Goal: Task Accomplishment & Management: Manage account settings

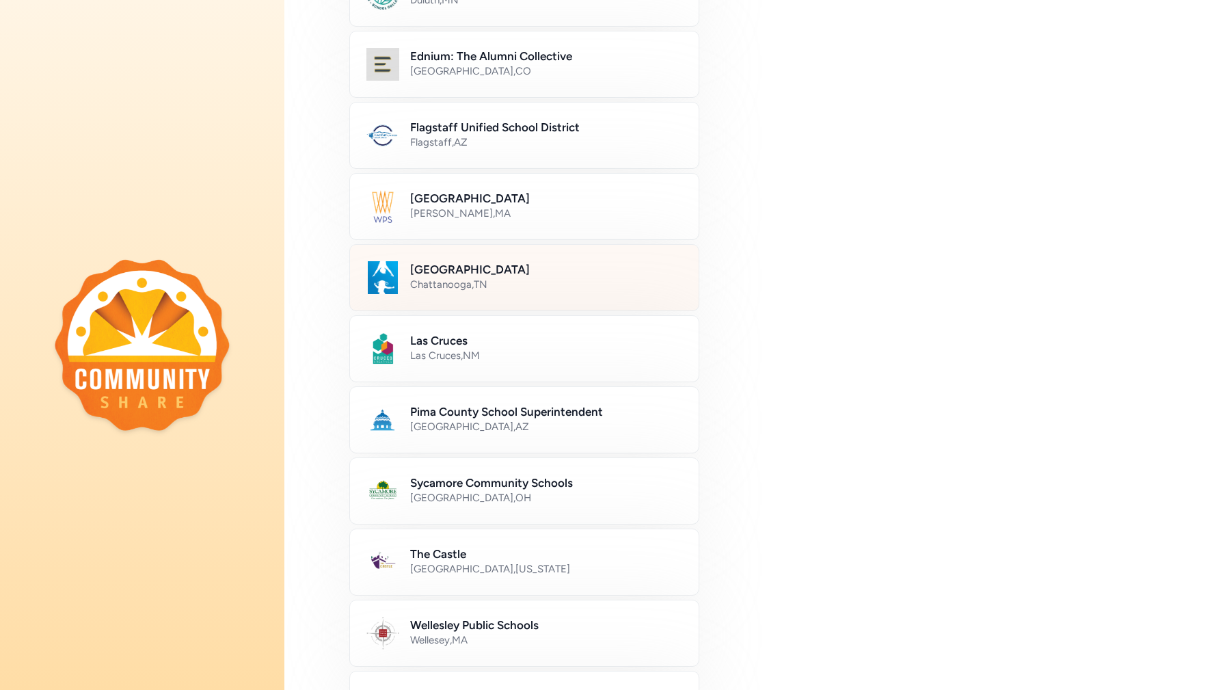
scroll to position [348, 0]
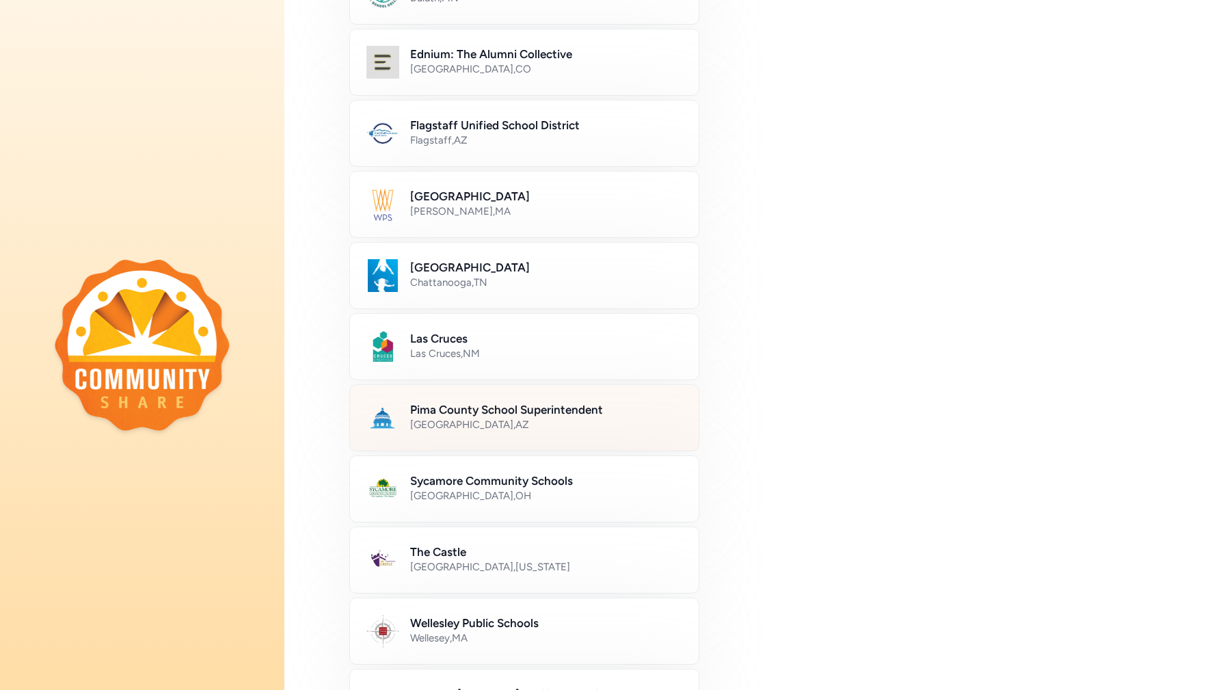
click at [619, 423] on div "[GEOGRAPHIC_DATA] , [GEOGRAPHIC_DATA]" at bounding box center [546, 425] width 272 height 14
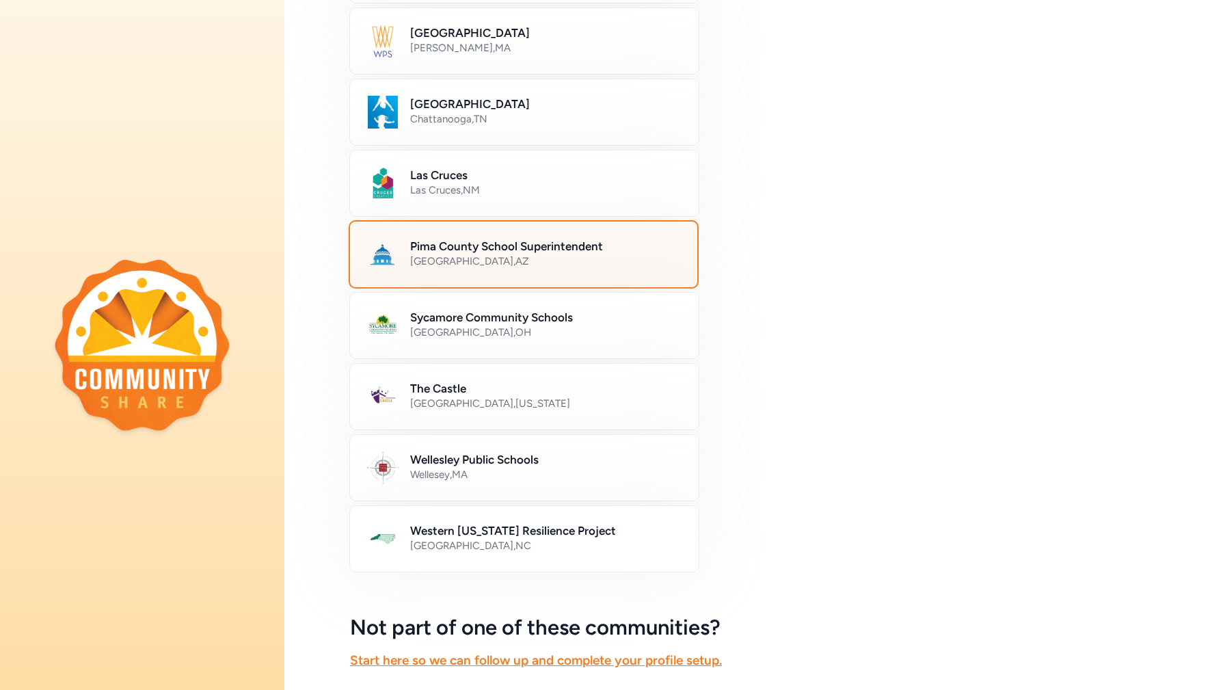
scroll to position [617, 0]
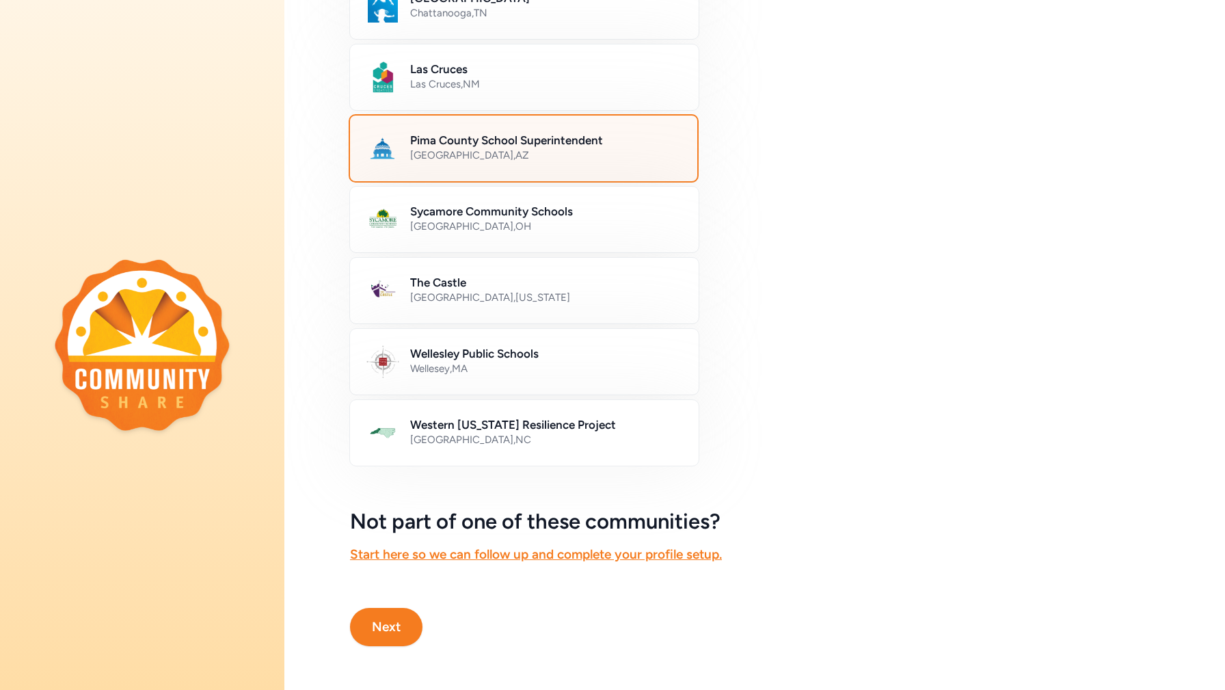
click at [400, 625] on button "Next" at bounding box center [386, 627] width 72 height 38
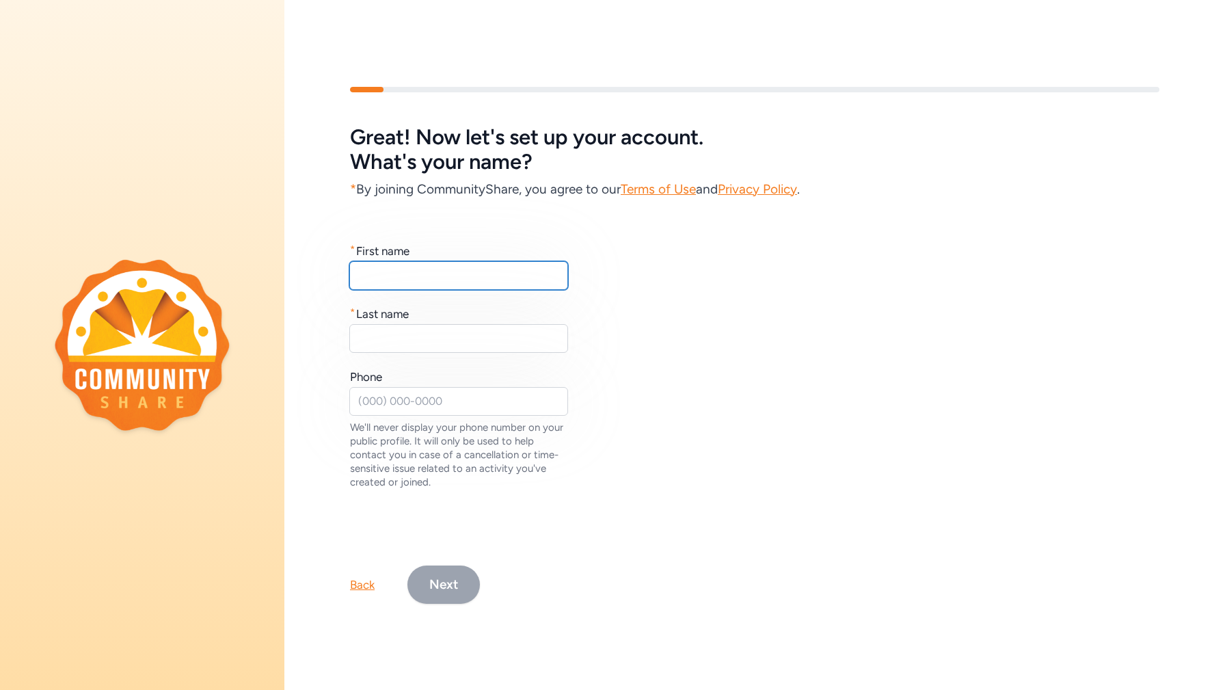
click at [407, 269] on input "text" at bounding box center [458, 275] width 219 height 29
type input "m"
type input "[PERSON_NAME]"
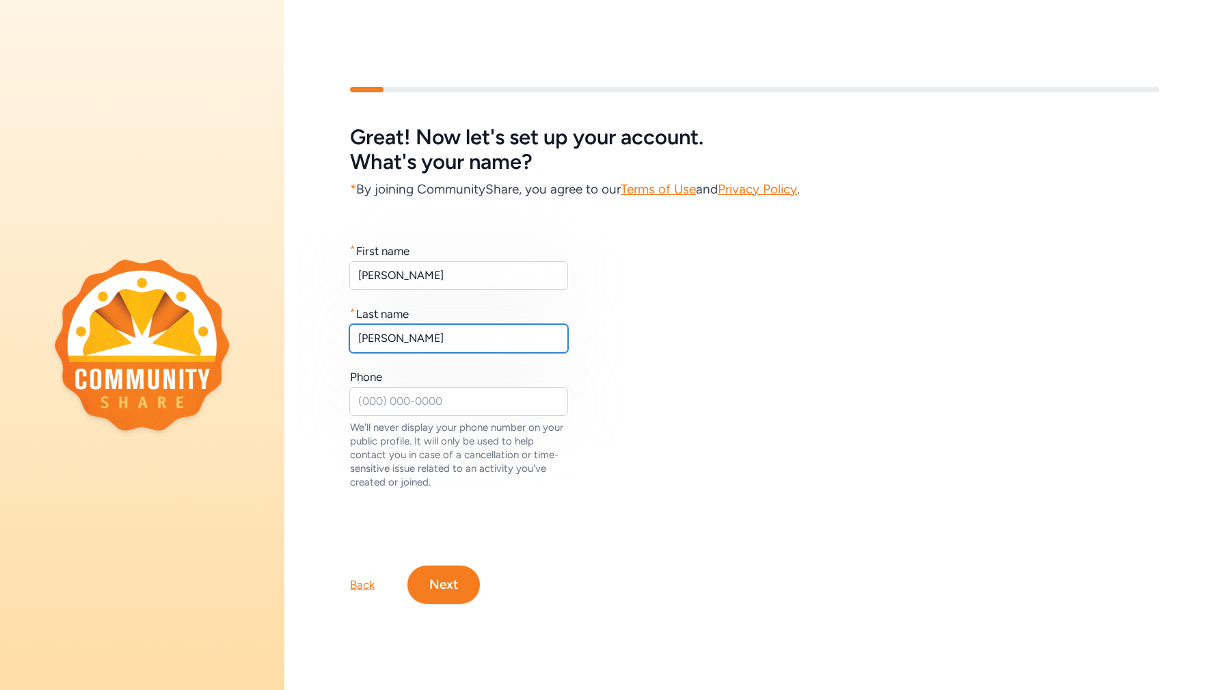
type input "[PERSON_NAME]"
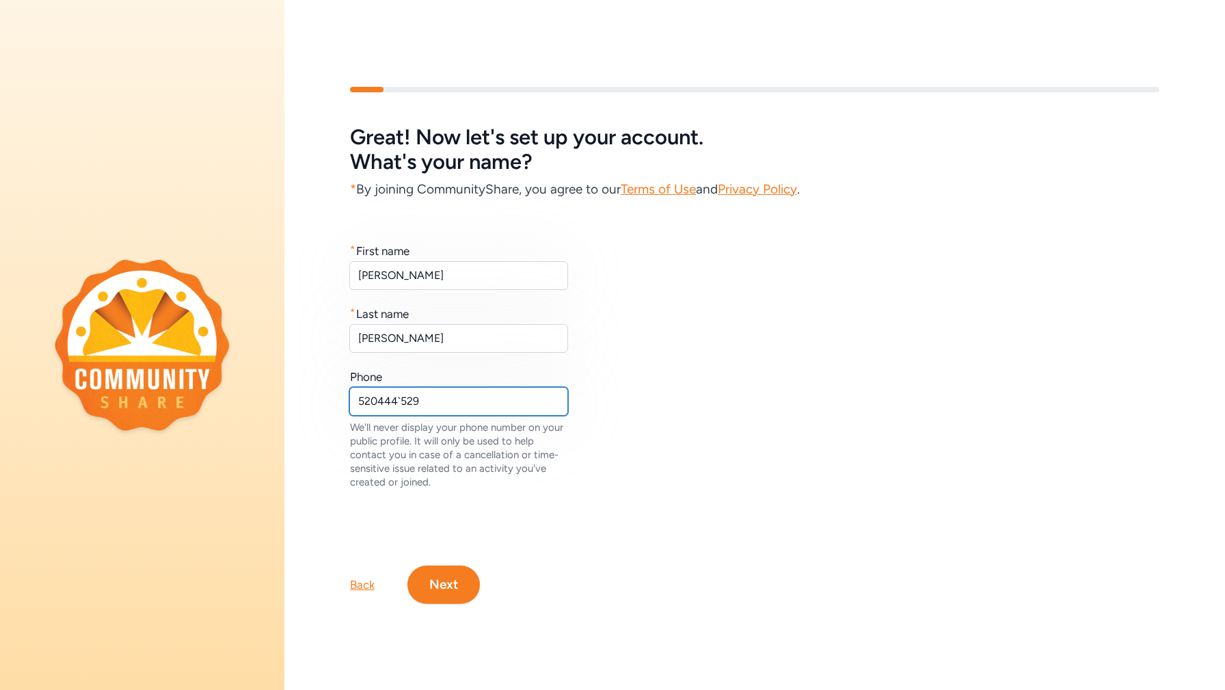
click at [403, 405] on input "520444`529" at bounding box center [458, 401] width 219 height 29
type input "5204441529"
click at [429, 572] on button "Next" at bounding box center [443, 584] width 72 height 38
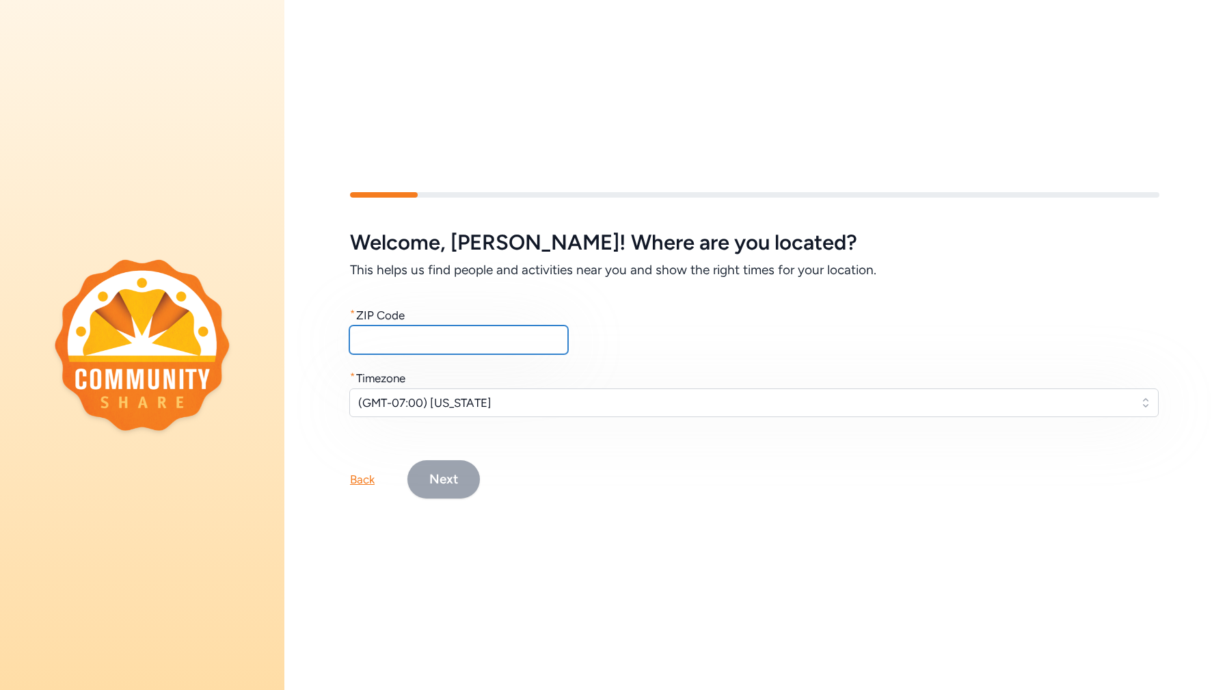
click at [429, 342] on input "text" at bounding box center [458, 339] width 219 height 29
type input "85706"
click at [415, 477] on button "Next" at bounding box center [443, 479] width 72 height 38
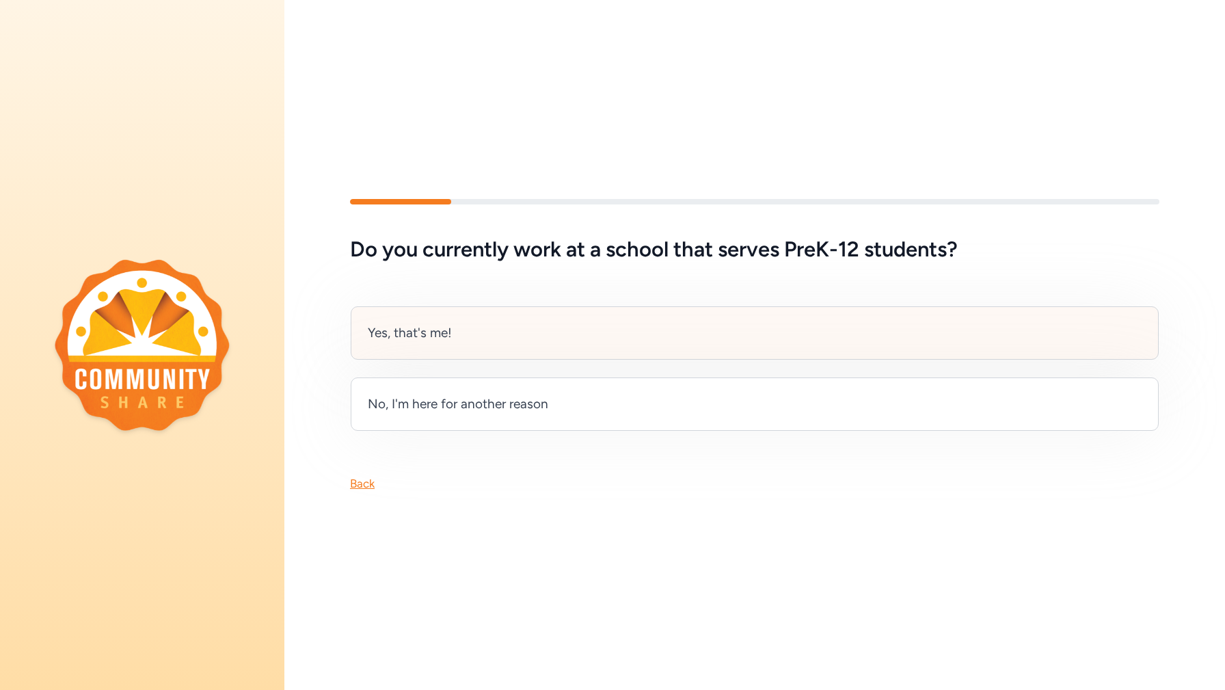
click at [462, 314] on div "Yes, that's me!" at bounding box center [755, 332] width 808 height 53
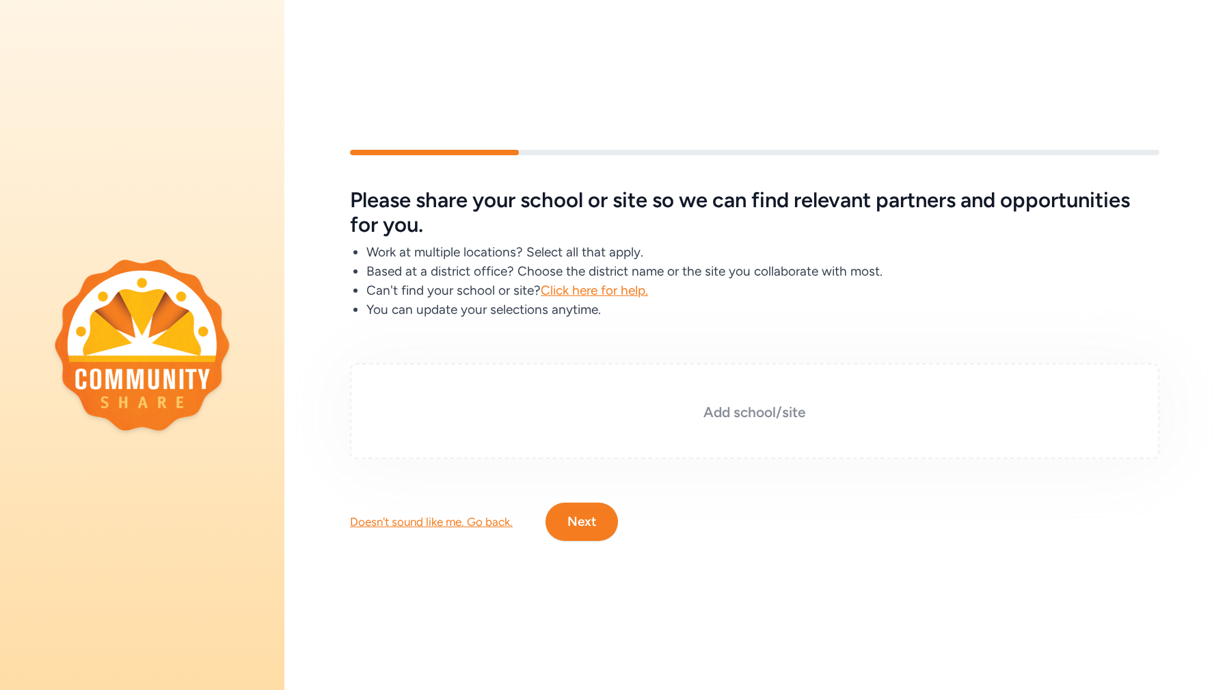
click at [710, 407] on h3 "Add school/site" at bounding box center [754, 412] width 741 height 19
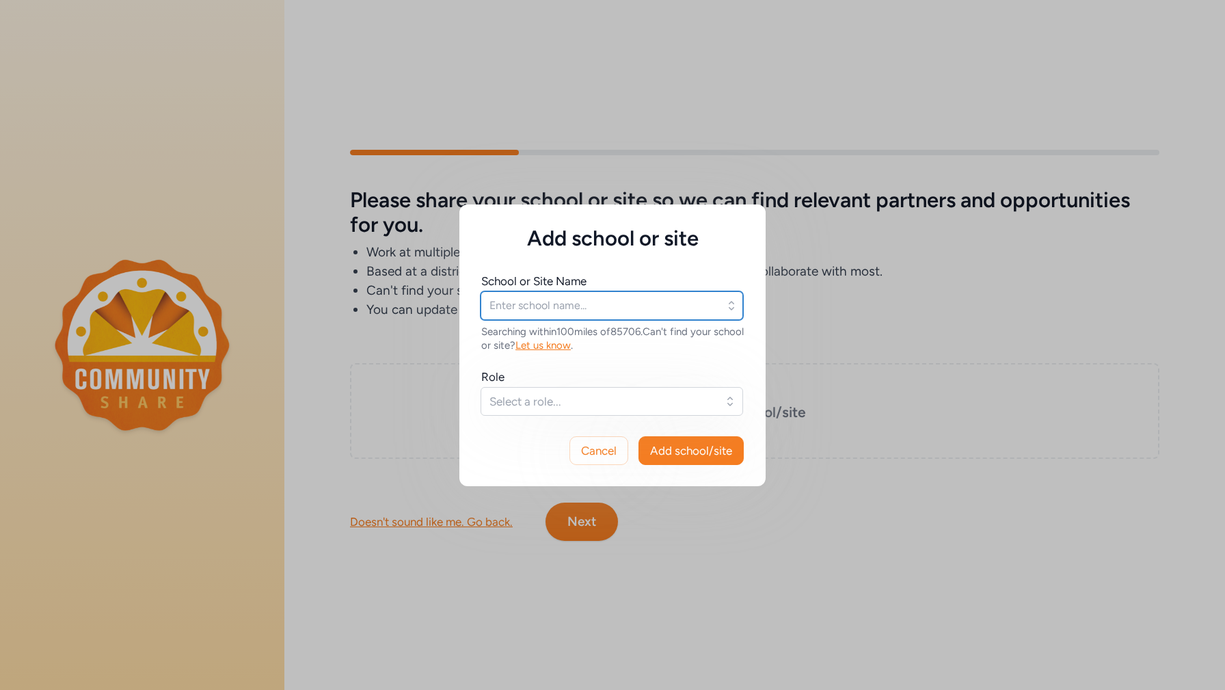
click at [650, 308] on input "text" at bounding box center [612, 305] width 263 height 29
click at [732, 302] on icon "button" at bounding box center [732, 306] width 14 height 14
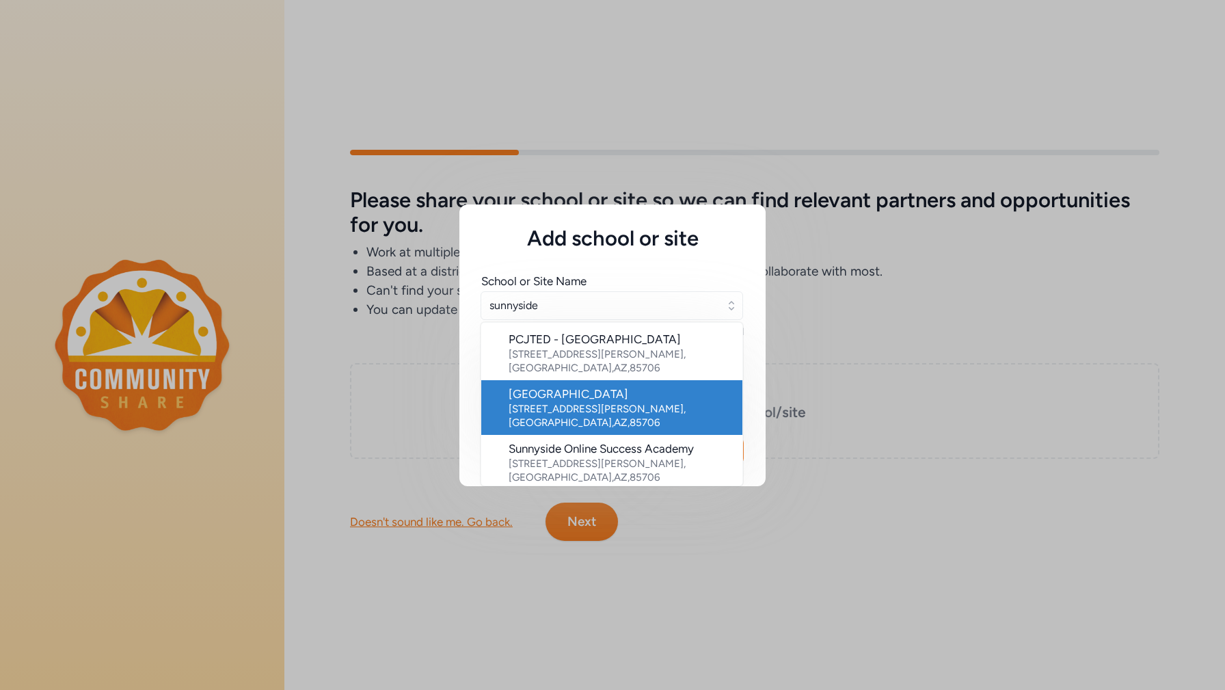
click at [655, 402] on div "[STREET_ADDRESS][PERSON_NAME]" at bounding box center [620, 415] width 223 height 27
type input "[GEOGRAPHIC_DATA]"
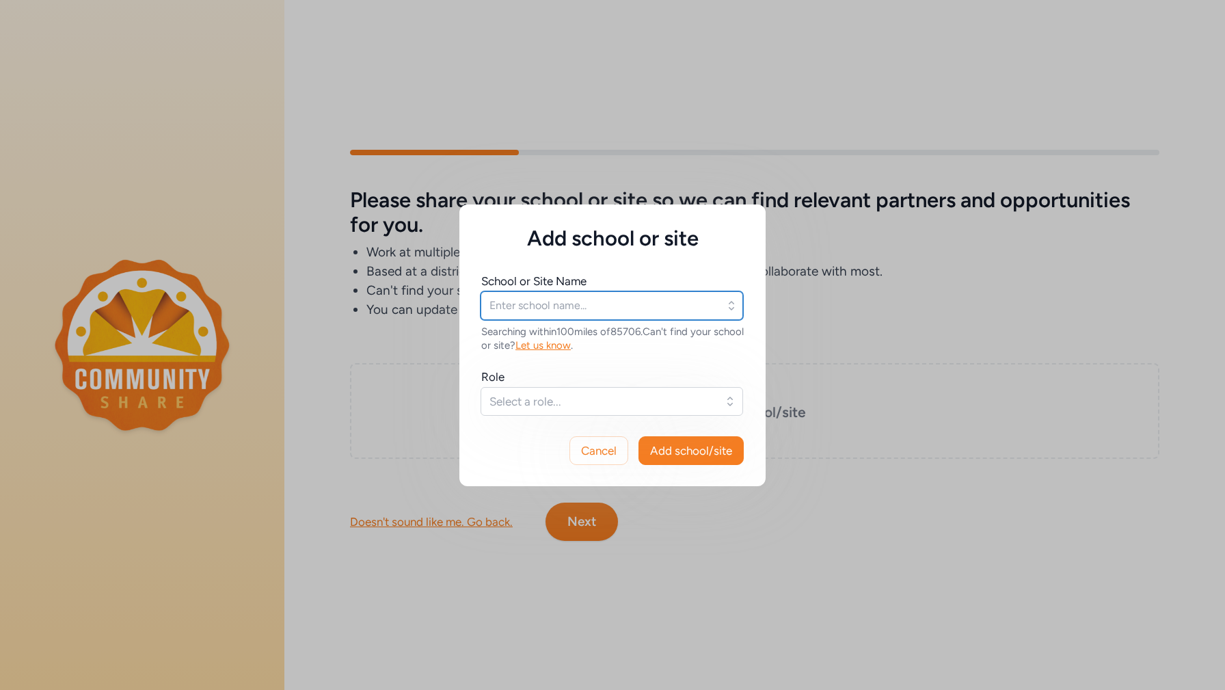
type input "[GEOGRAPHIC_DATA]"
click at [655, 397] on span "Select a role..." at bounding box center [603, 401] width 226 height 16
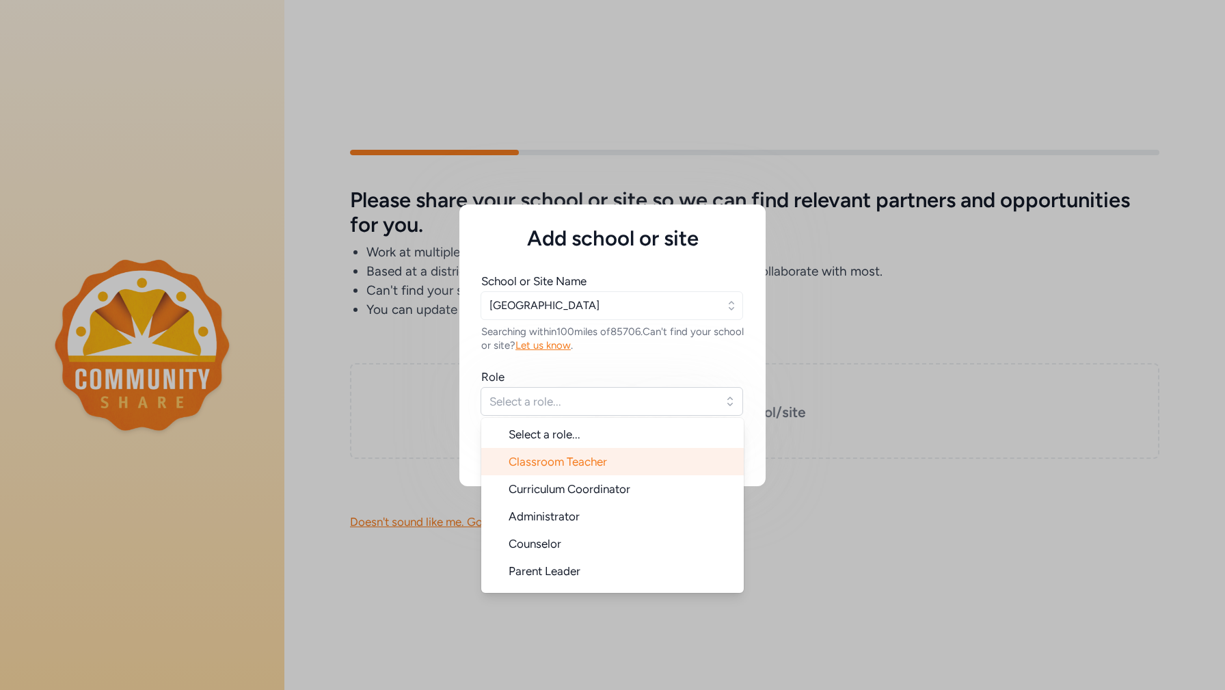
click at [584, 462] on span "Classroom Teacher" at bounding box center [558, 462] width 98 height 14
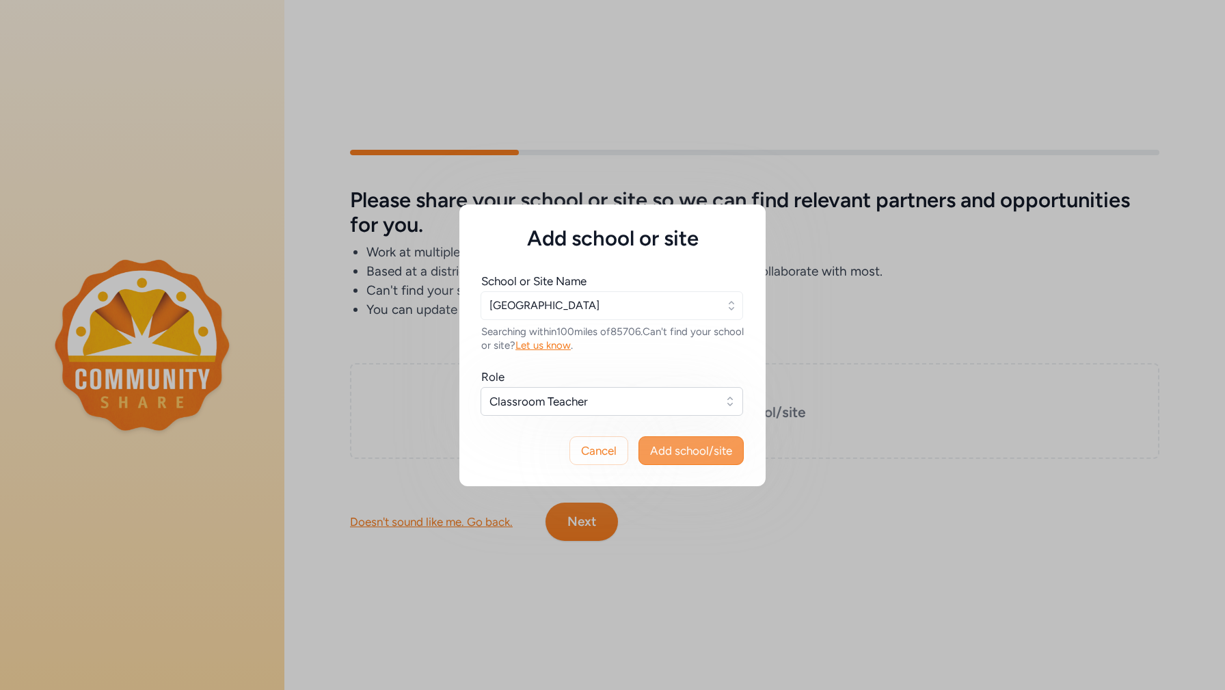
click at [678, 446] on span "Add school/site" at bounding box center [691, 450] width 82 height 16
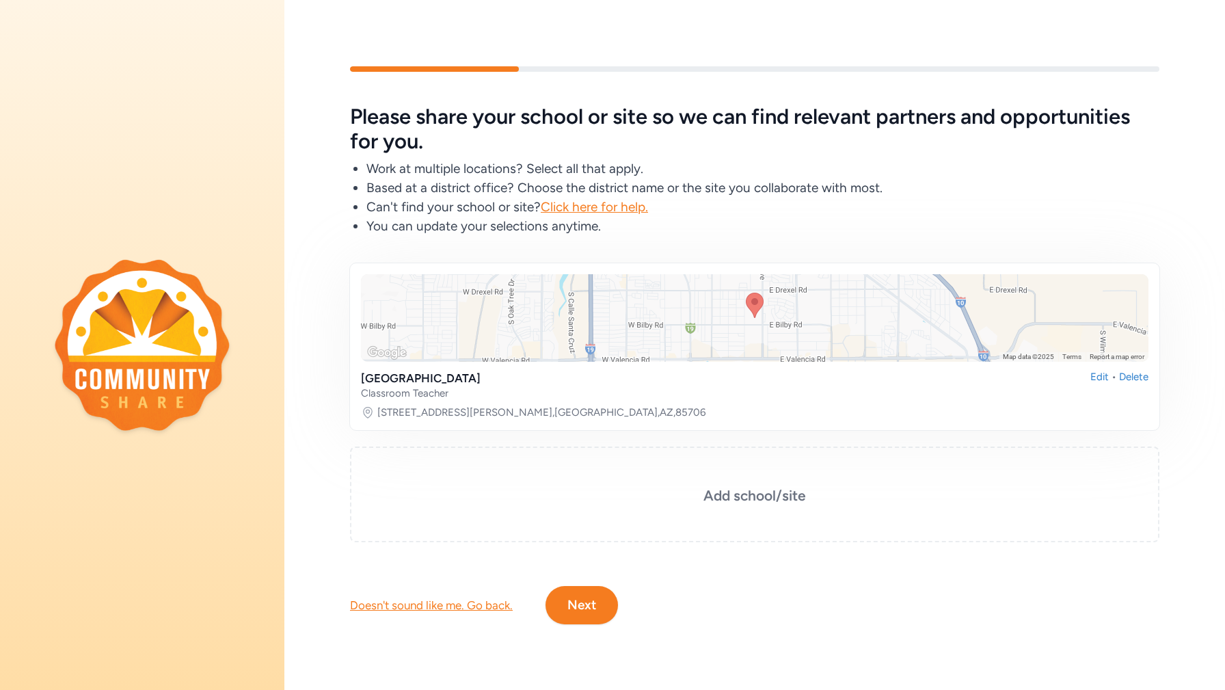
click at [583, 592] on button "Next" at bounding box center [582, 605] width 72 height 38
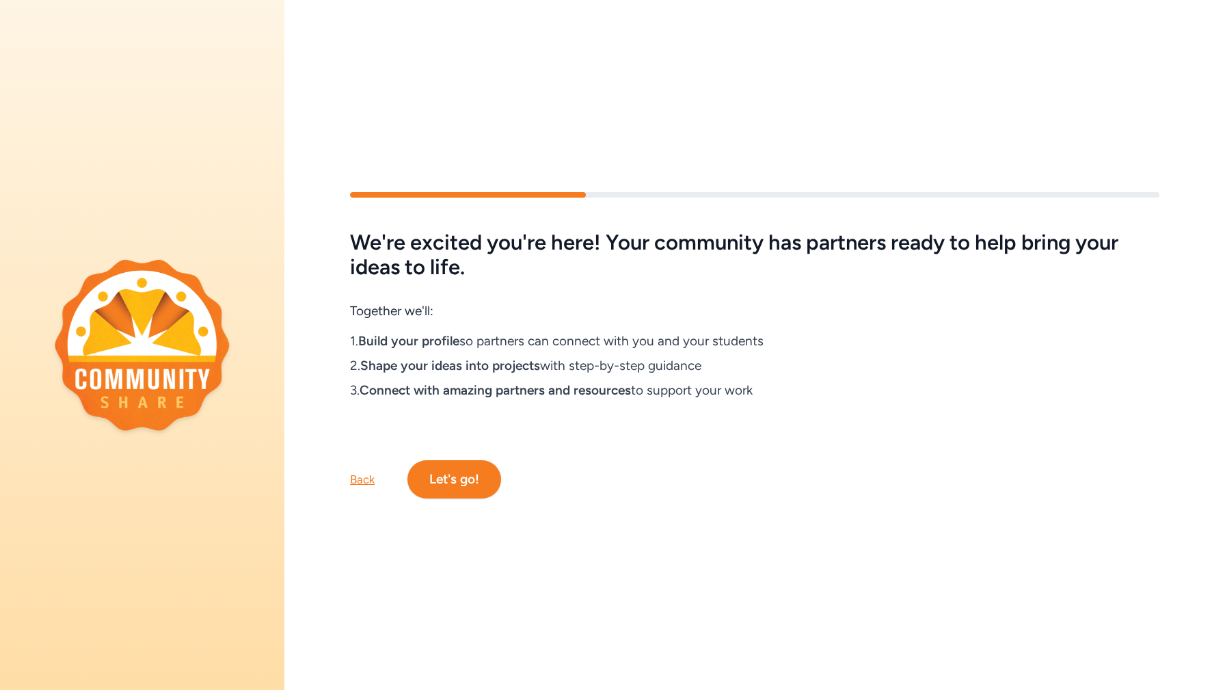
click at [477, 486] on button "Let's go!" at bounding box center [454, 479] width 94 height 38
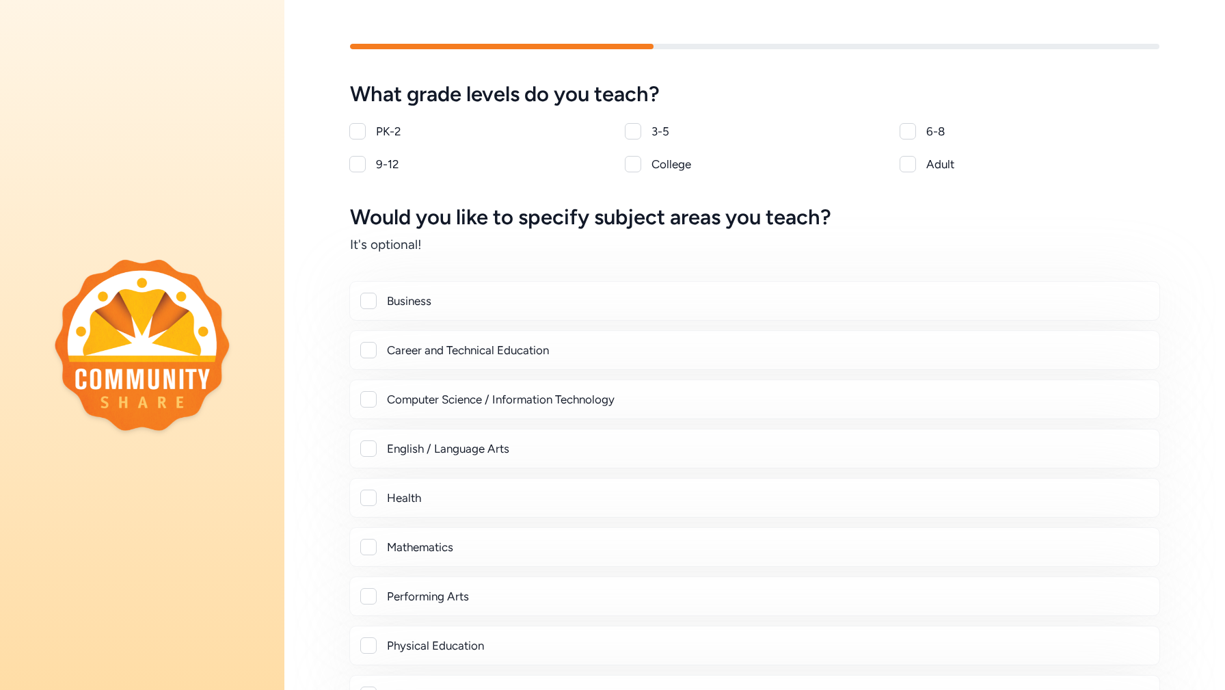
click at [358, 164] on div at bounding box center [357, 164] width 16 height 16
checkbox input "true"
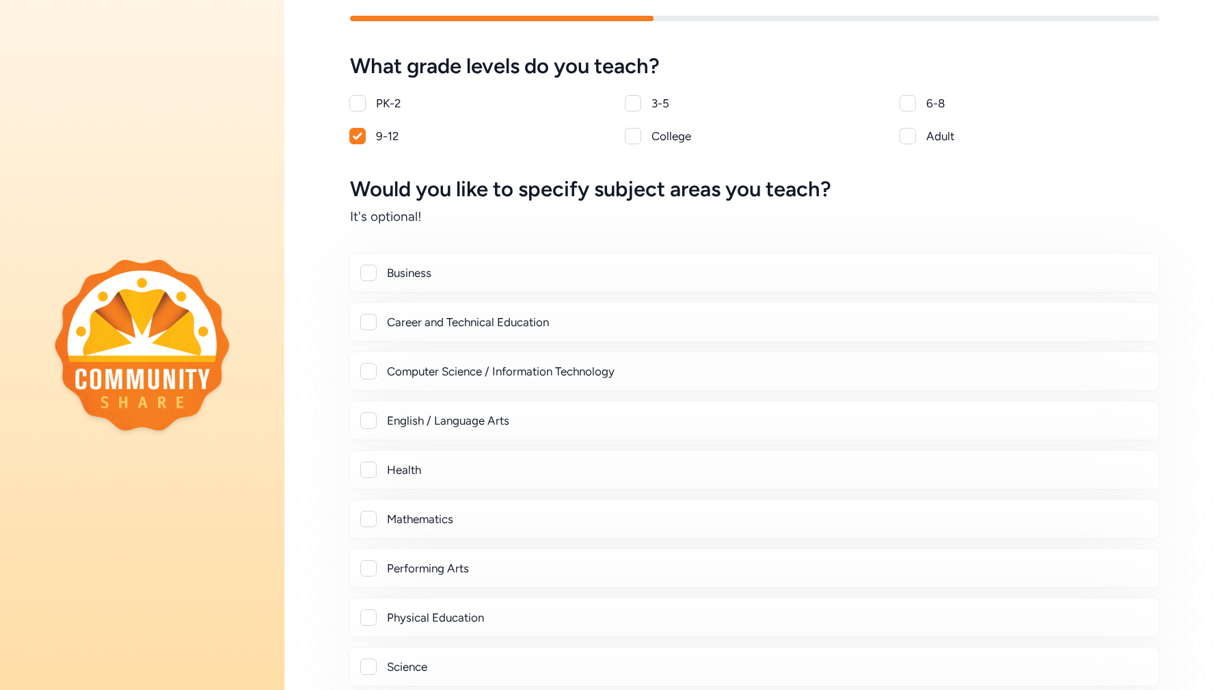
scroll to position [57, 0]
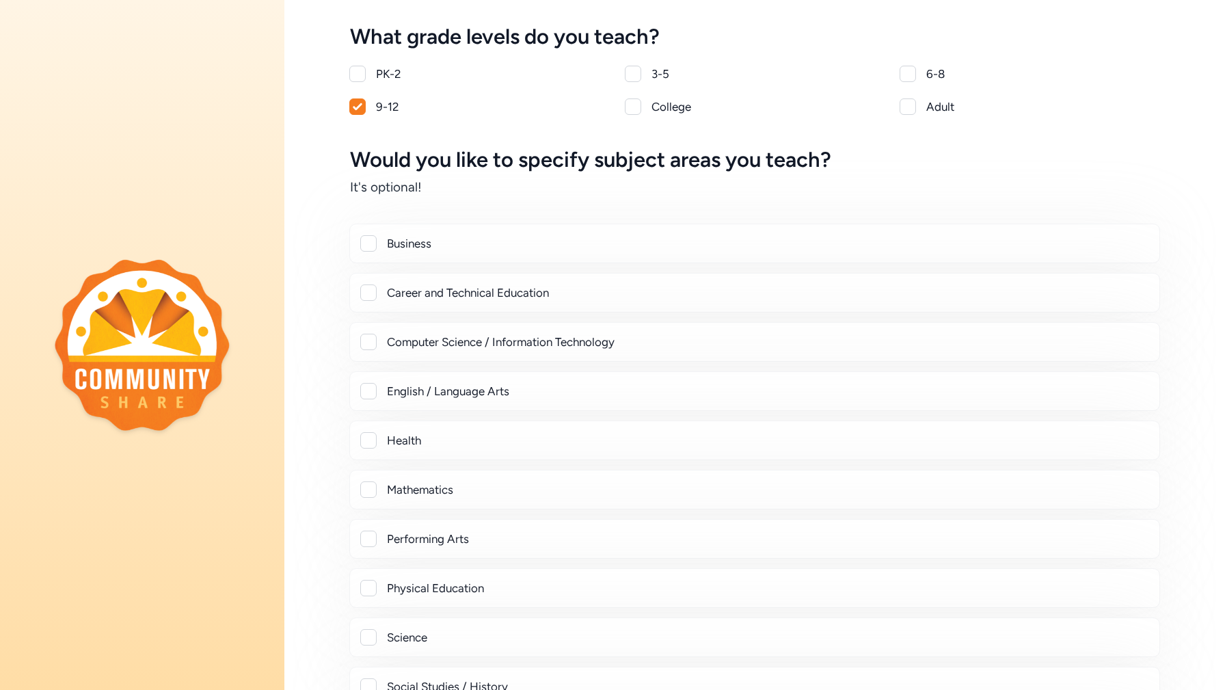
click at [366, 297] on div at bounding box center [368, 292] width 16 height 16
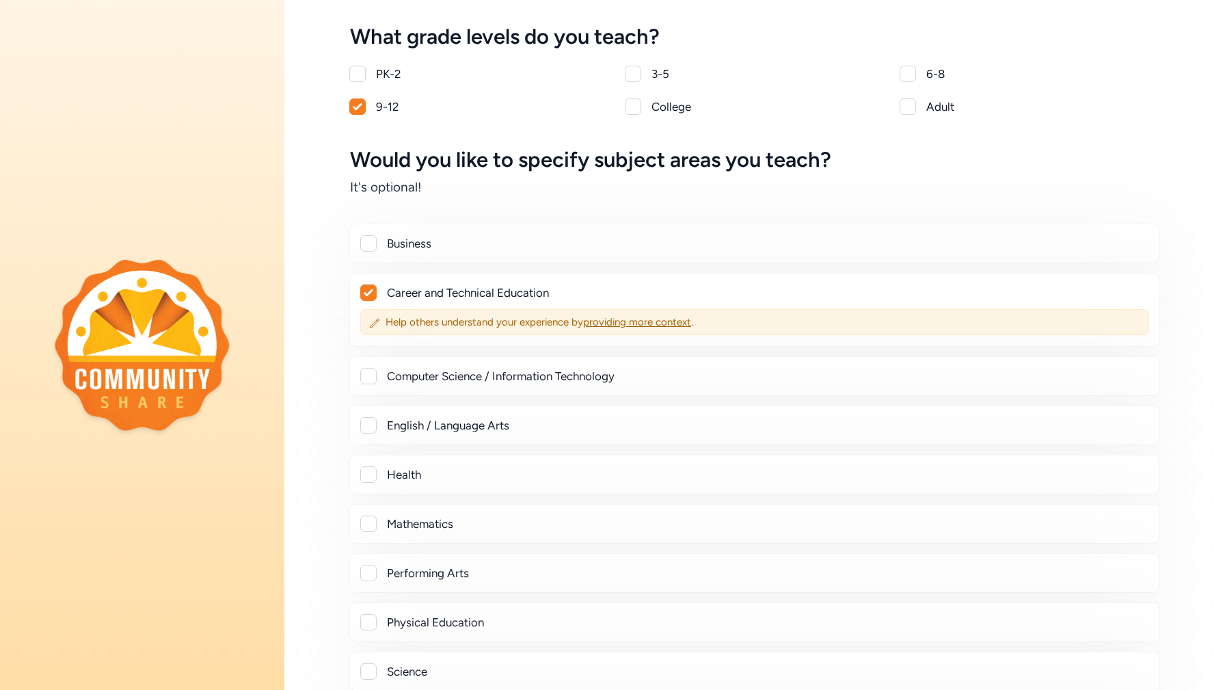
checkbox input "true"
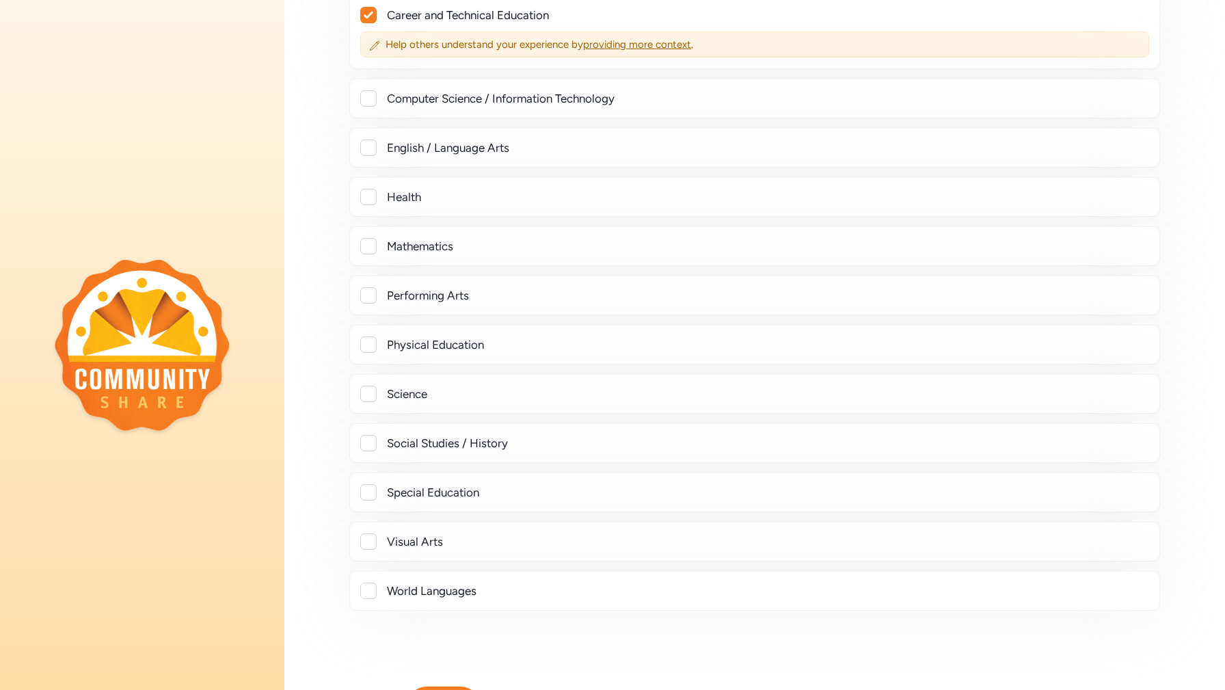
scroll to position [340, 0]
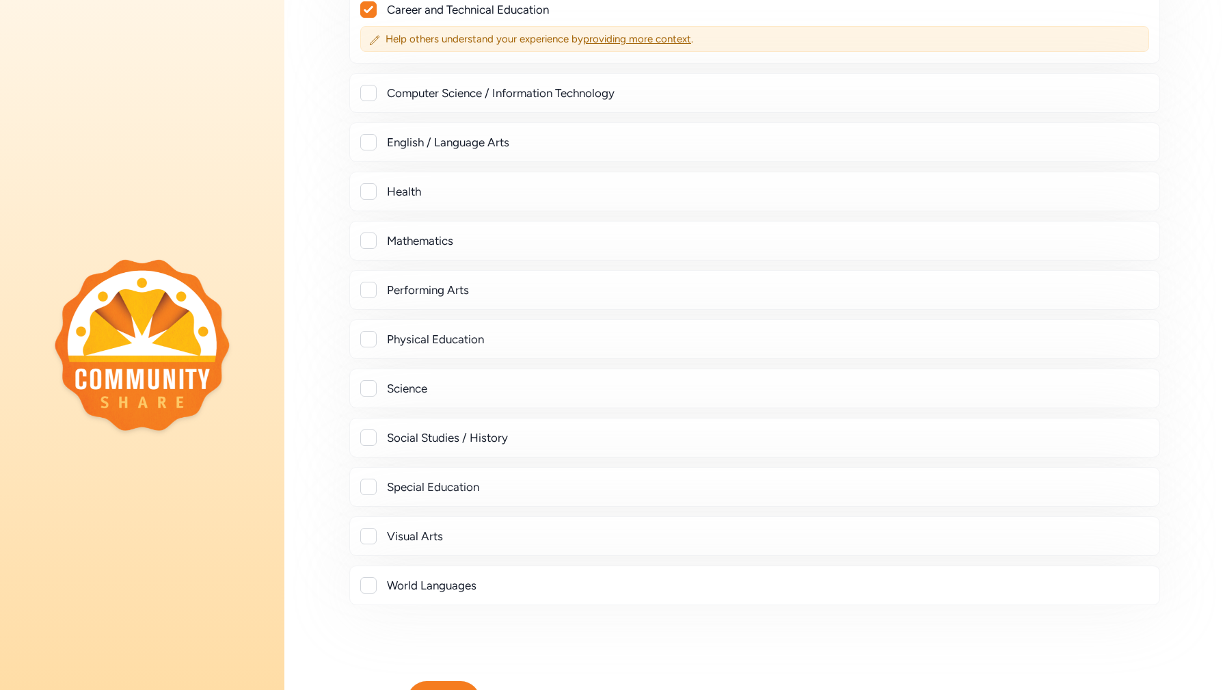
click at [371, 535] on div at bounding box center [368, 536] width 16 height 16
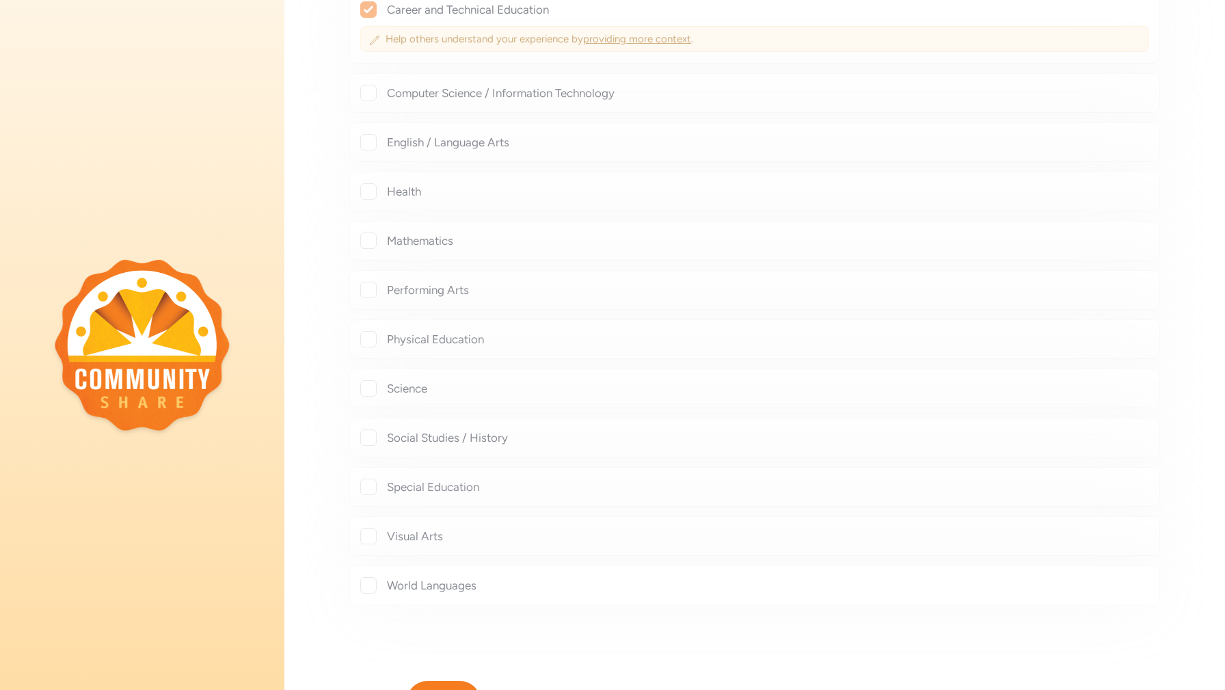
checkbox input "true"
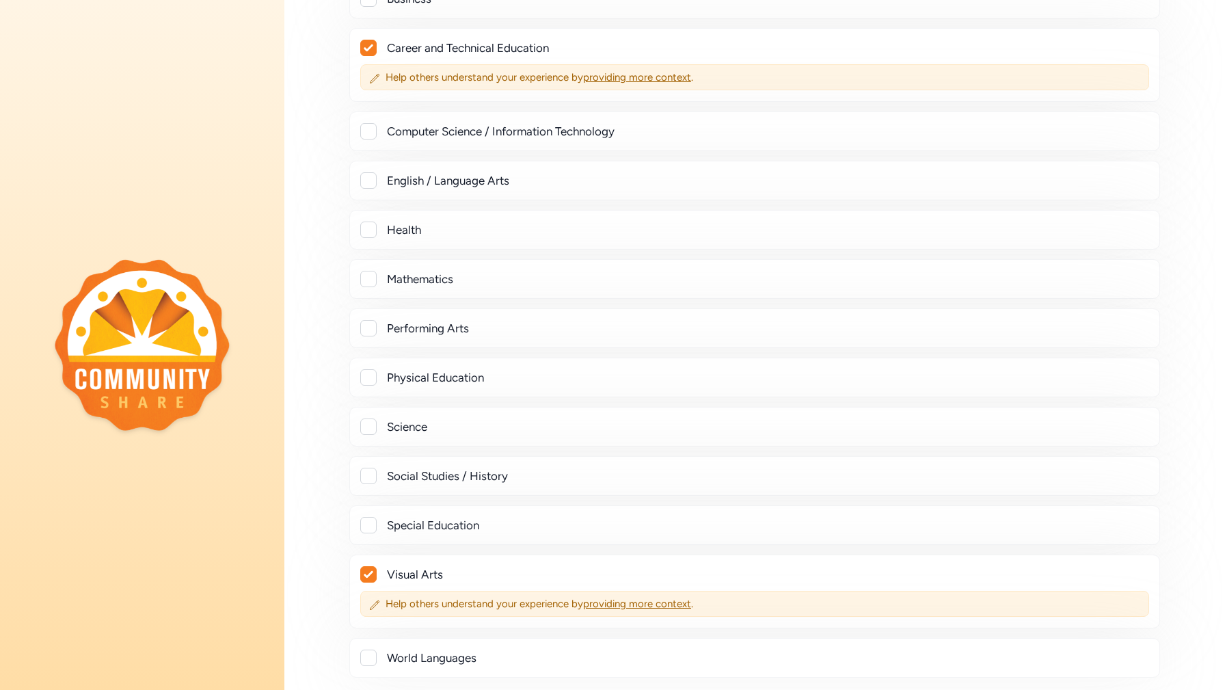
scroll to position [448, 0]
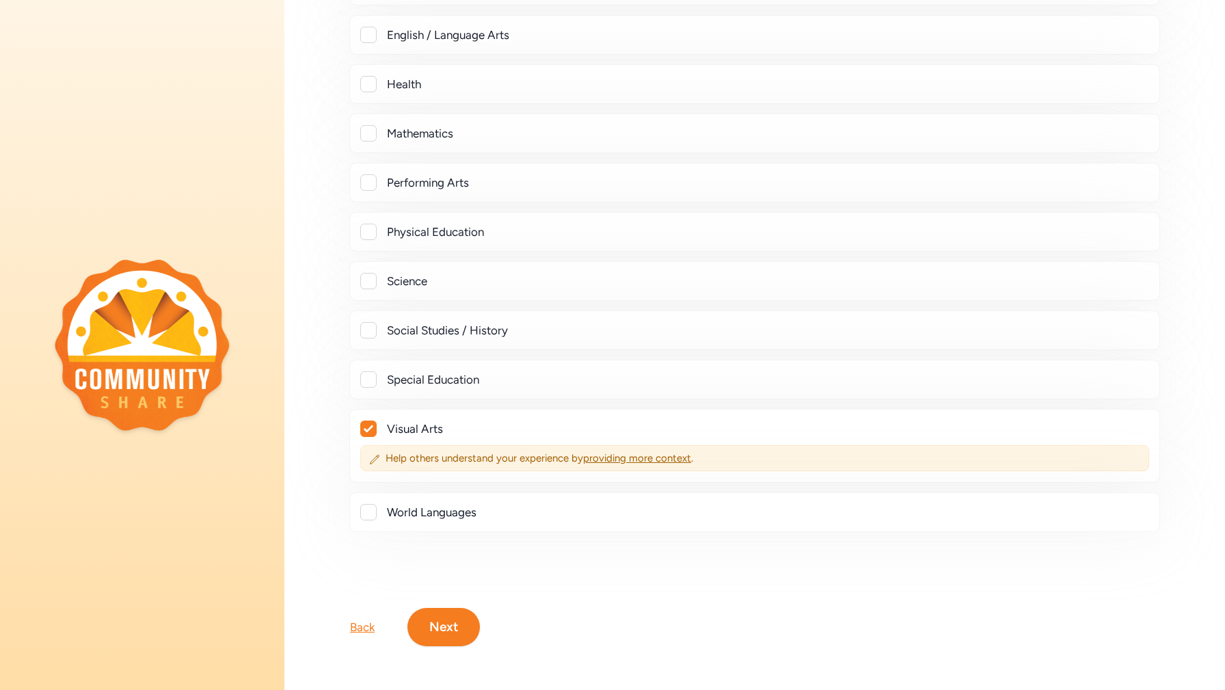
click at [457, 639] on button "Next" at bounding box center [443, 627] width 72 height 38
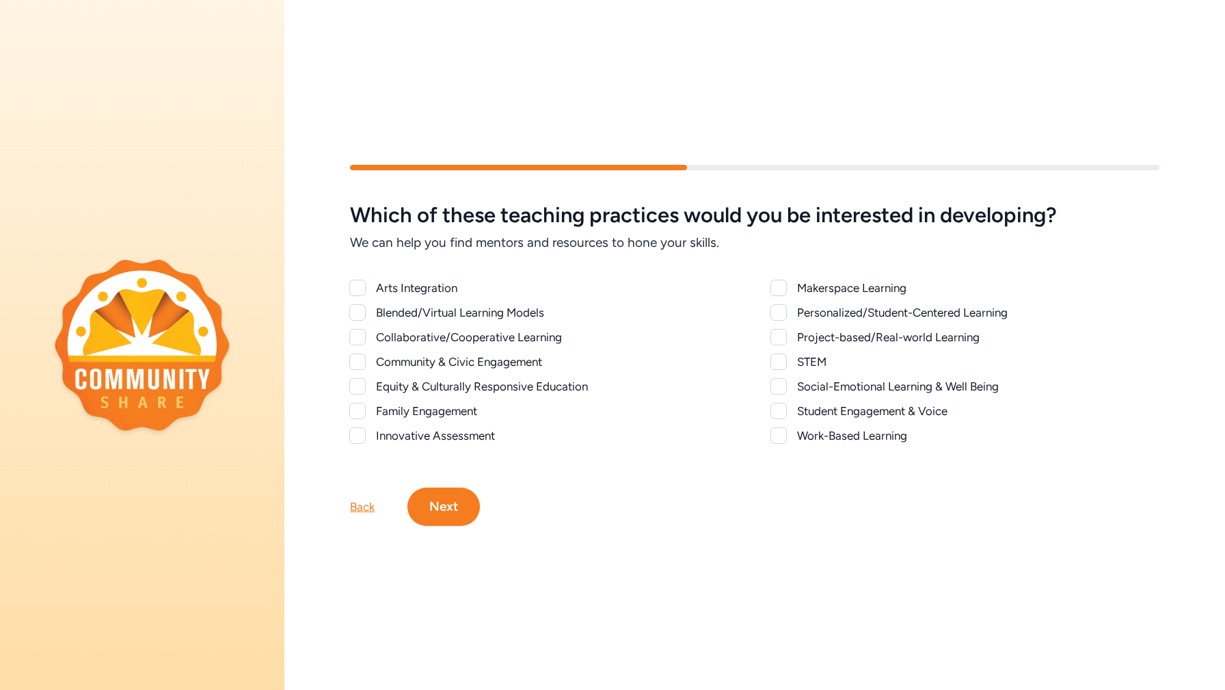
click at [358, 287] on div at bounding box center [357, 288] width 16 height 16
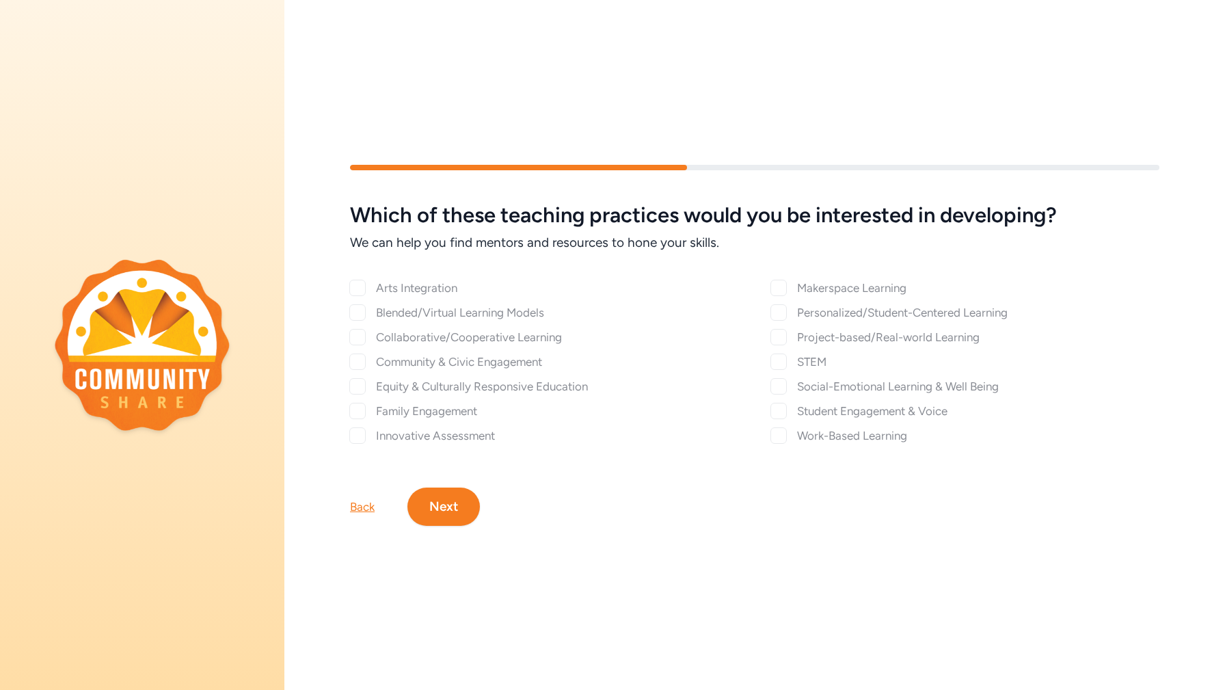
checkbox input "true"
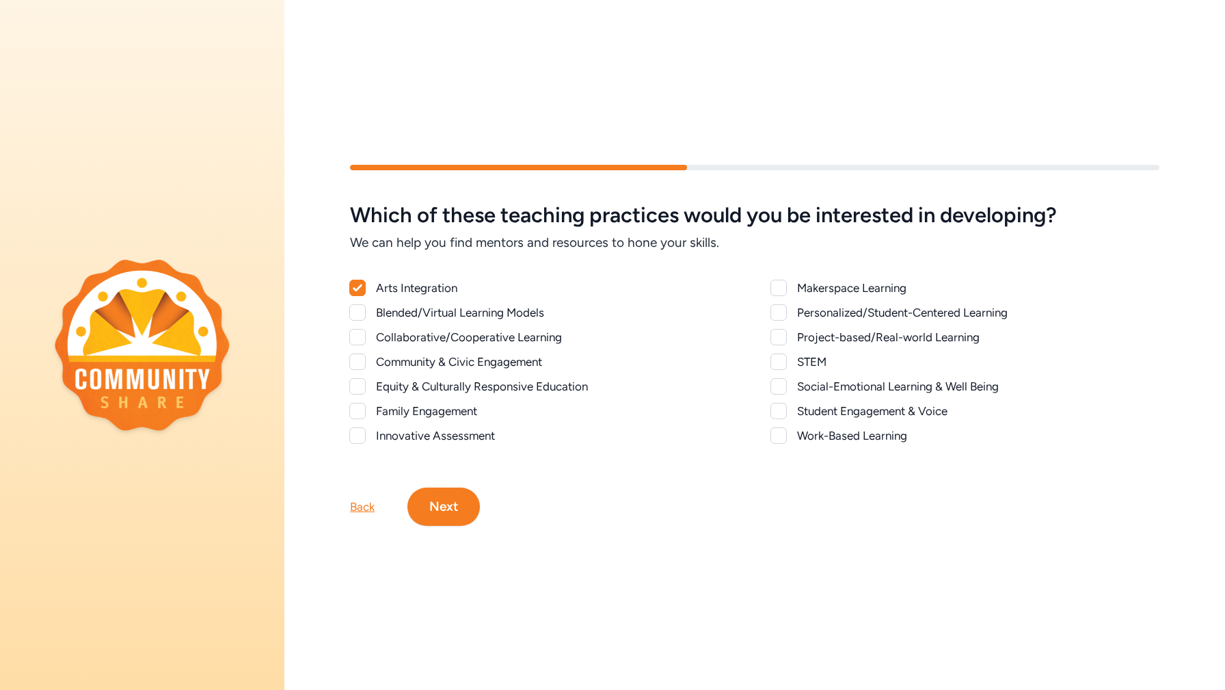
click at [357, 309] on div at bounding box center [357, 312] width 16 height 16
click at [357, 309] on icon at bounding box center [358, 312] width 10 height 8
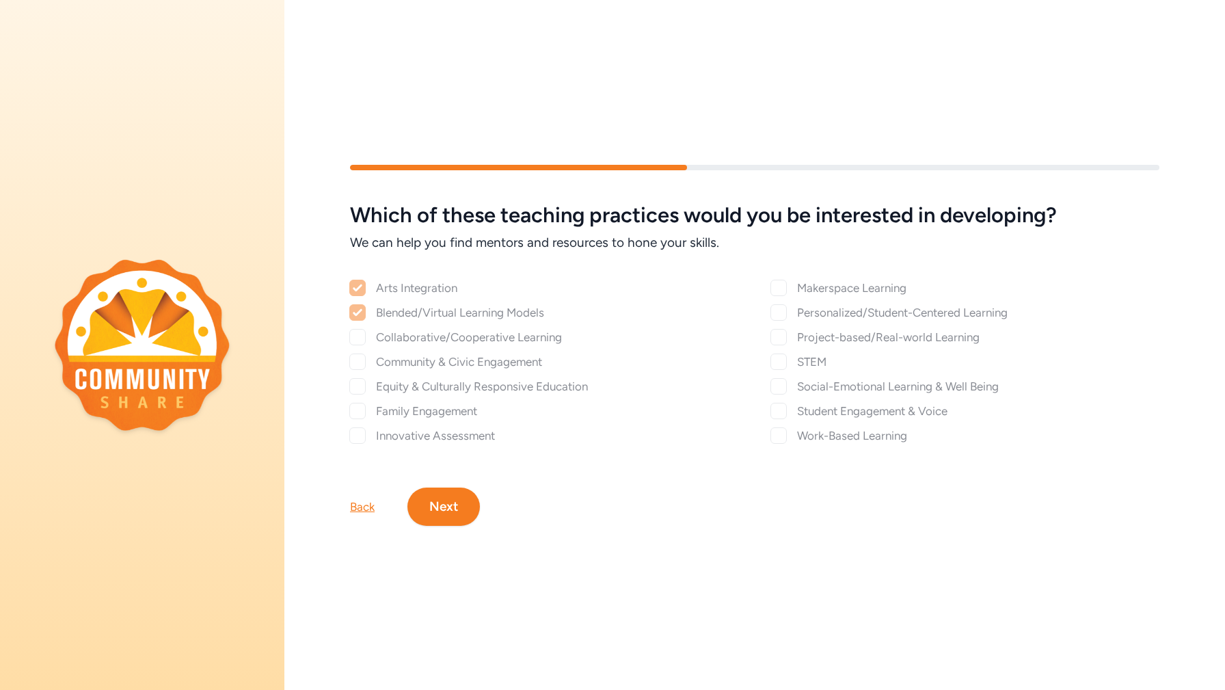
checkbox input "false"
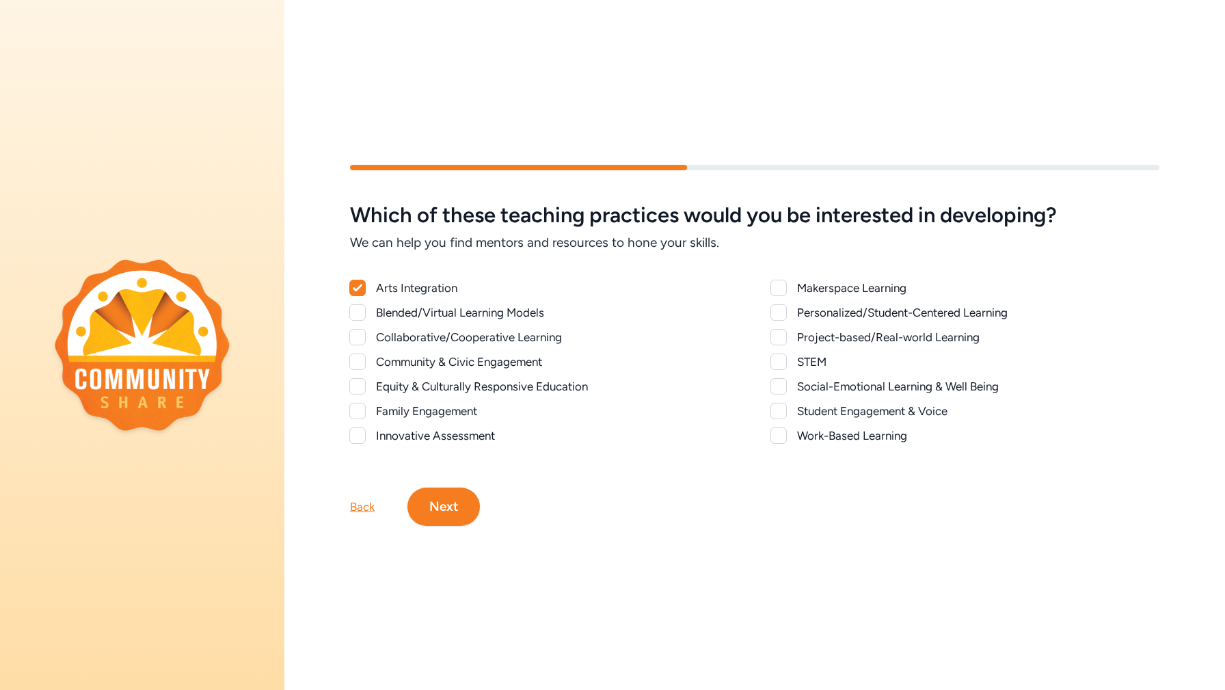
click at [369, 338] on div "Collaborative/Cooperative Learning" at bounding box center [544, 337] width 388 height 16
click at [360, 333] on div at bounding box center [357, 337] width 16 height 16
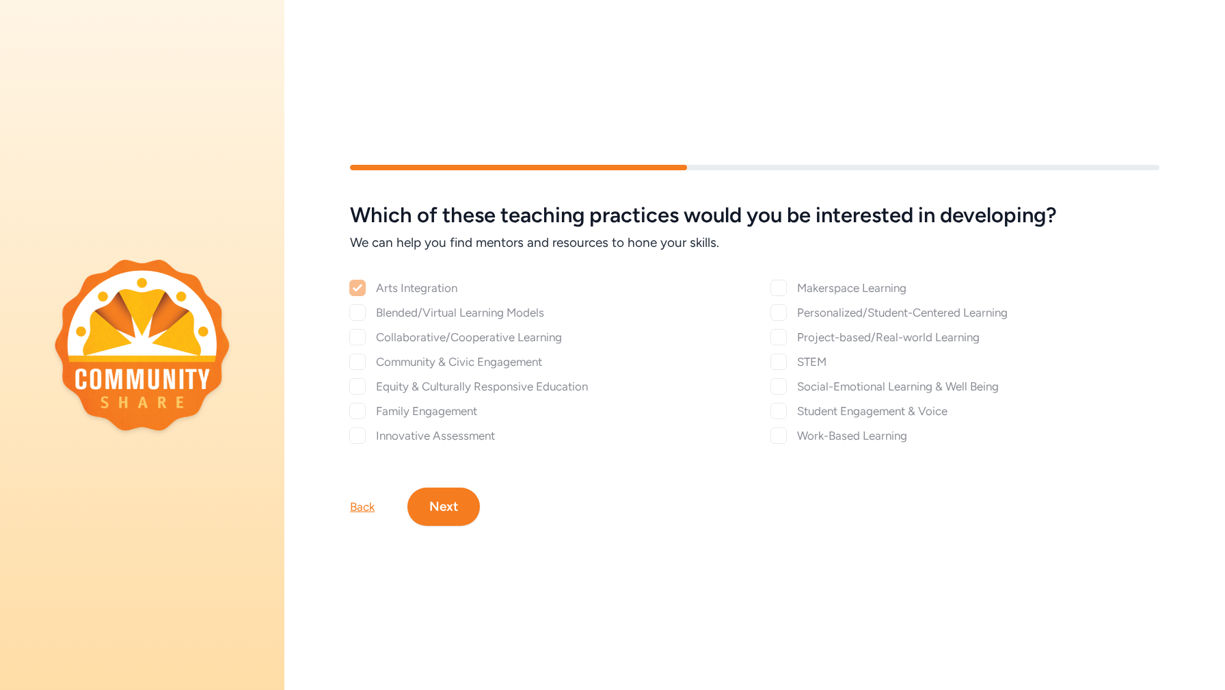
checkbox input "true"
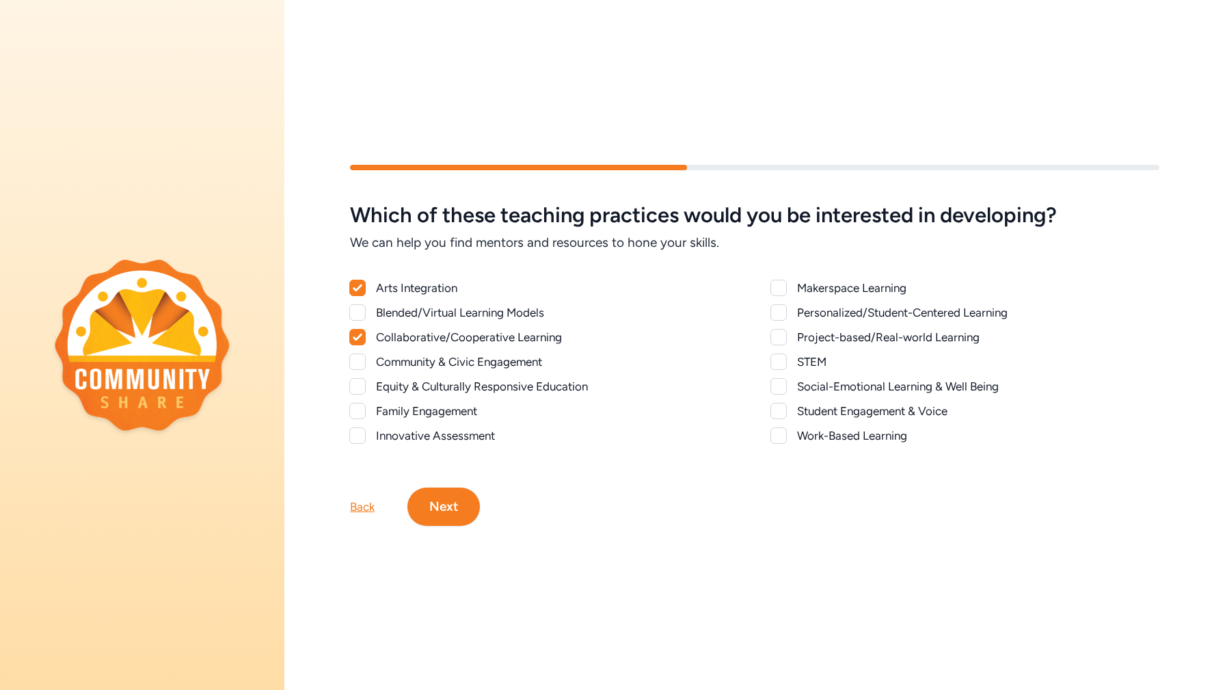
click at [359, 362] on div at bounding box center [357, 361] width 16 height 16
checkbox input "true"
click at [773, 332] on div at bounding box center [779, 337] width 16 height 16
checkbox input "true"
click at [777, 407] on div at bounding box center [779, 411] width 16 height 16
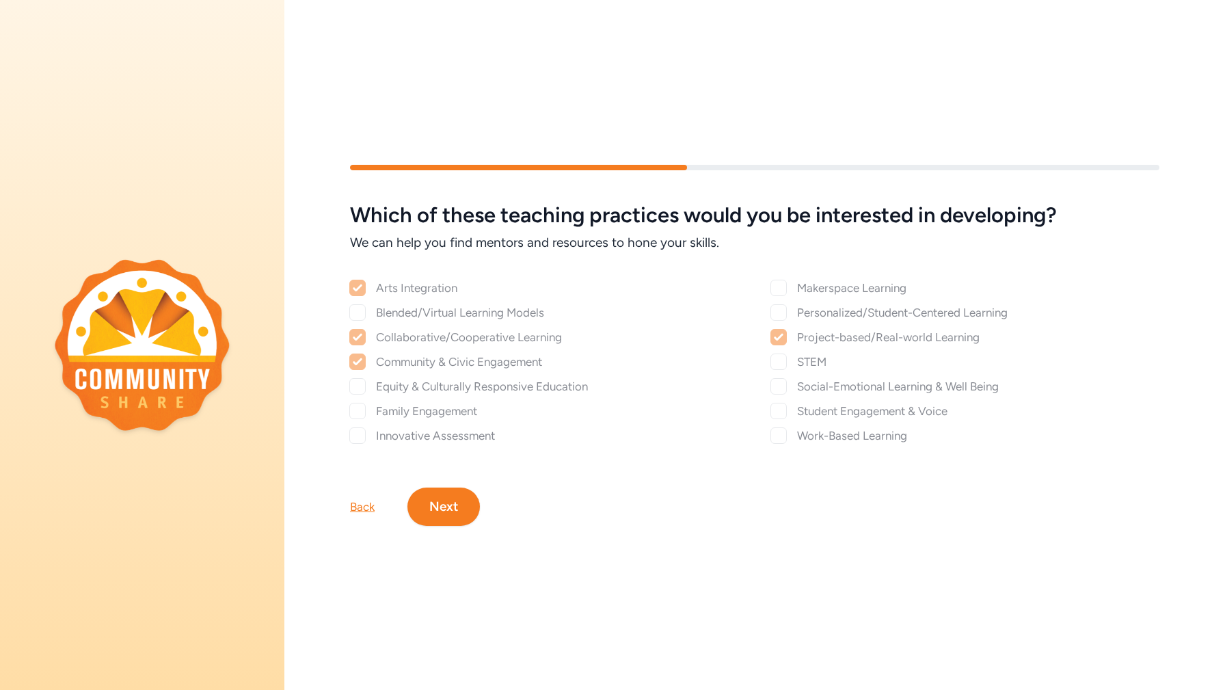
checkbox input "true"
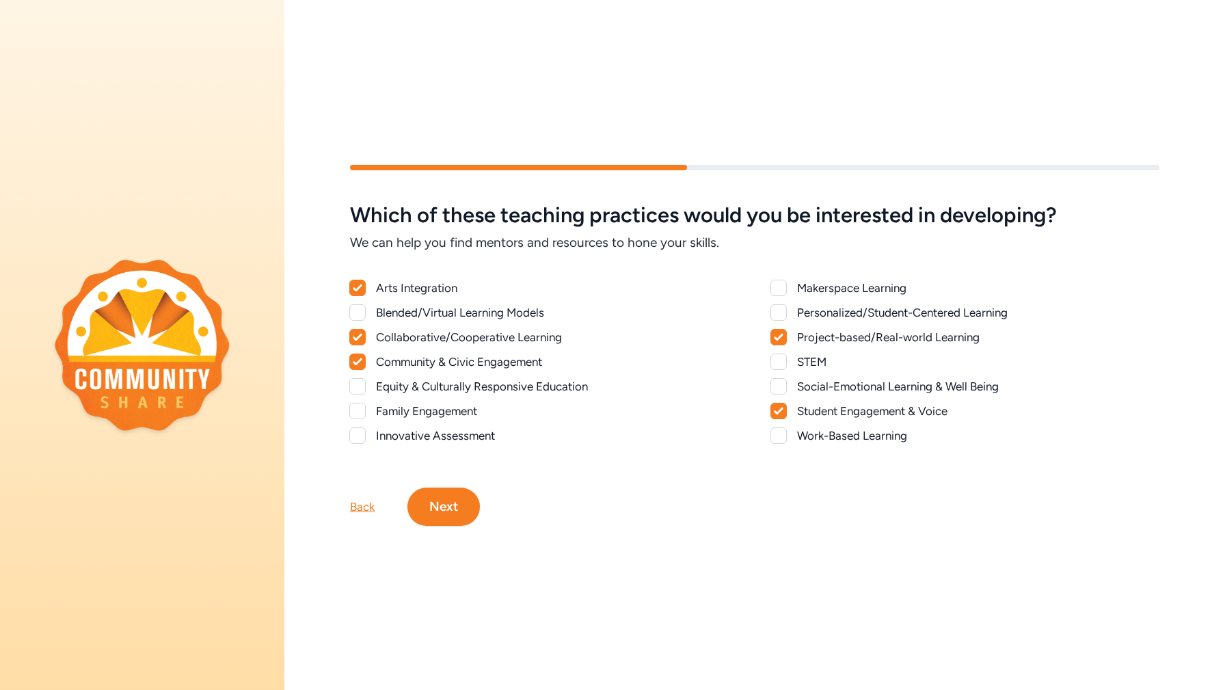
click at [784, 434] on div at bounding box center [779, 435] width 16 height 16
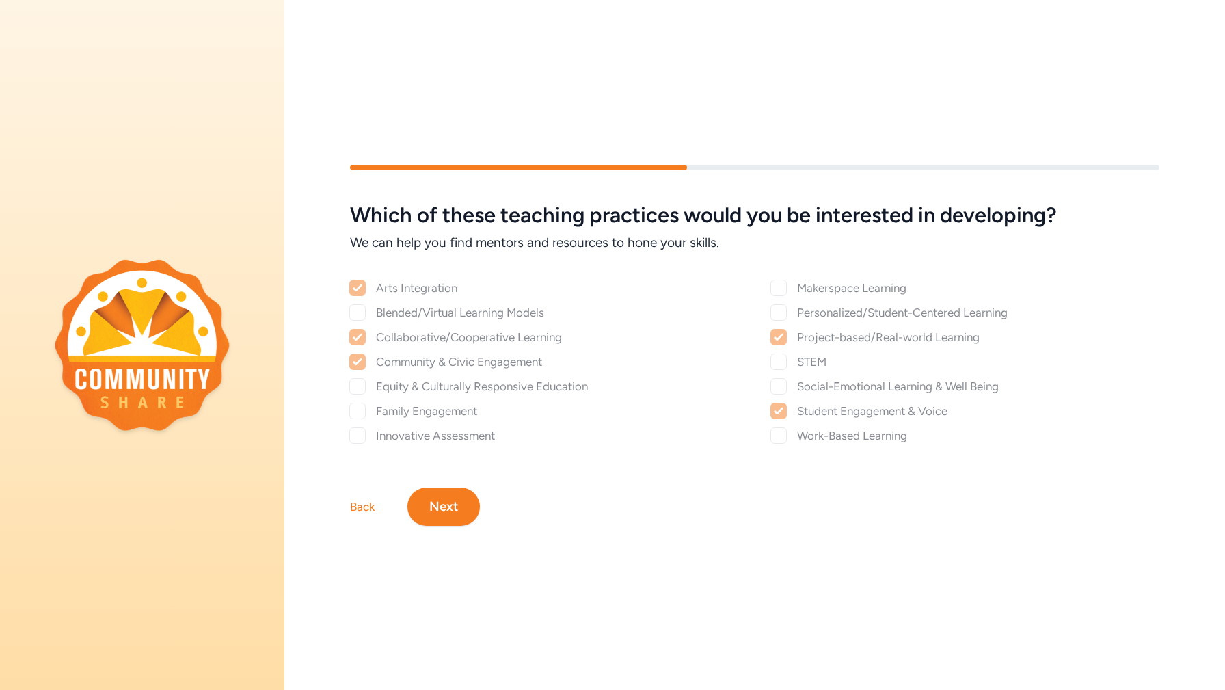
checkbox input "true"
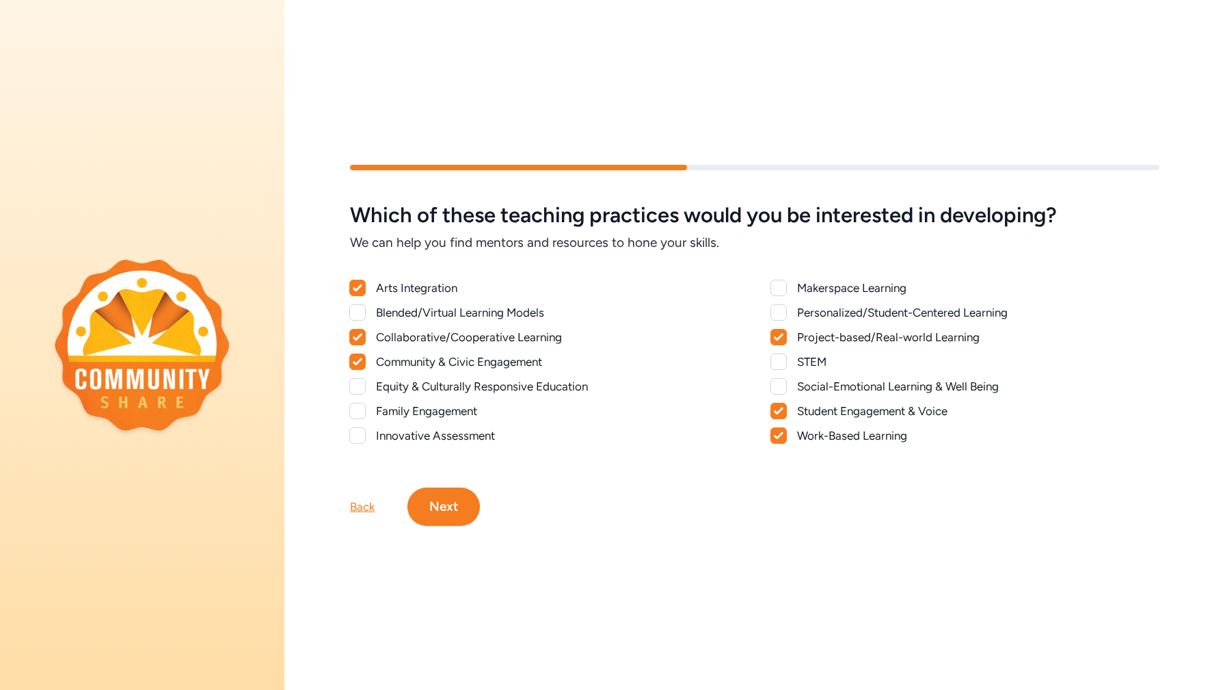
click at [464, 503] on button "Next" at bounding box center [443, 506] width 72 height 38
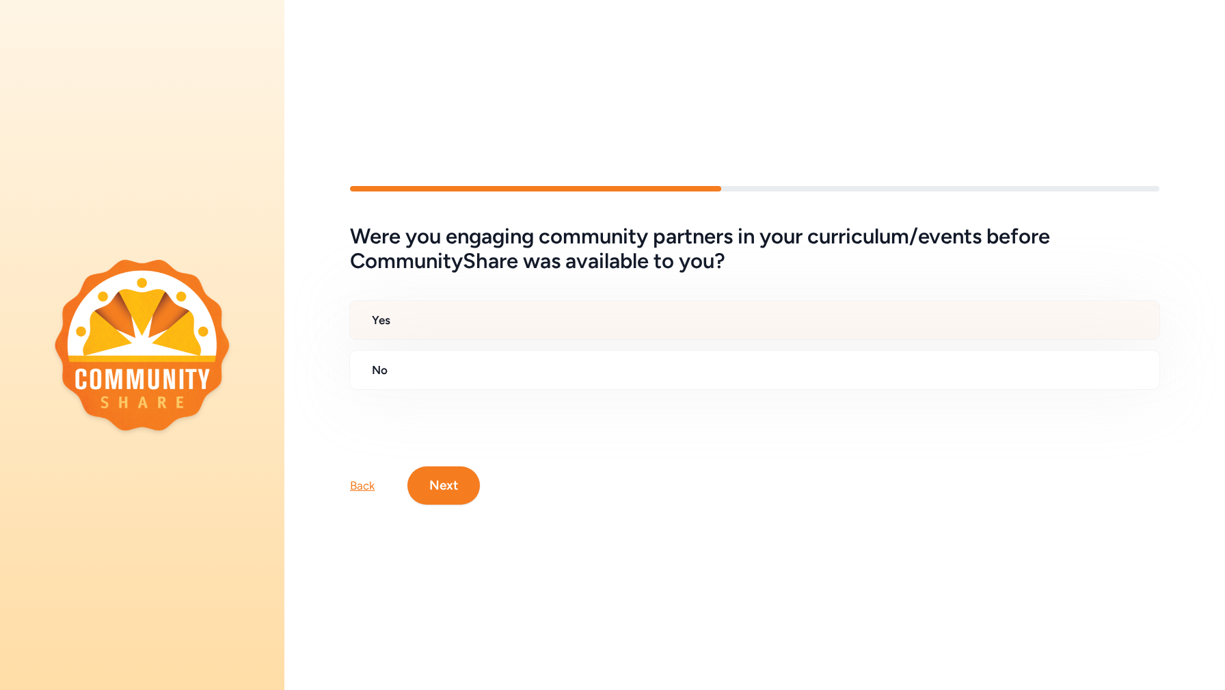
click at [416, 330] on div "Yes" at bounding box center [754, 320] width 811 height 40
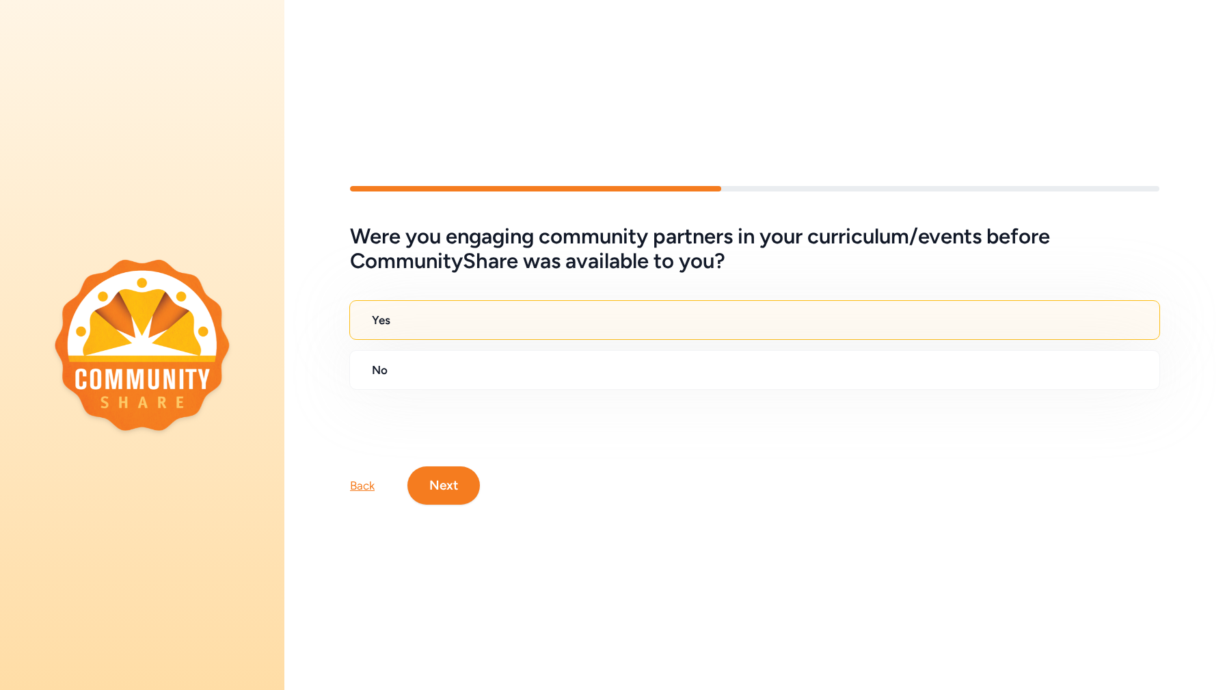
click at [427, 474] on button "Next" at bounding box center [443, 485] width 72 height 38
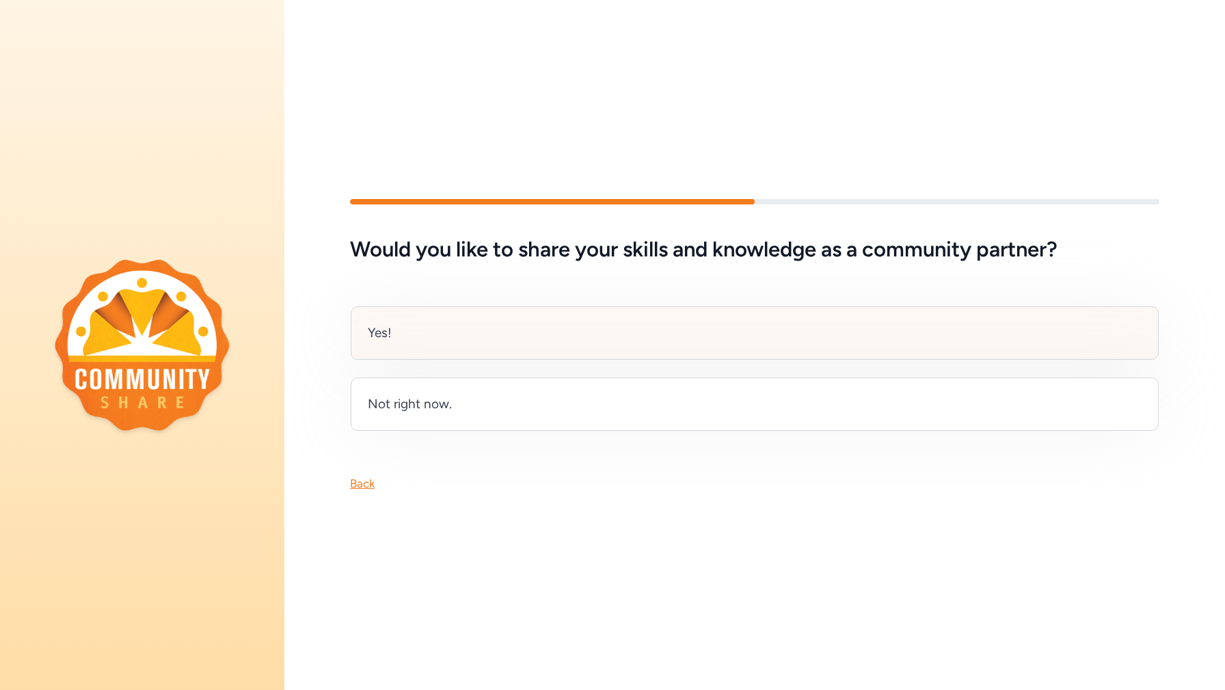
click at [407, 344] on div "Yes!" at bounding box center [755, 332] width 808 height 53
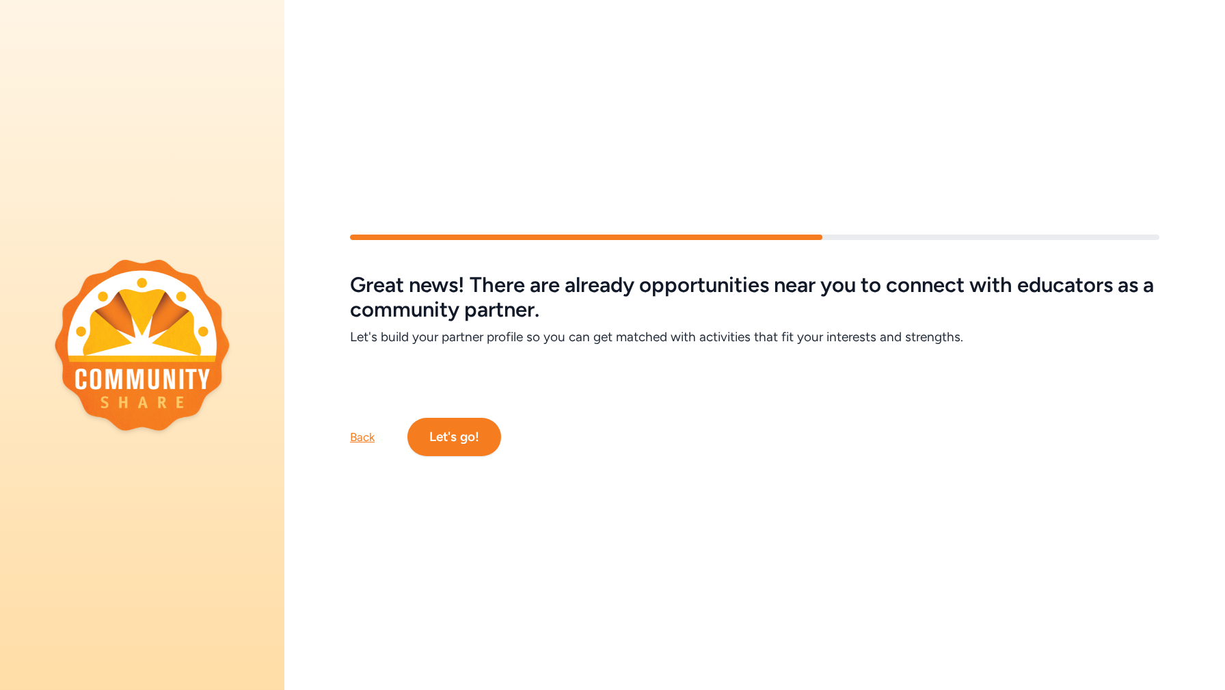
click at [446, 435] on button "Let's go!" at bounding box center [454, 437] width 94 height 38
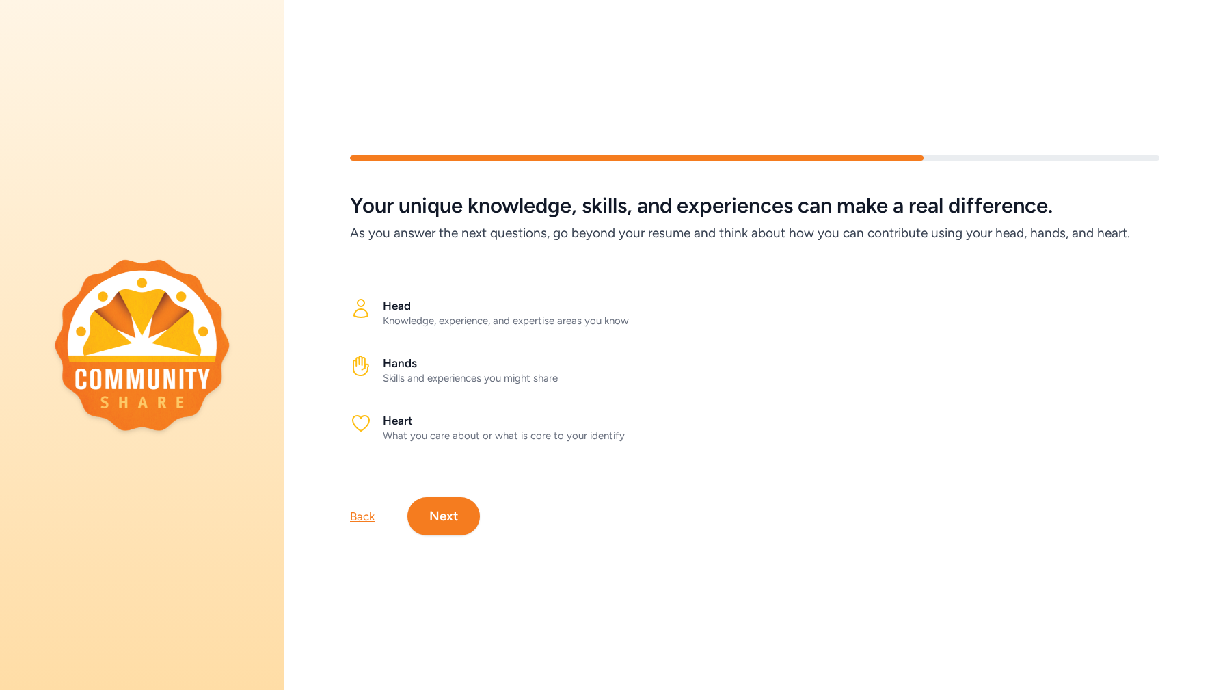
click at [440, 503] on button "Next" at bounding box center [443, 516] width 72 height 38
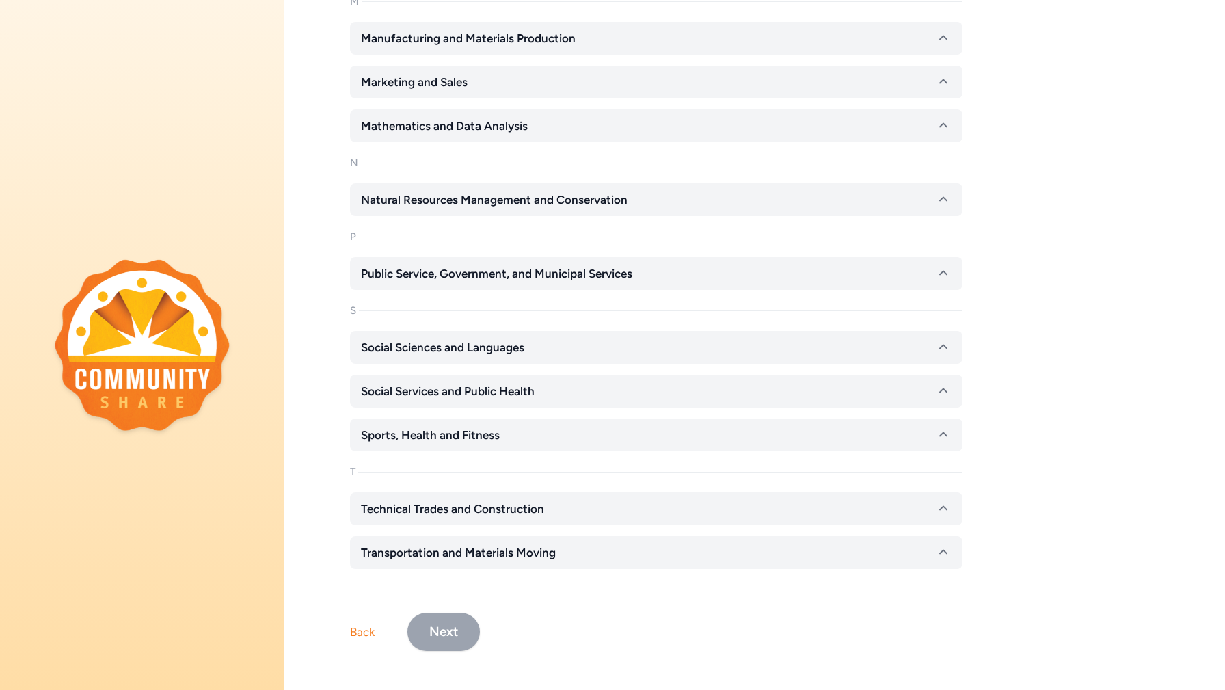
scroll to position [1030, 0]
click at [432, 633] on button "Next" at bounding box center [443, 630] width 72 height 38
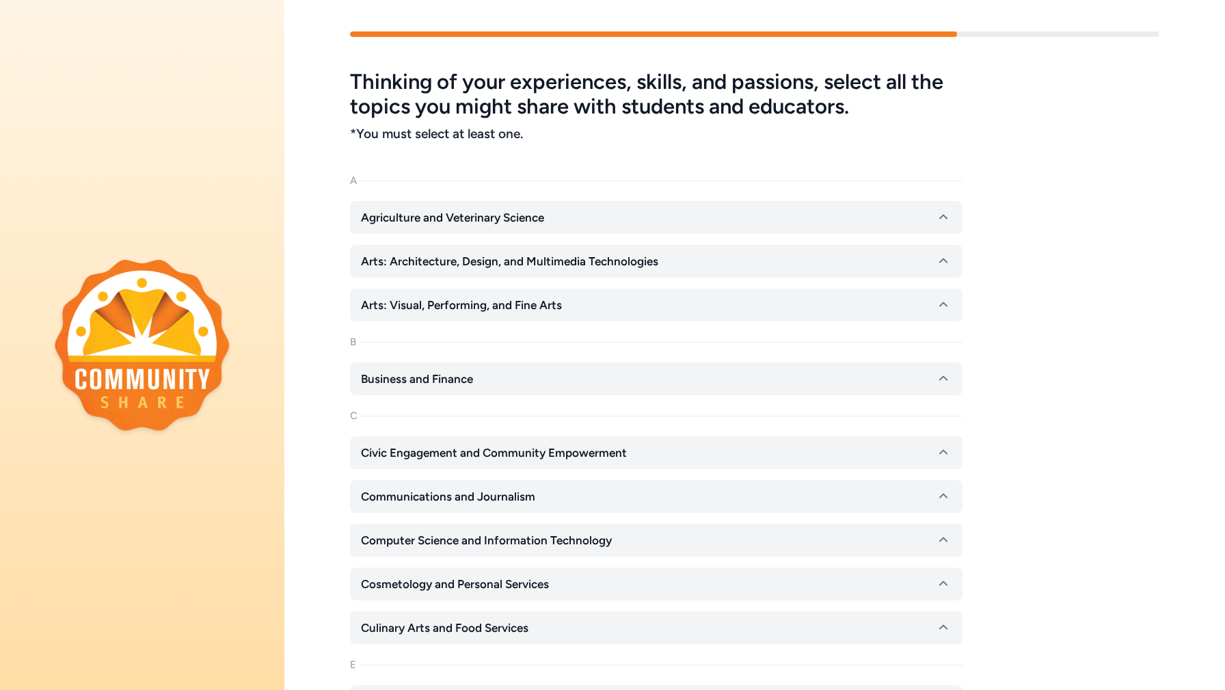
scroll to position [2, 0]
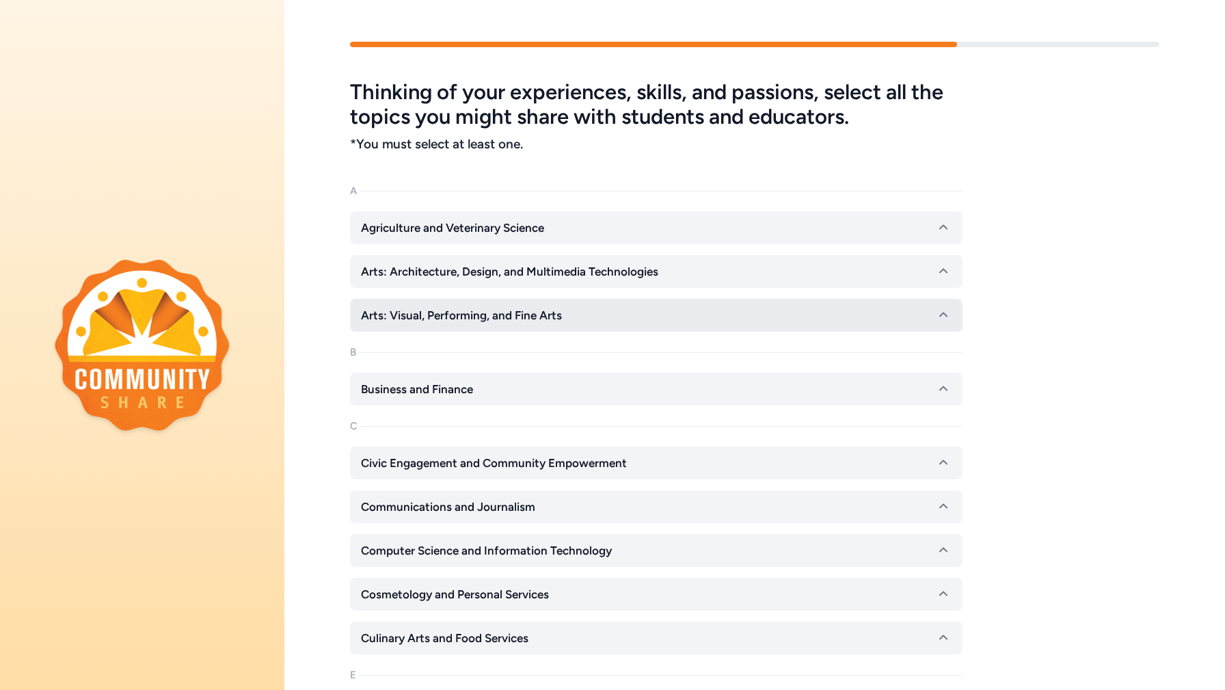
click at [542, 321] on span "Arts: Visual, Performing, and Fine Arts" at bounding box center [461, 315] width 201 height 16
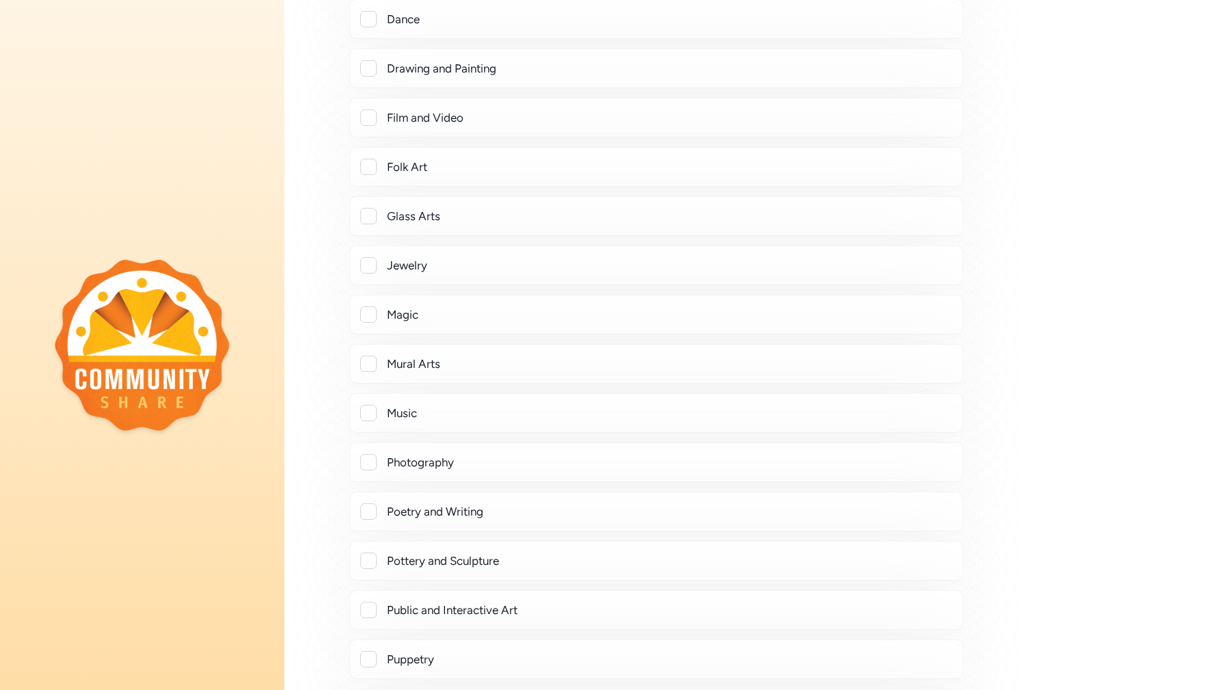
scroll to position [395, 0]
click at [371, 467] on div at bounding box center [368, 461] width 16 height 16
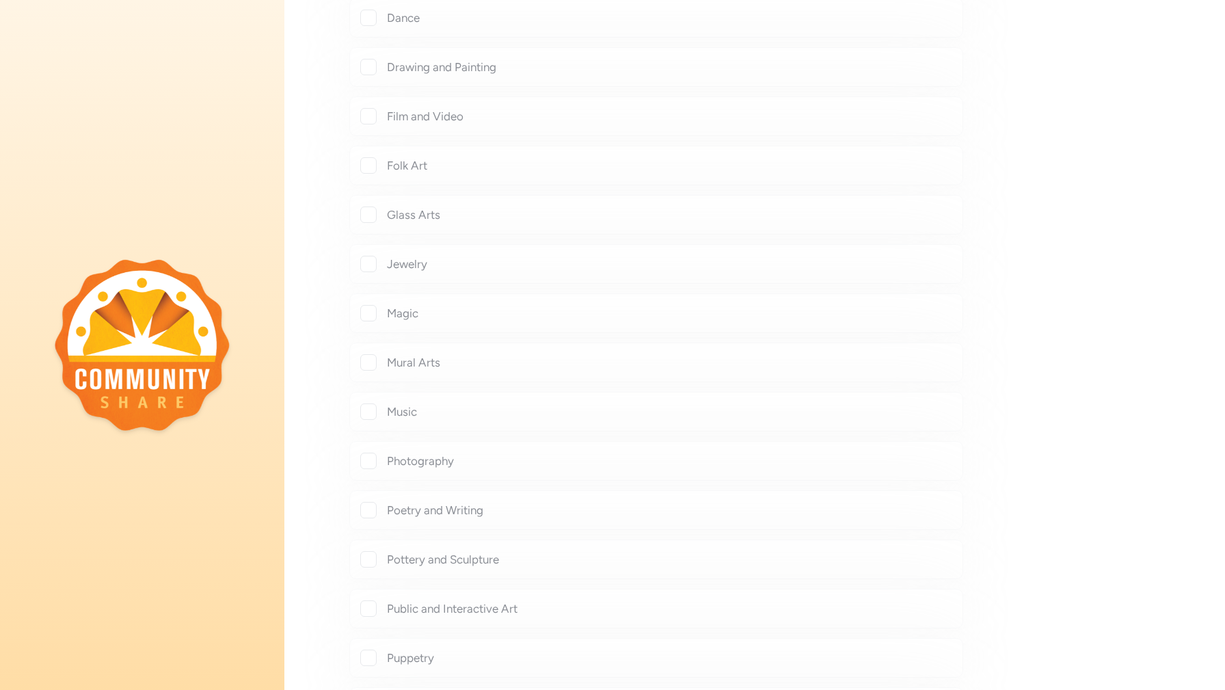
checkbox input "true"
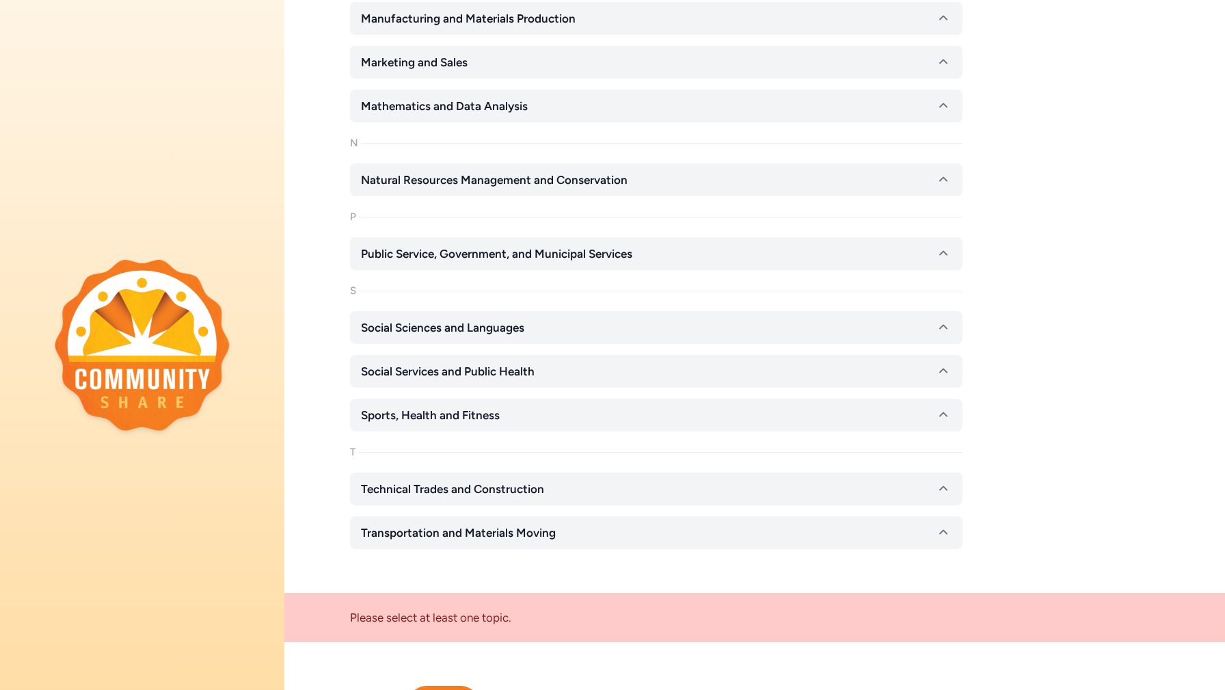
scroll to position [2106, 0]
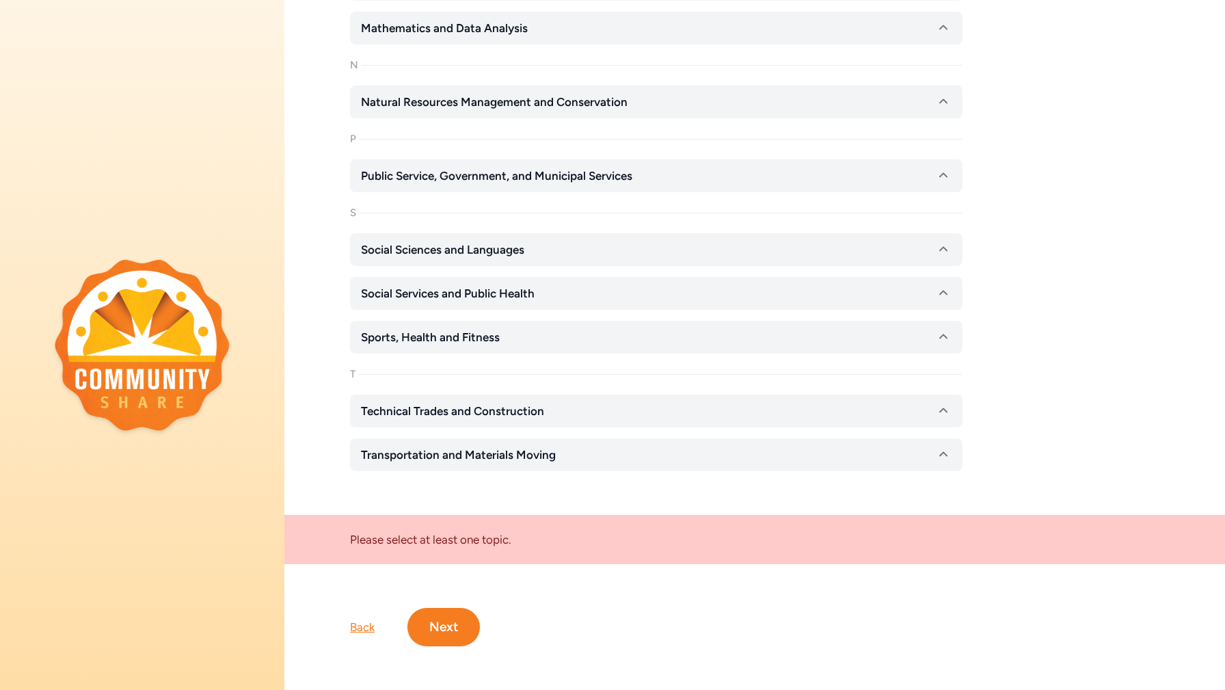
click at [458, 624] on button "Next" at bounding box center [443, 627] width 72 height 38
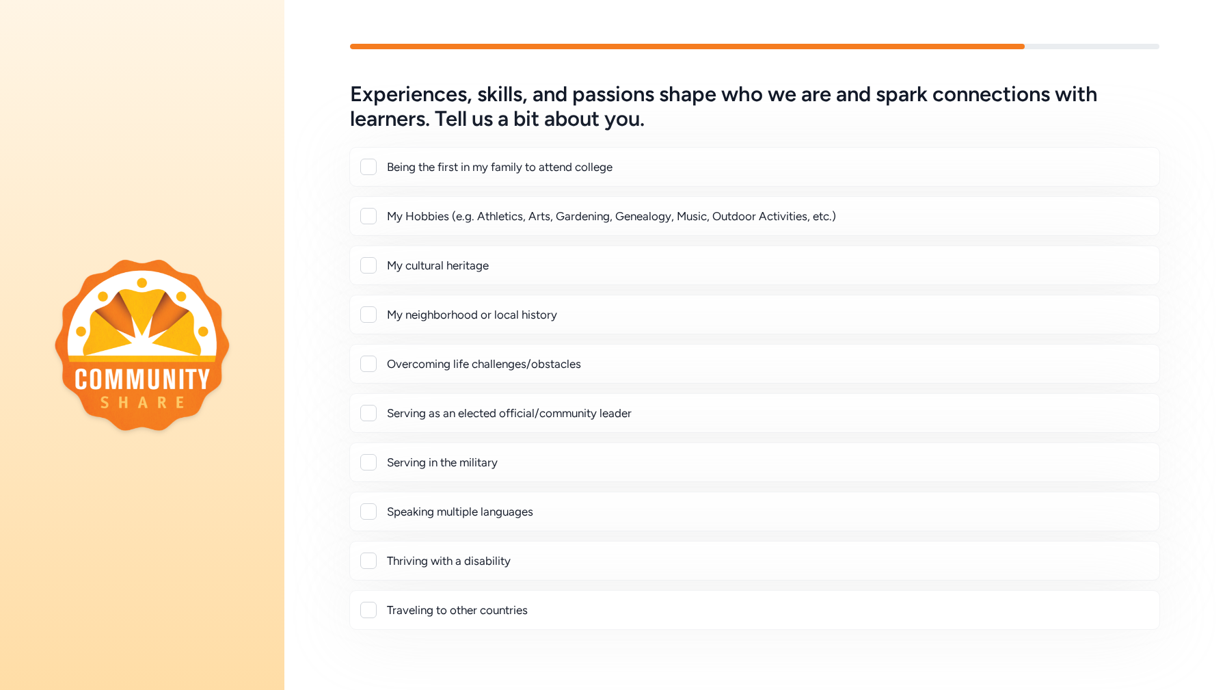
click at [369, 216] on div at bounding box center [368, 216] width 16 height 16
checkbox input "true"
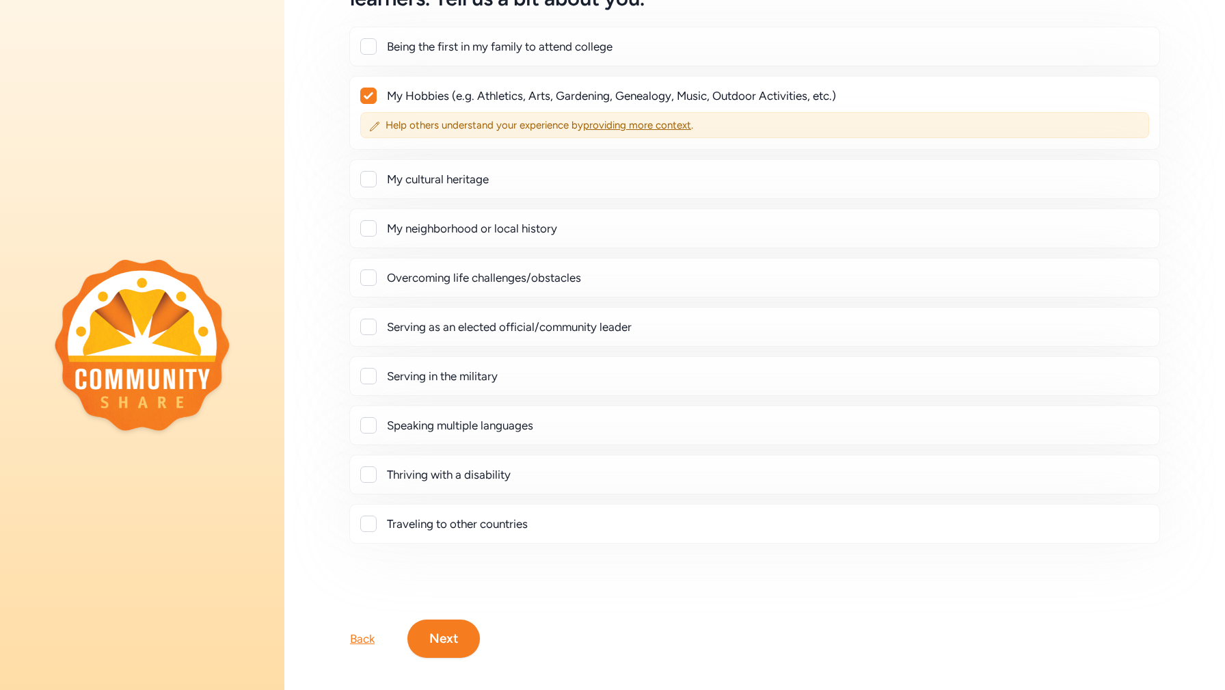
scroll to position [132, 0]
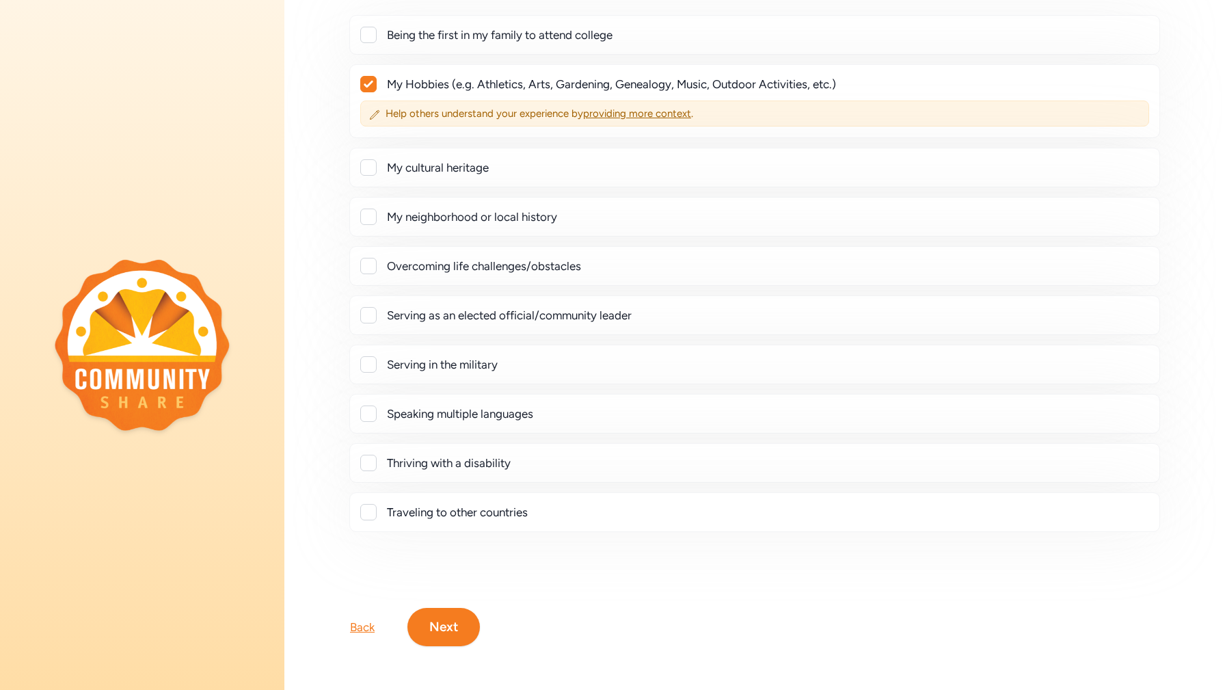
click at [453, 608] on button "Next" at bounding box center [443, 627] width 72 height 38
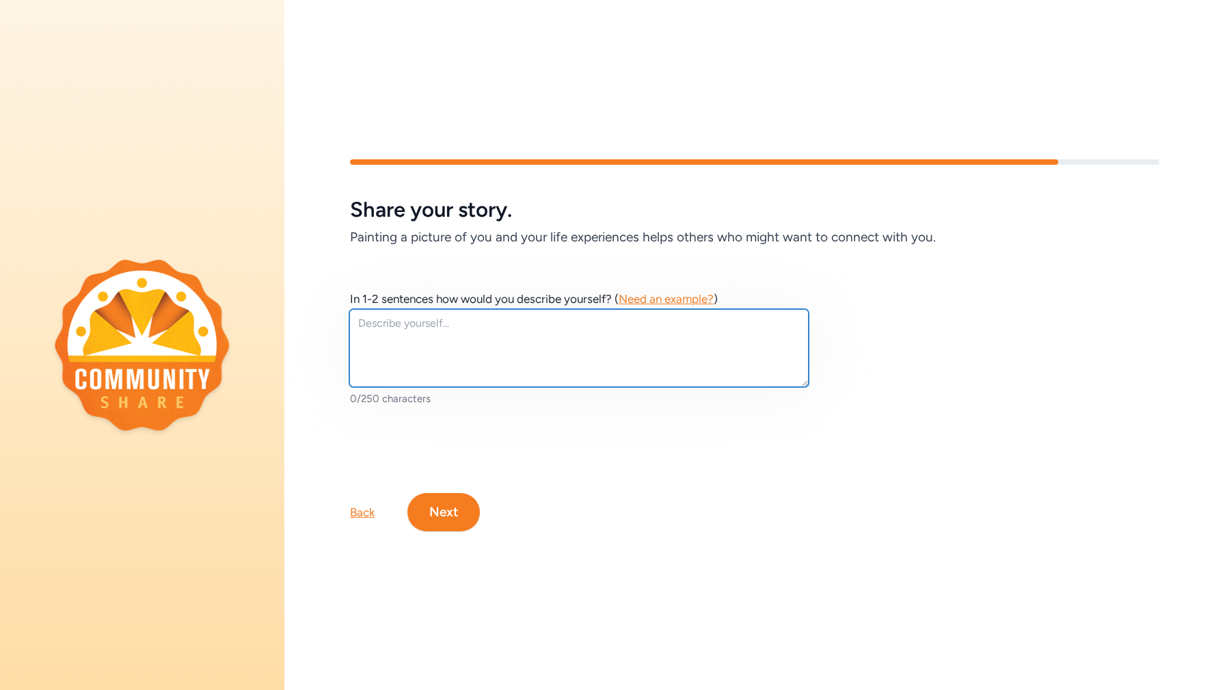
click at [484, 331] on textarea at bounding box center [578, 348] width 459 height 78
type textarea "P"
type textarea "i"
click at [651, 315] on textarea "I've been a professional photographer for over 30 years." at bounding box center [578, 348] width 459 height 78
type textarea "I've been a professional photographer for over 30 years, and entered the Digita…"
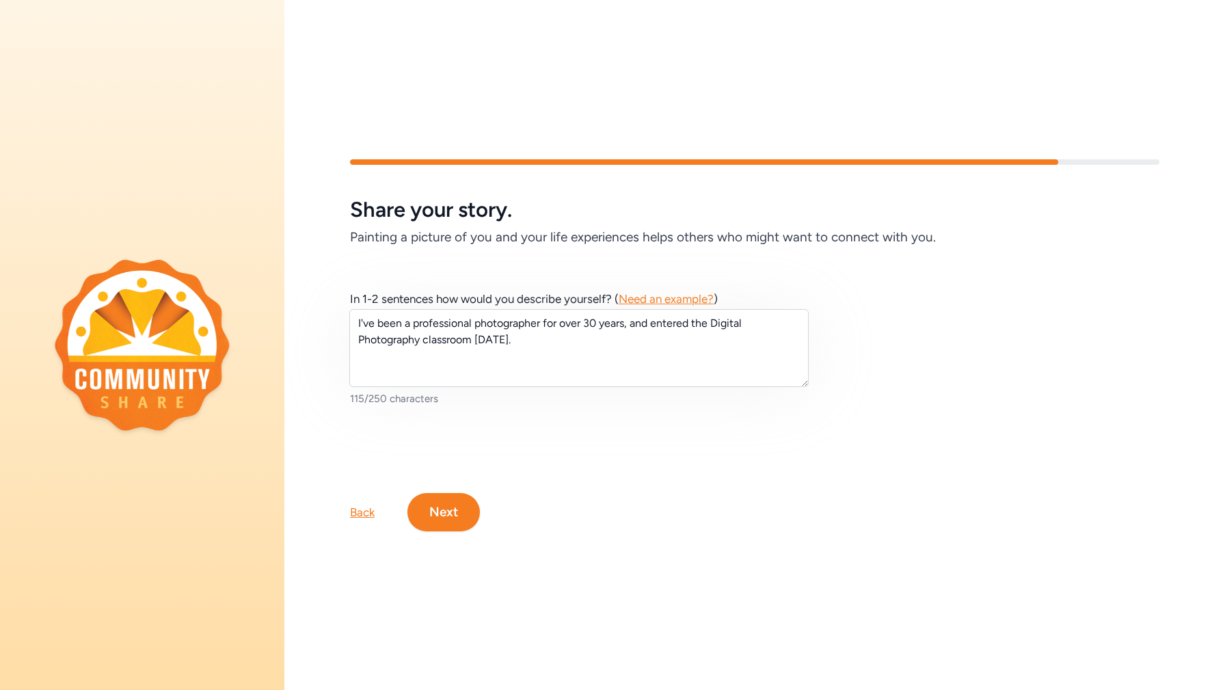
click at [458, 507] on button "Next" at bounding box center [443, 512] width 72 height 38
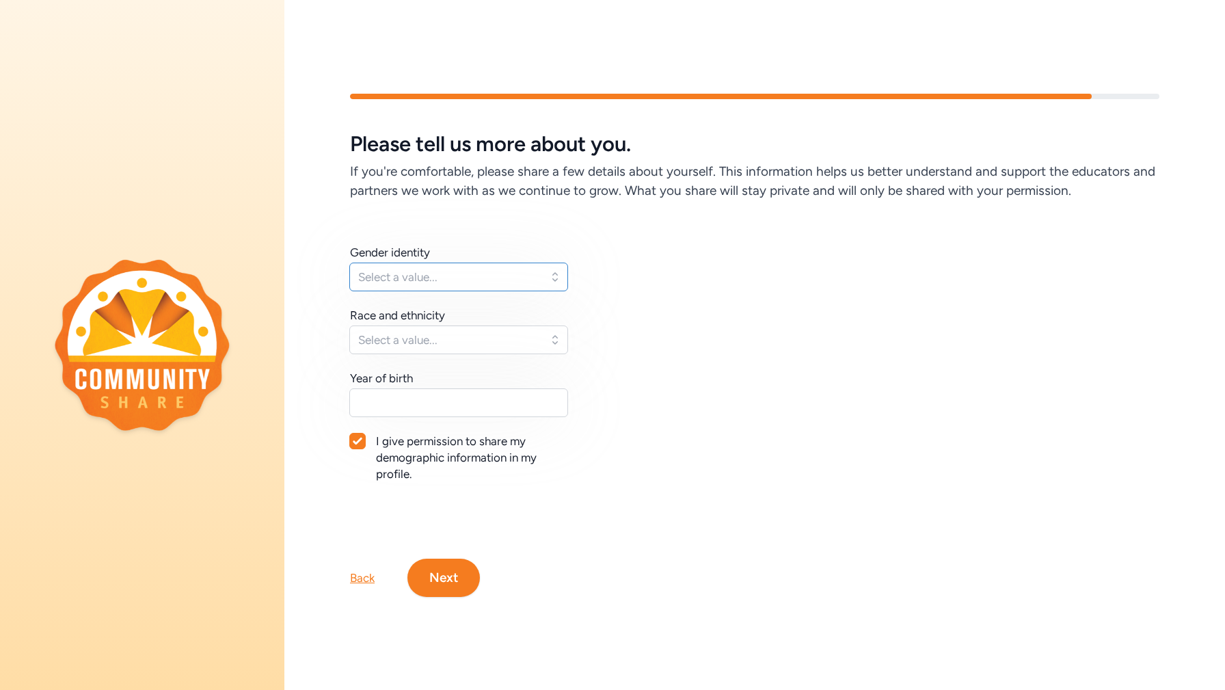
click at [524, 287] on button "Select a value..." at bounding box center [458, 277] width 219 height 29
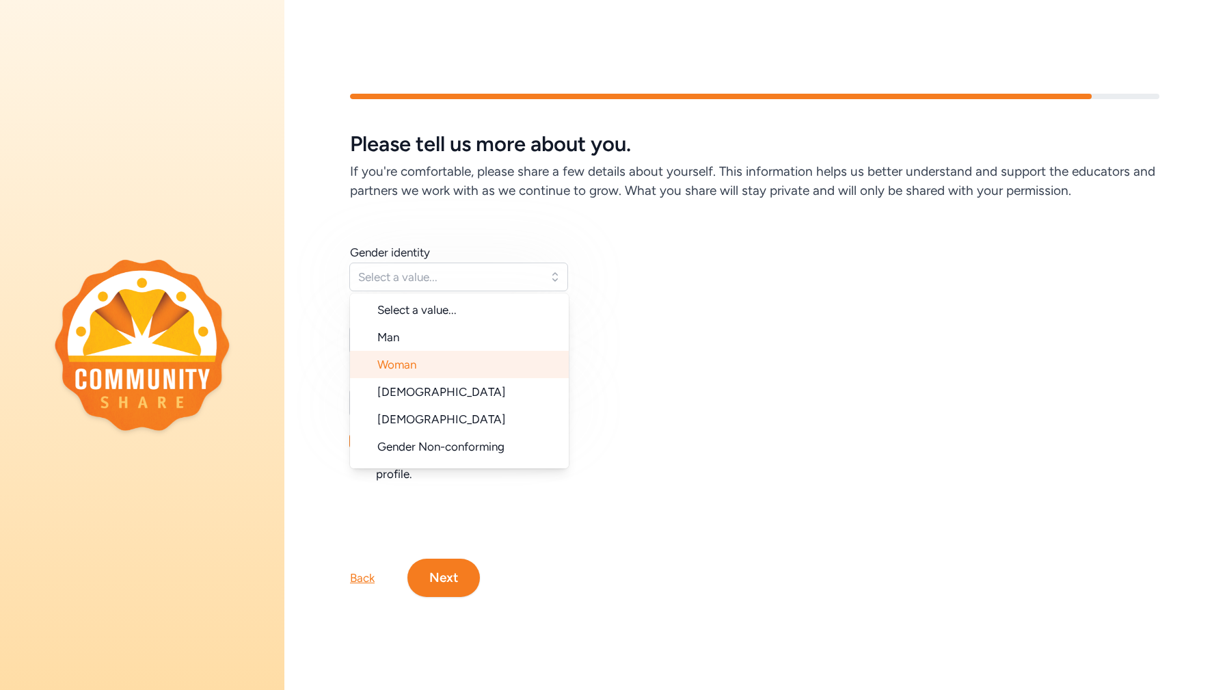
click at [467, 372] on li "Woman" at bounding box center [459, 364] width 219 height 27
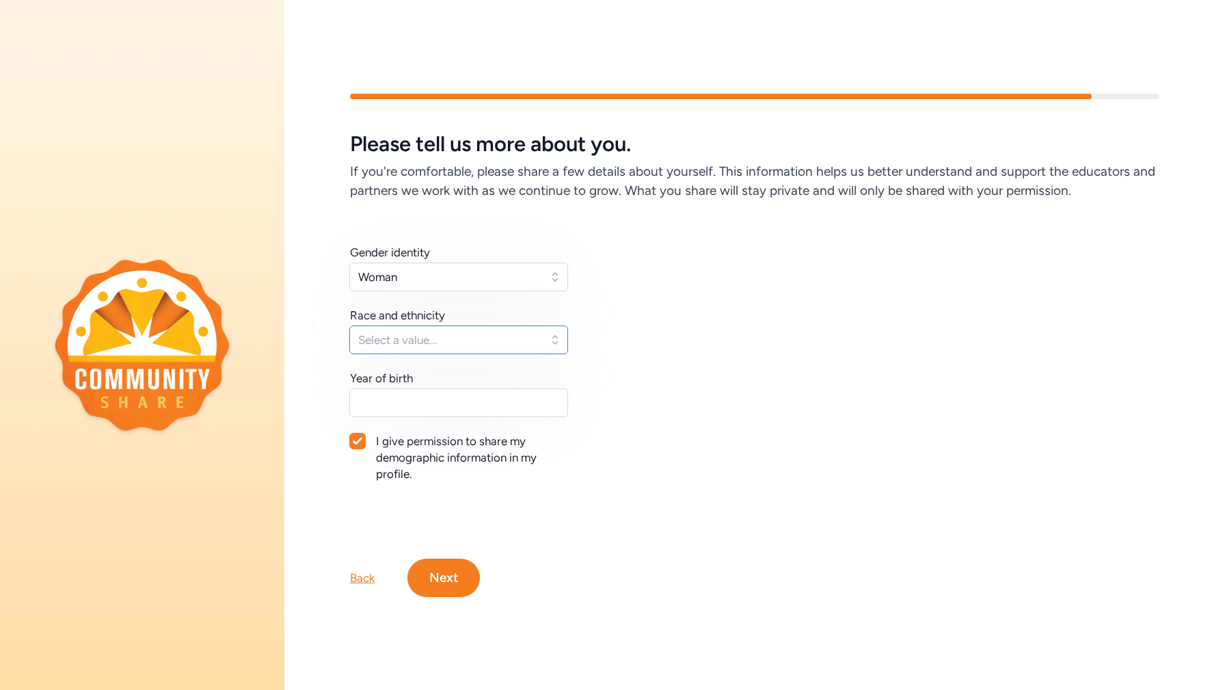
click at [496, 339] on span "Select a value..." at bounding box center [449, 340] width 182 height 16
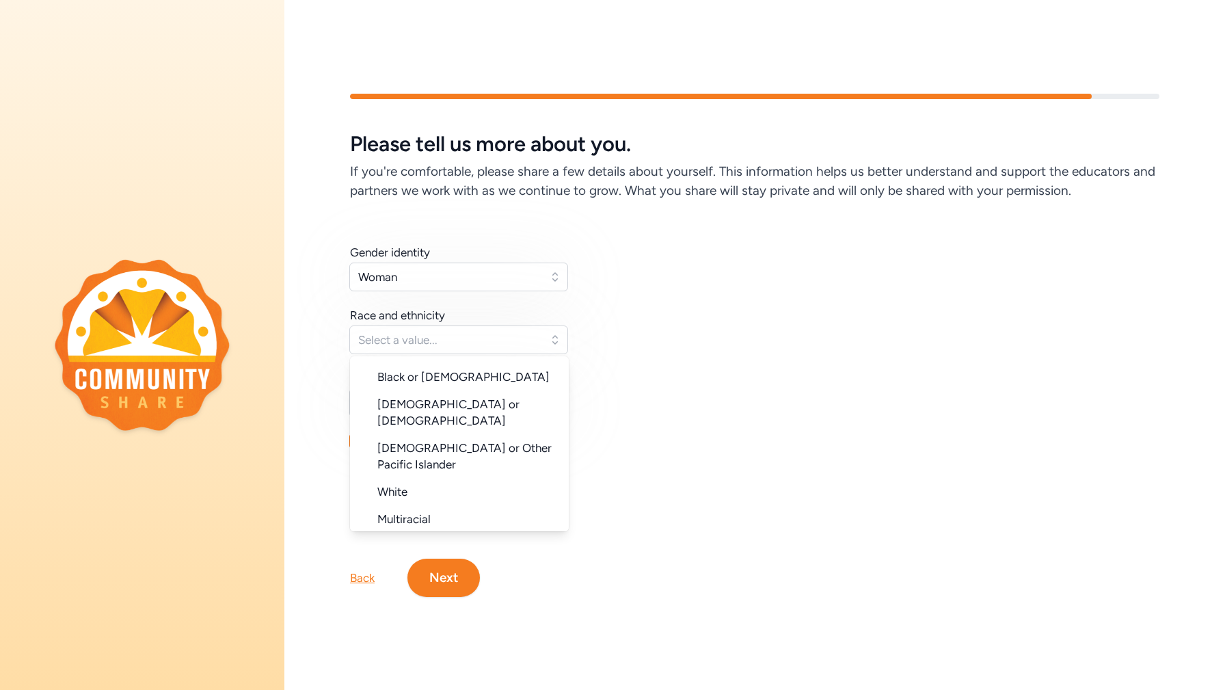
scroll to position [112, 0]
click at [440, 477] on li "White" at bounding box center [459, 490] width 219 height 27
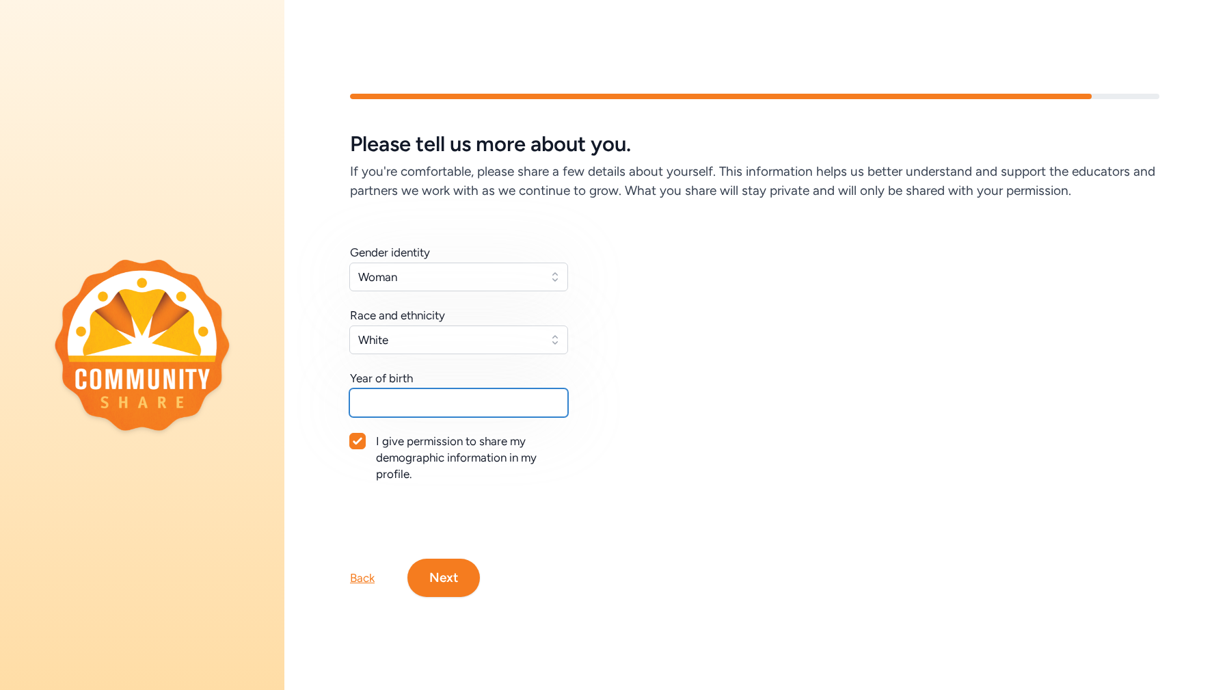
click at [459, 402] on input "text" at bounding box center [458, 402] width 219 height 29
type input "1975"
click at [431, 567] on button "Next" at bounding box center [443, 578] width 72 height 38
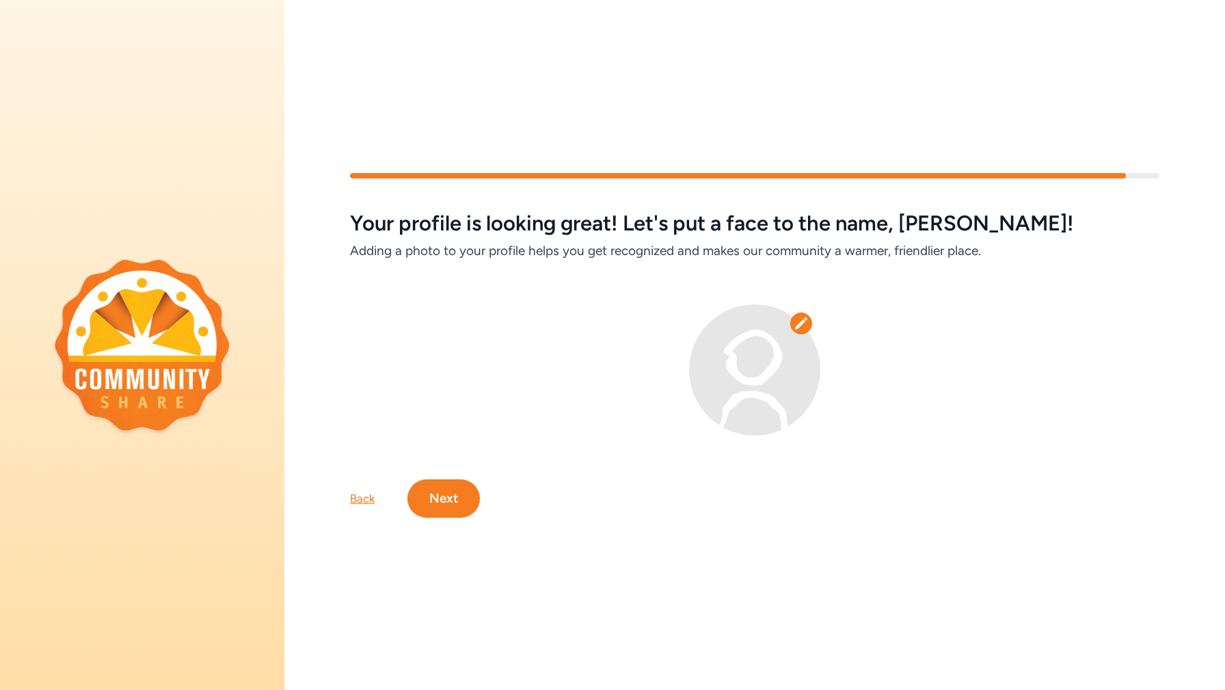
click at [449, 503] on button "Next" at bounding box center [443, 498] width 72 height 38
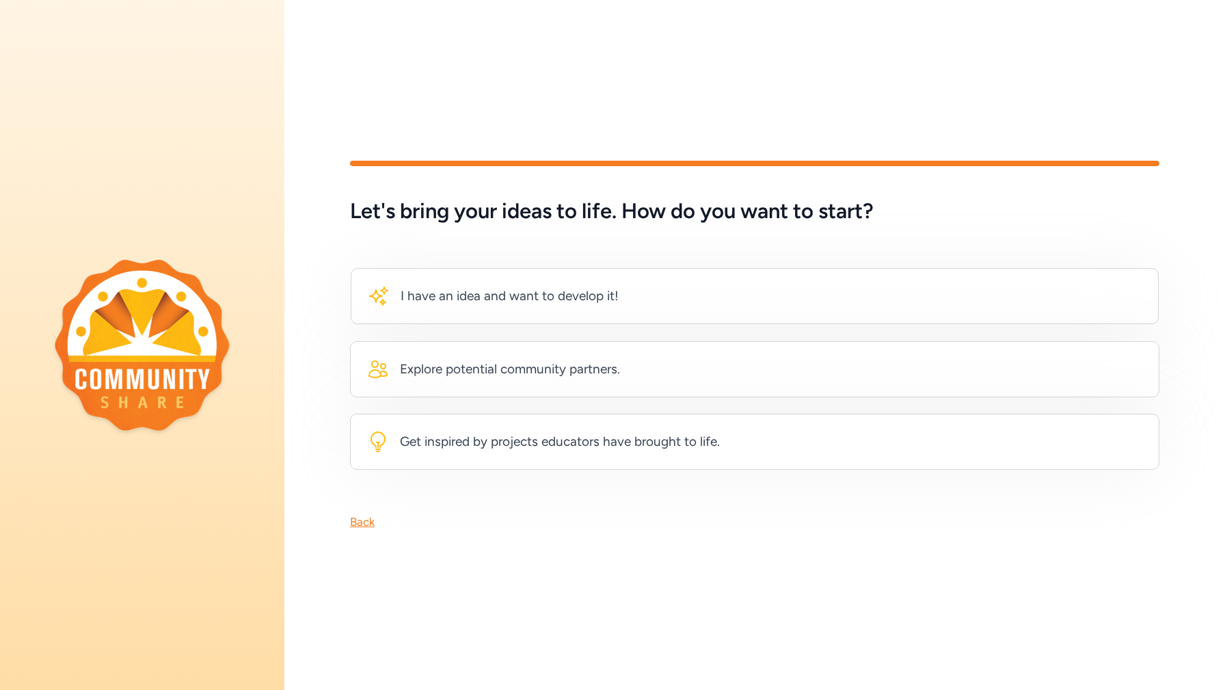
click at [360, 517] on div "Back" at bounding box center [362, 521] width 25 height 16
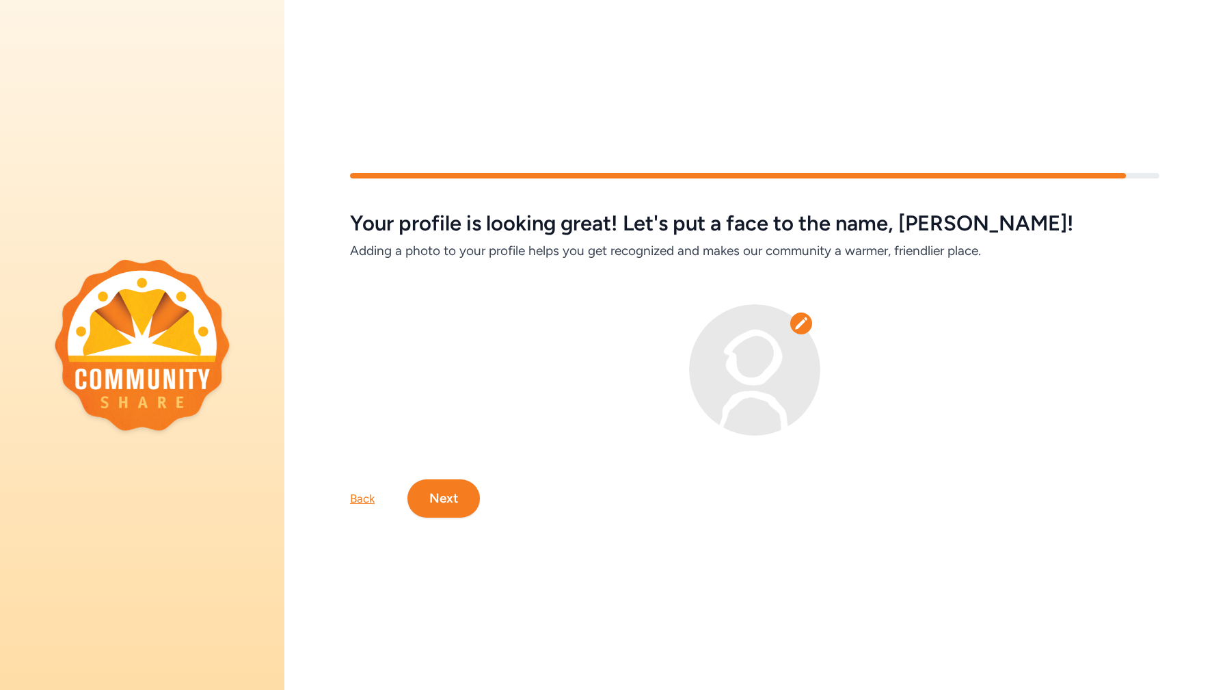
click at [753, 375] on img at bounding box center [754, 369] width 131 height 131
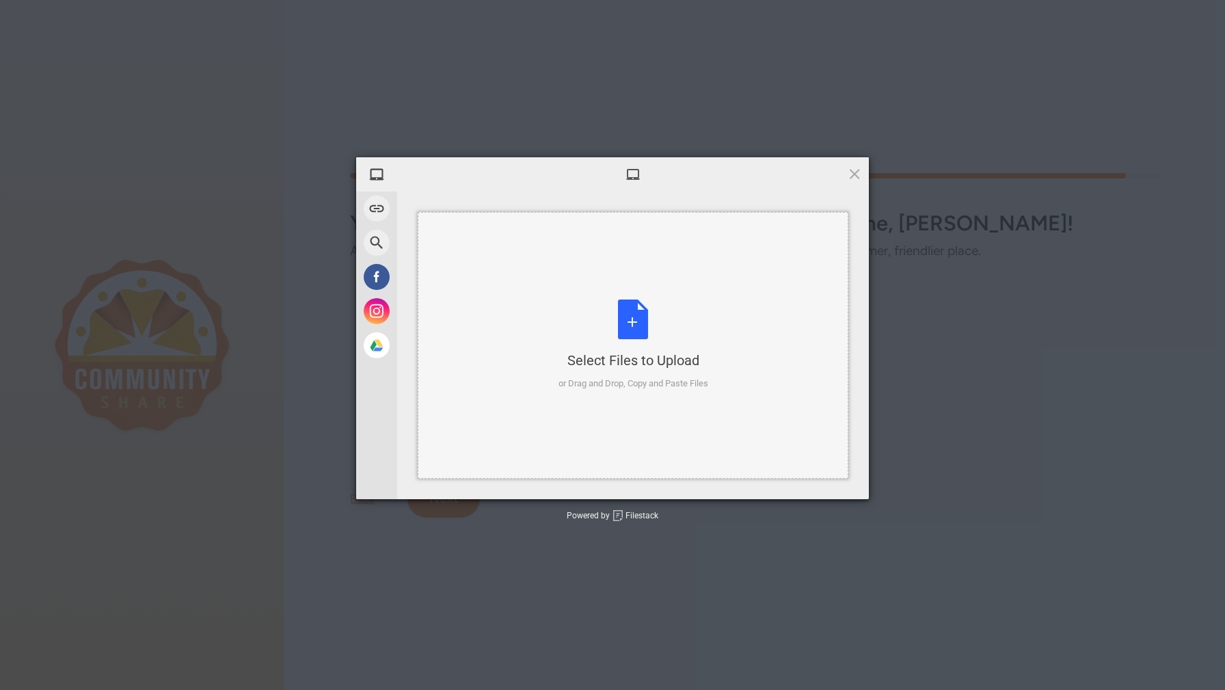
click at [629, 318] on div "Select Files to Upload or Drag and Drop, Copy and Paste Files" at bounding box center [634, 344] width 150 height 91
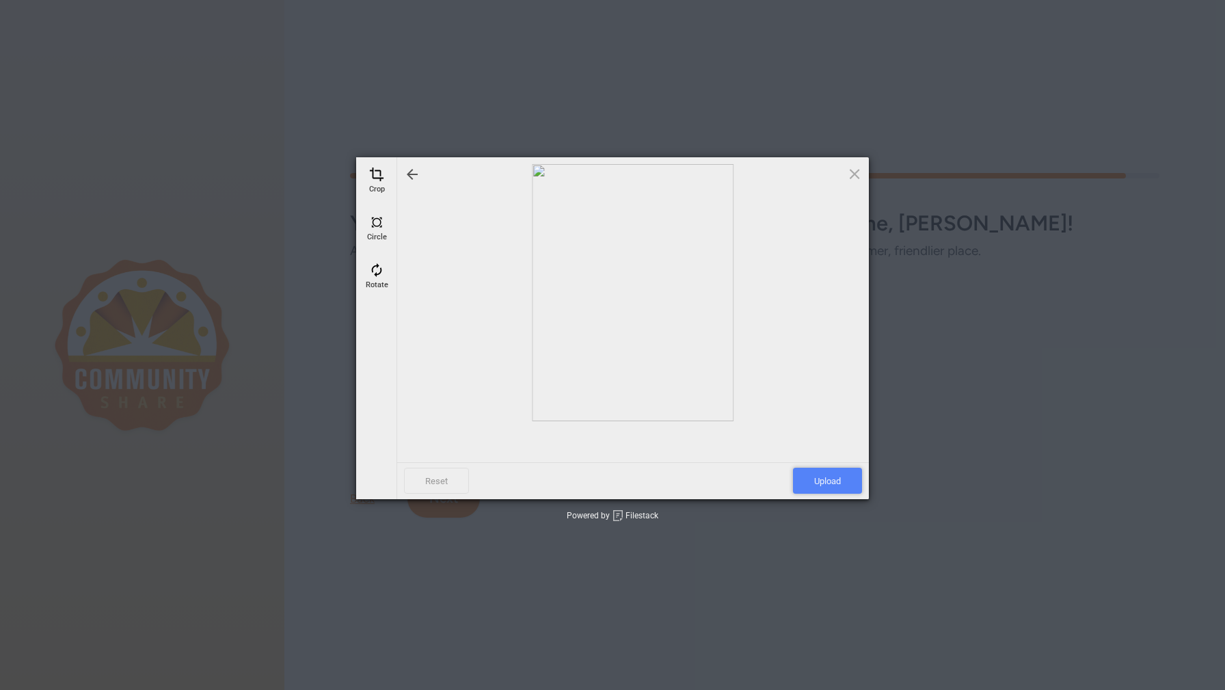
click at [829, 479] on span "Upload" at bounding box center [827, 481] width 69 height 26
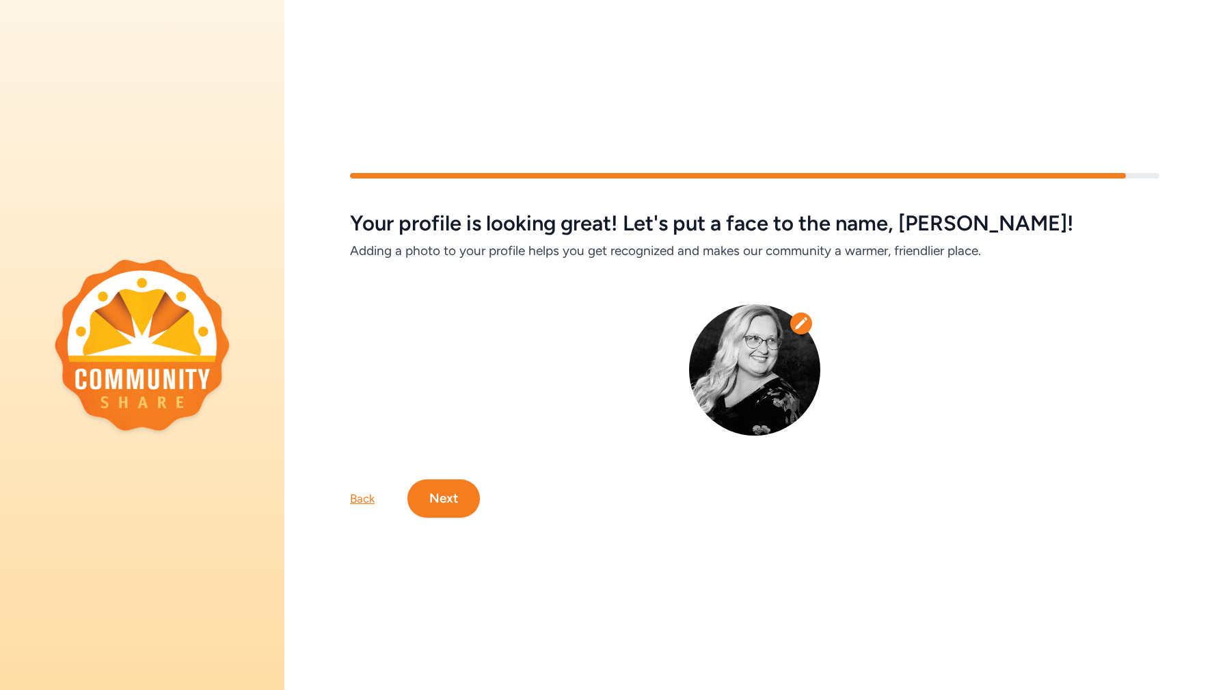
click at [467, 492] on button "Next" at bounding box center [443, 498] width 72 height 38
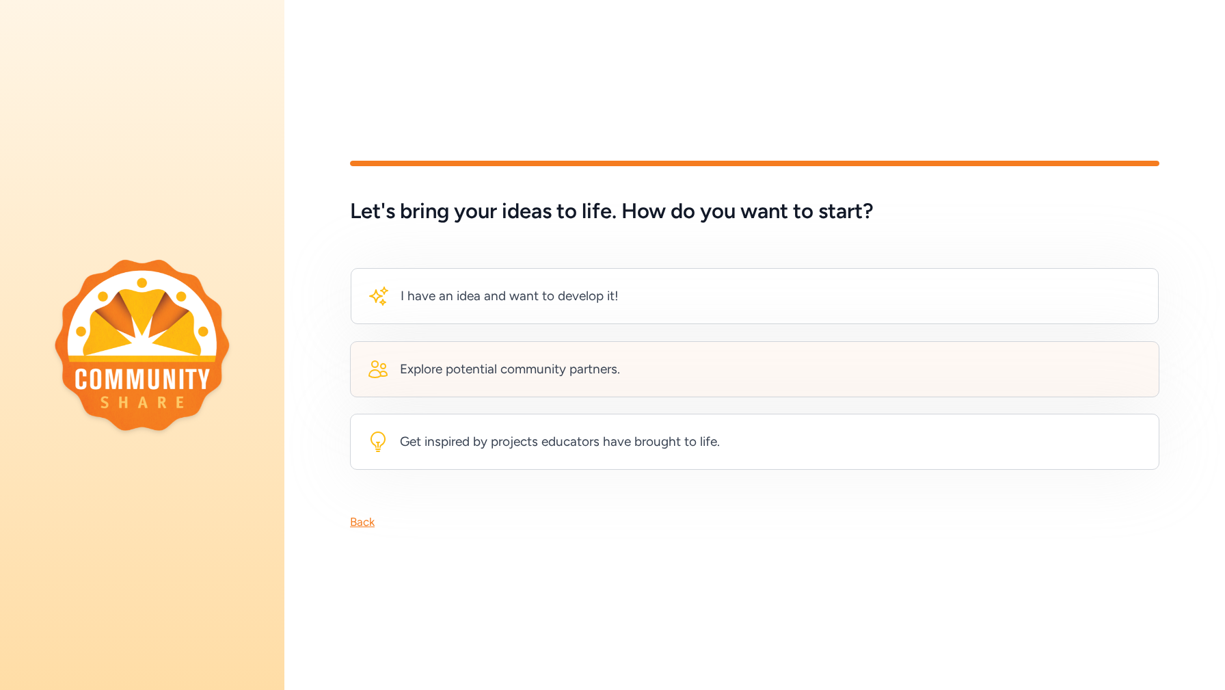
click at [466, 369] on div "Explore potential community partners." at bounding box center [510, 369] width 220 height 19
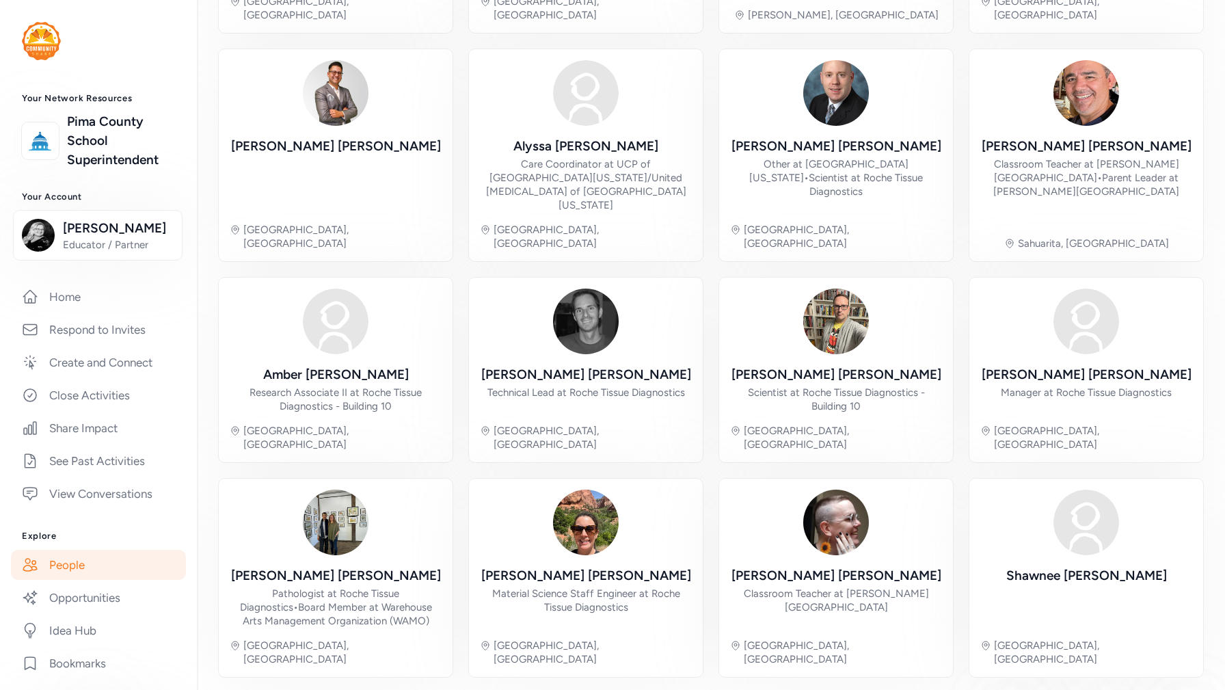
scroll to position [278, 0]
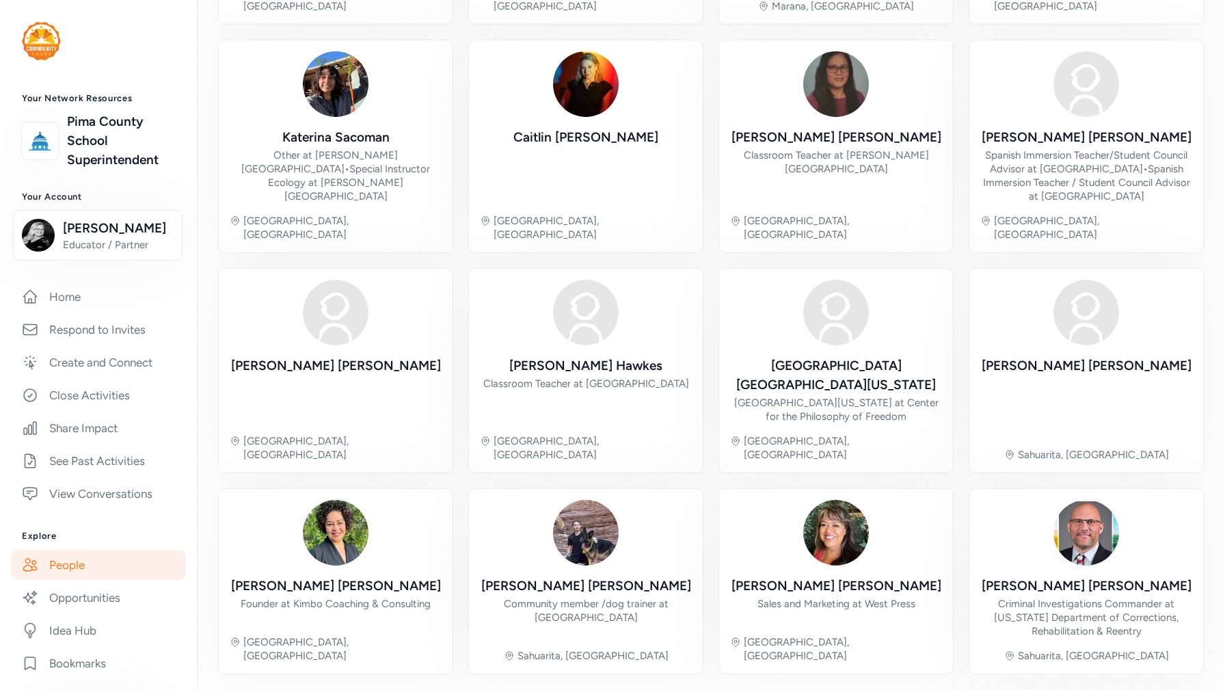
scroll to position [323, 0]
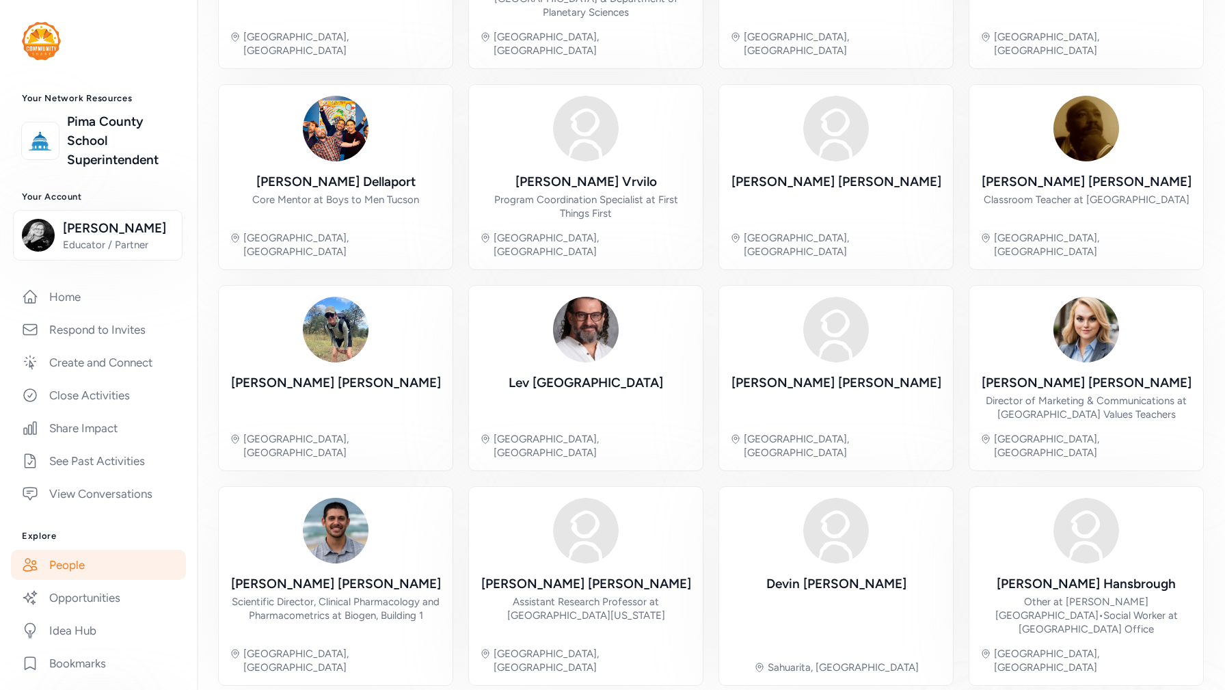
scroll to position [278, 0]
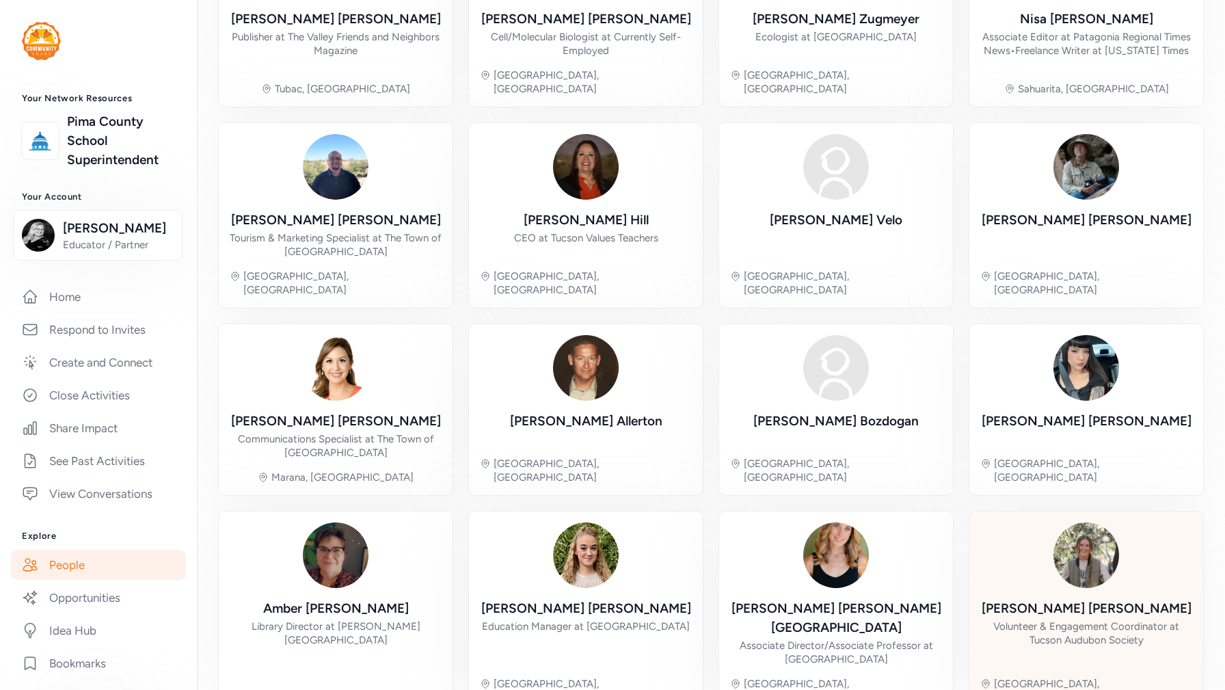
scroll to position [250, 0]
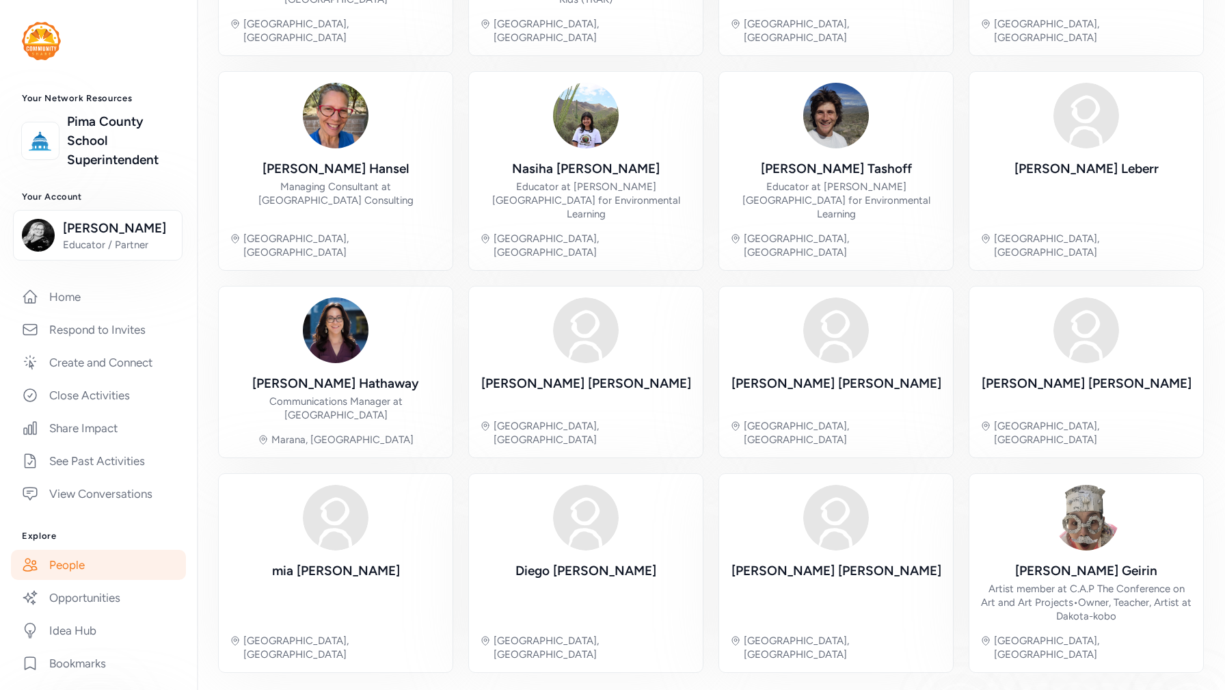
scroll to position [269, 0]
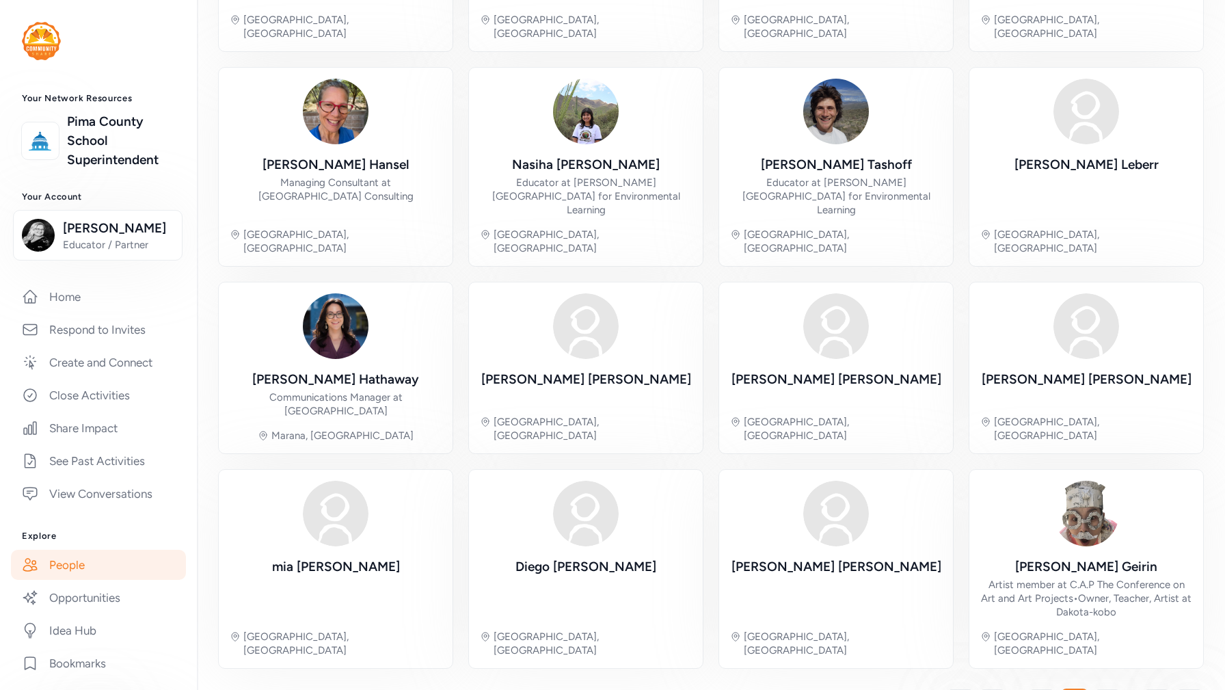
click at [1106, 689] on span "6" at bounding box center [1107, 703] width 7 height 16
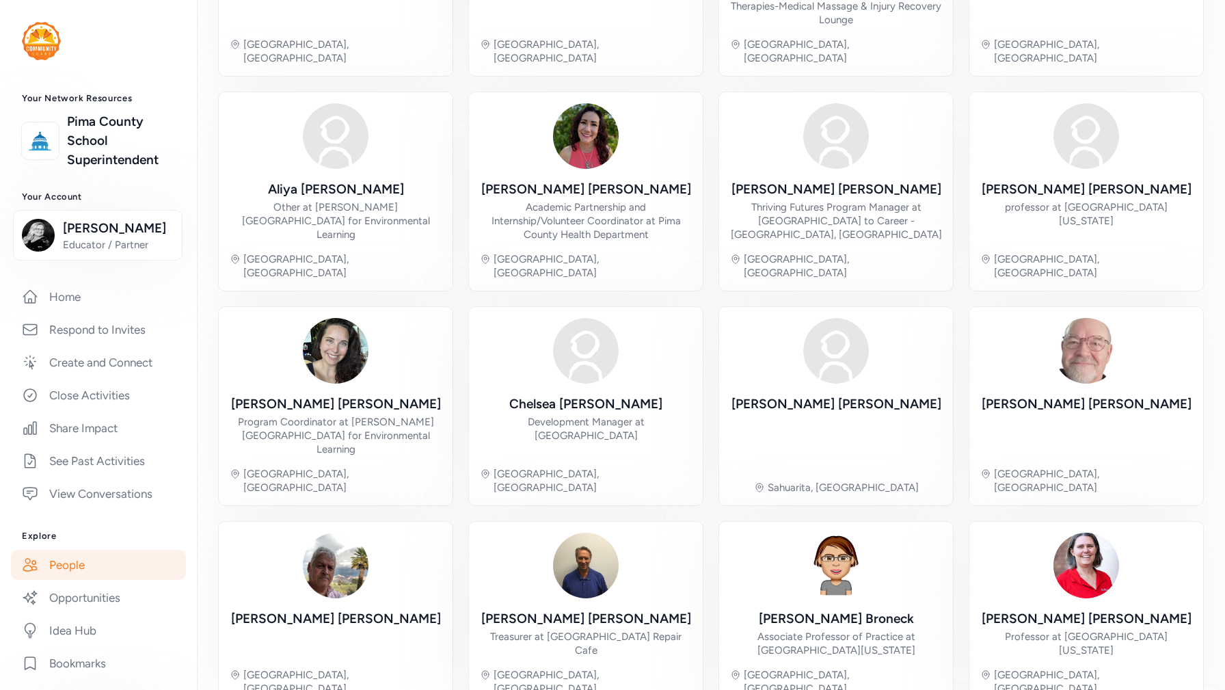
scroll to position [291, 0]
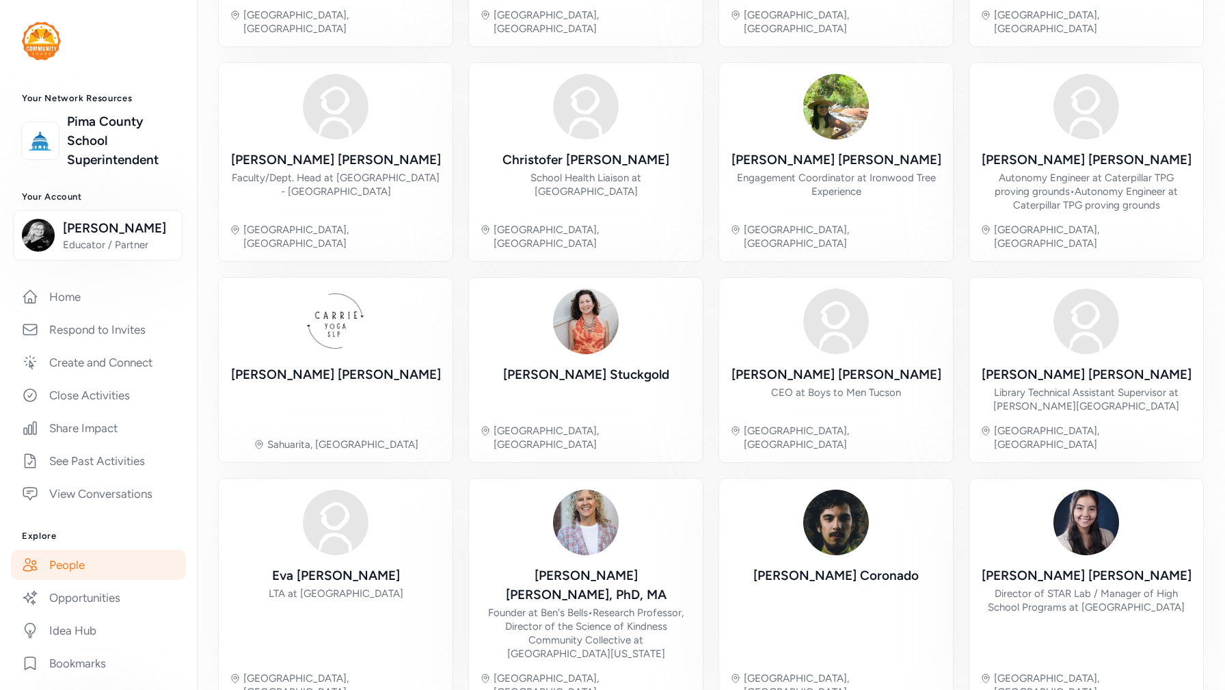
scroll to position [291, 0]
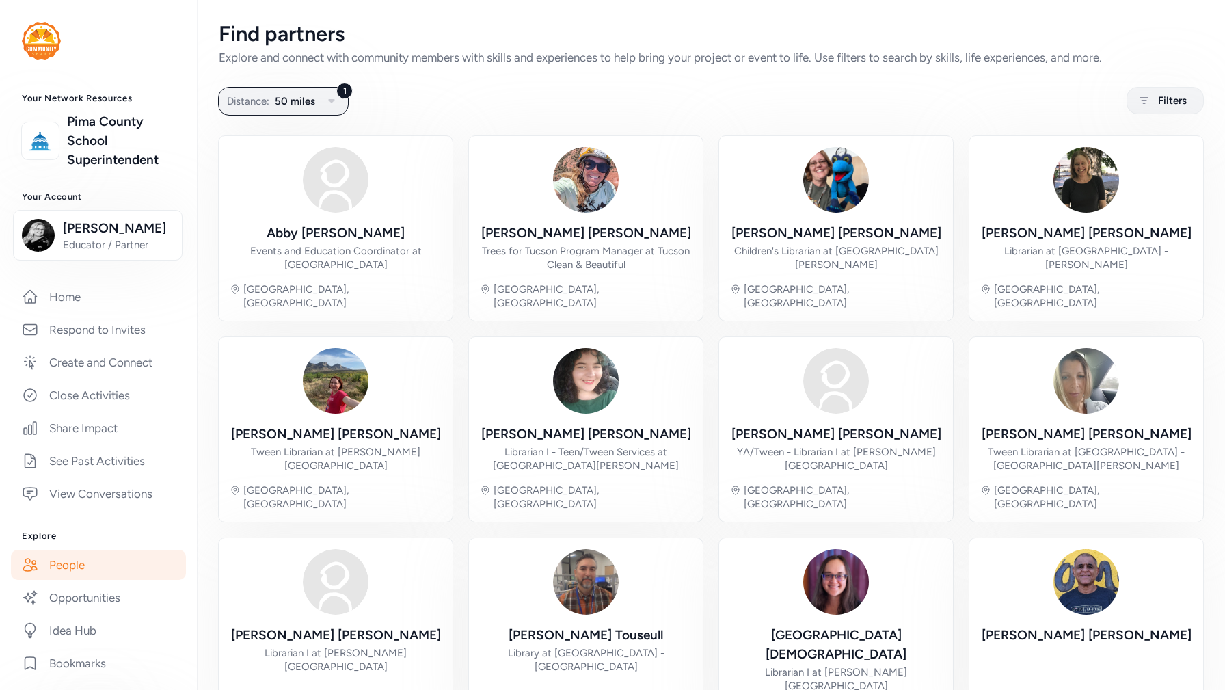
scroll to position [250, 0]
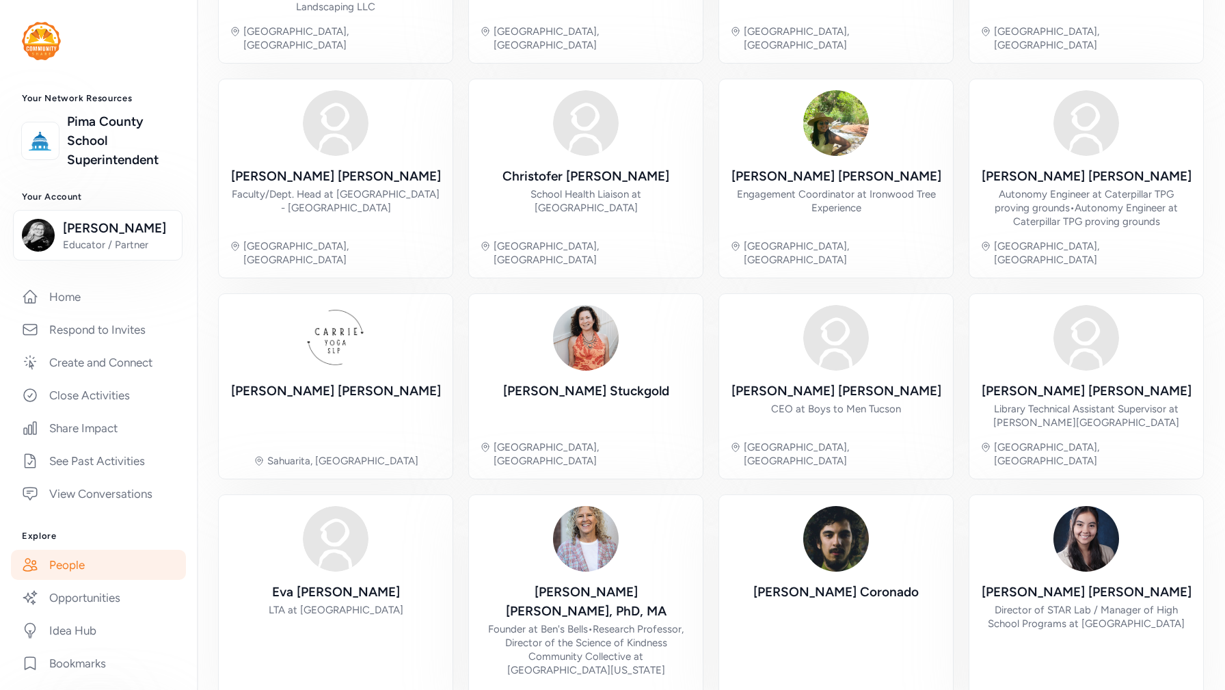
scroll to position [272, 0]
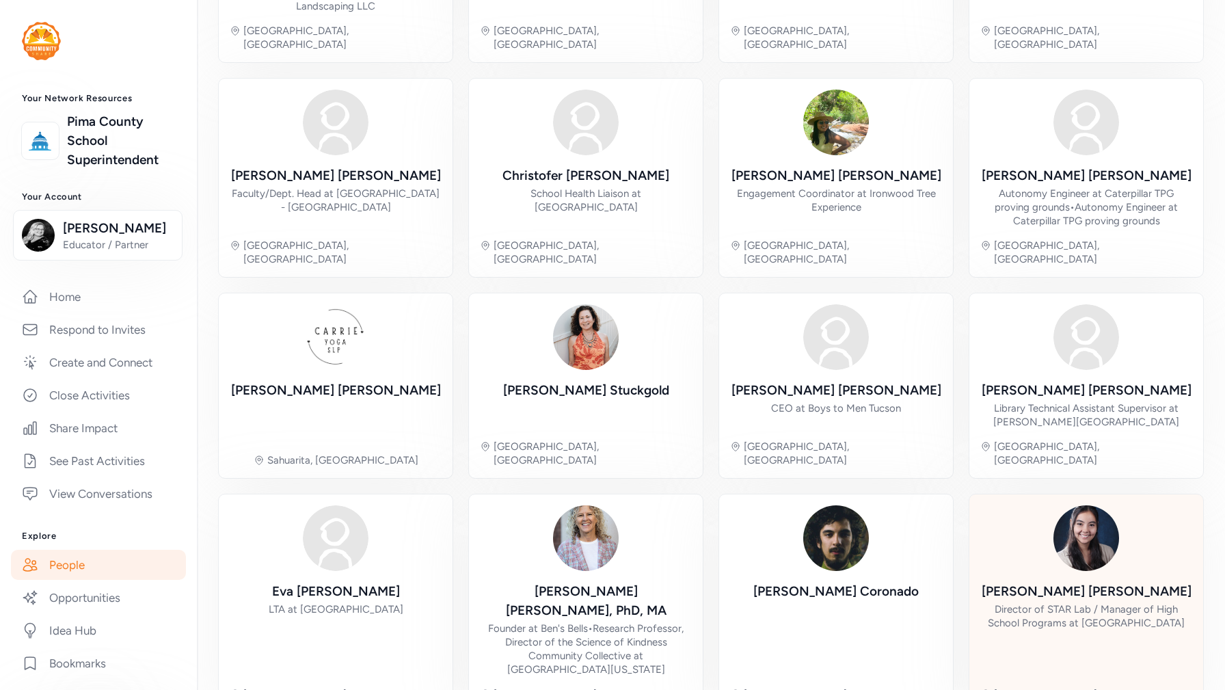
click at [1100, 505] on img at bounding box center [1087, 538] width 66 height 66
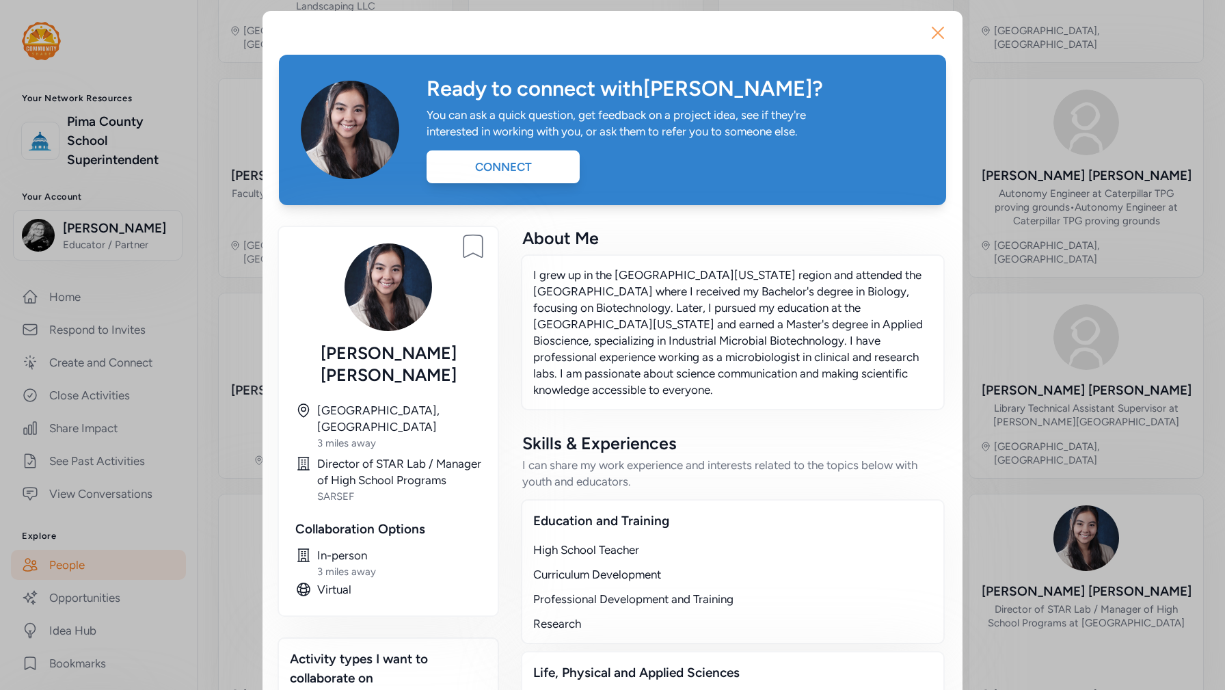
click at [926, 36] on button "Close" at bounding box center [938, 33] width 44 height 44
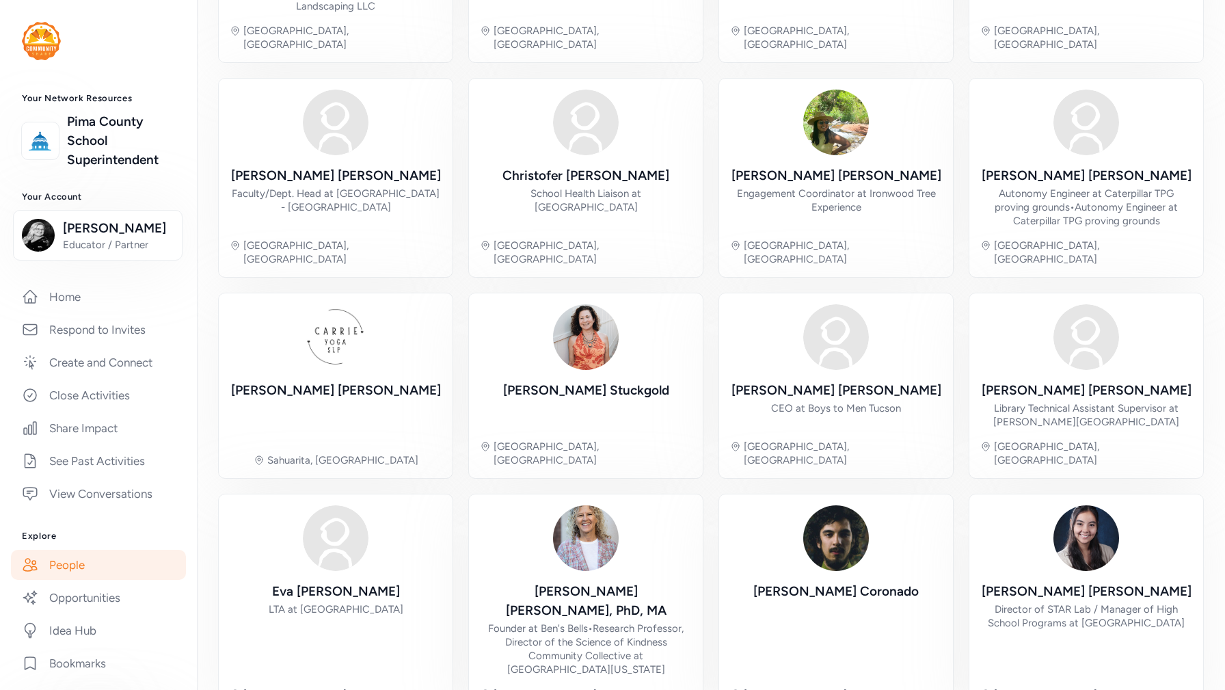
scroll to position [291, 0]
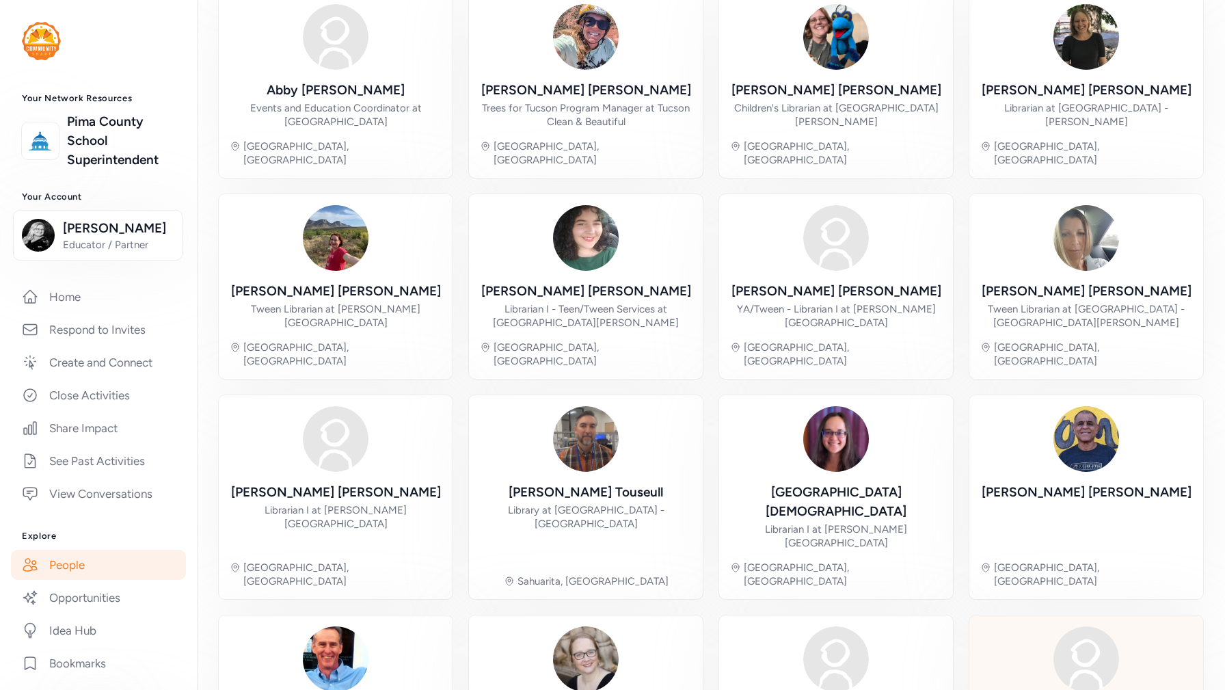
scroll to position [250, 0]
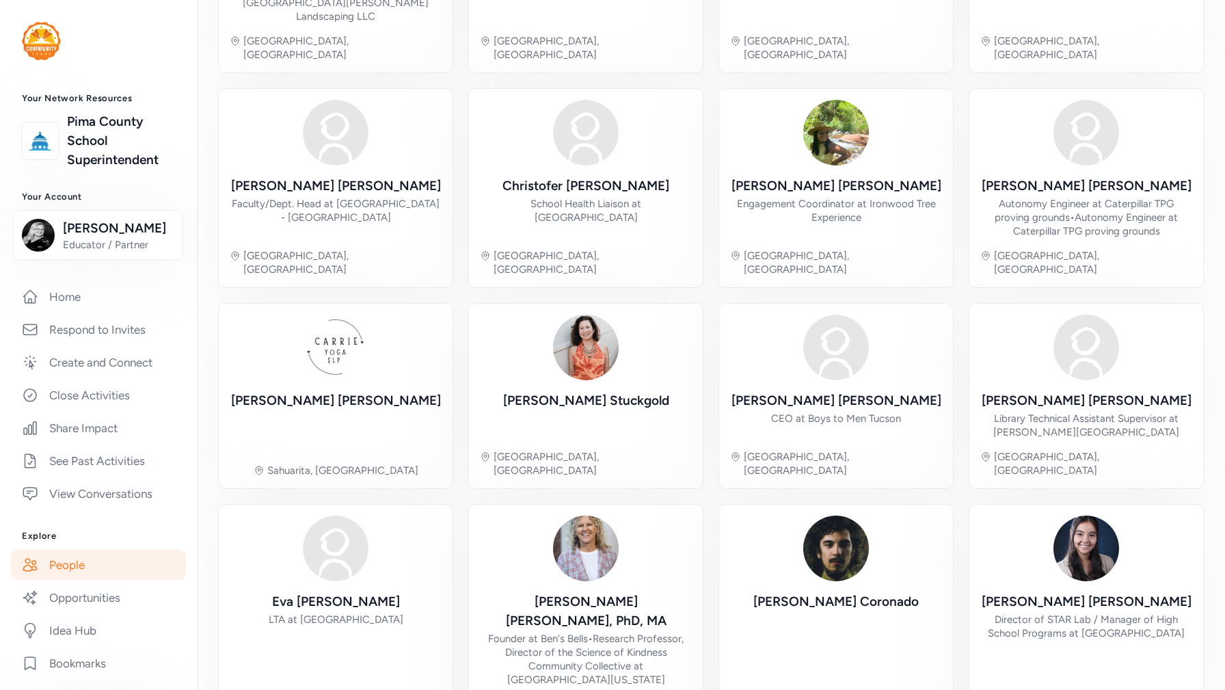
scroll to position [291, 0]
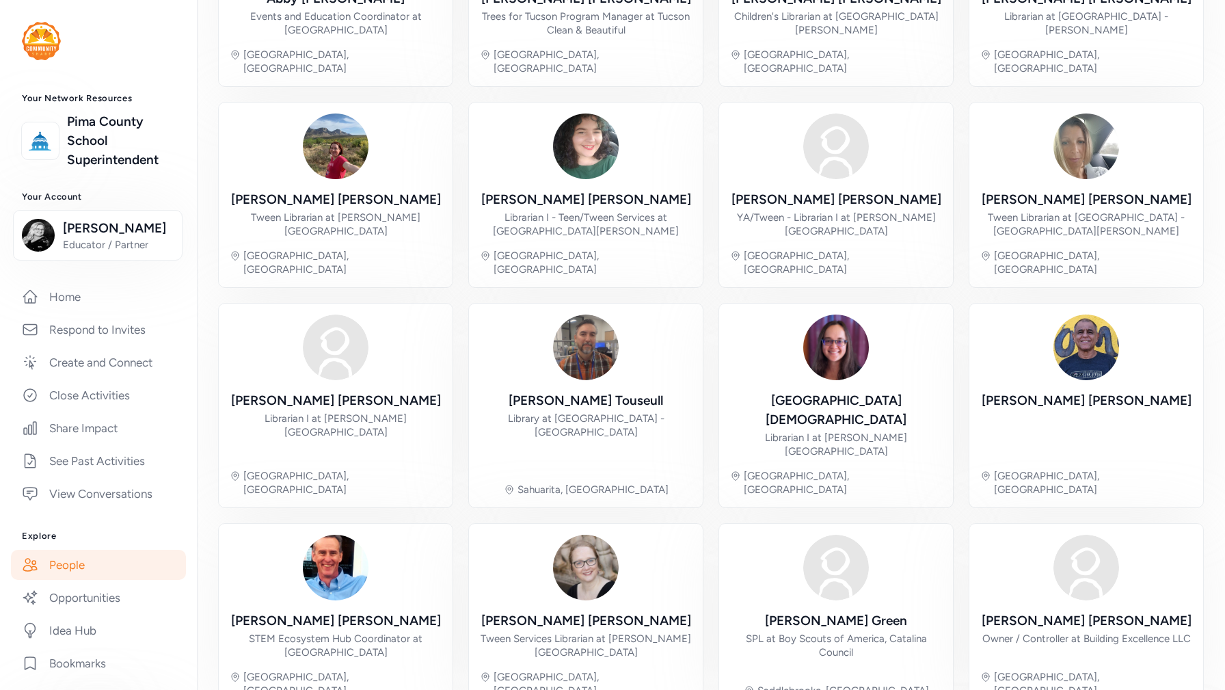
scroll to position [250, 0]
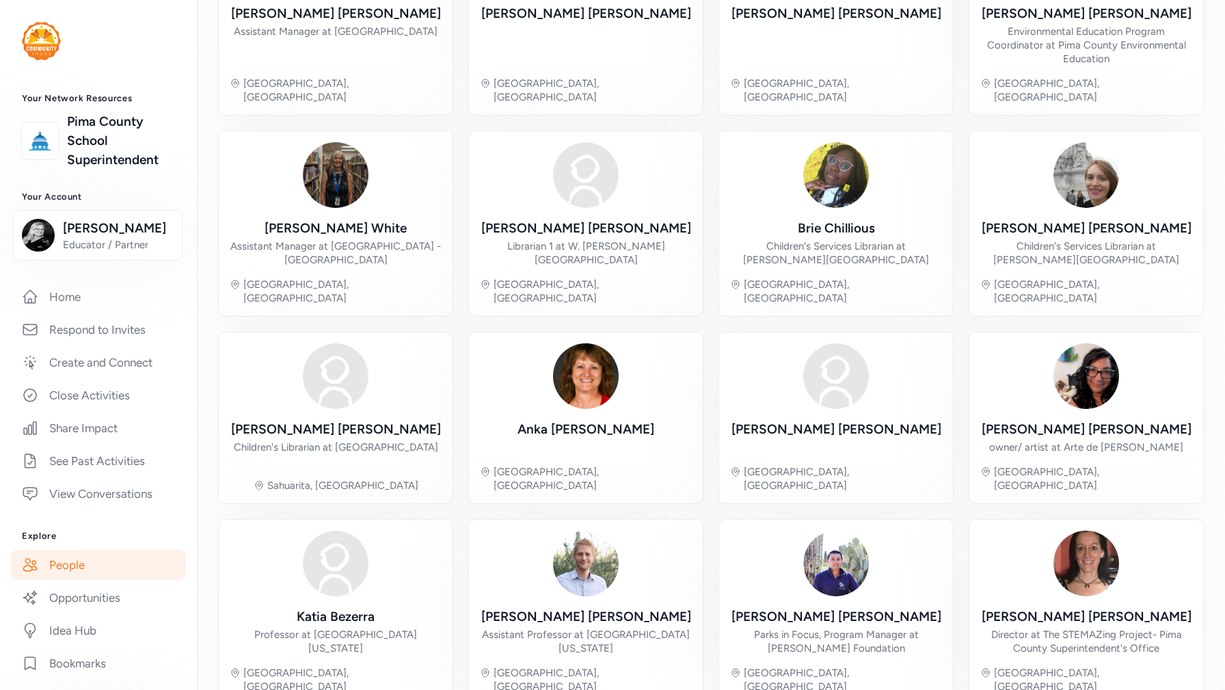
scroll to position [250, 0]
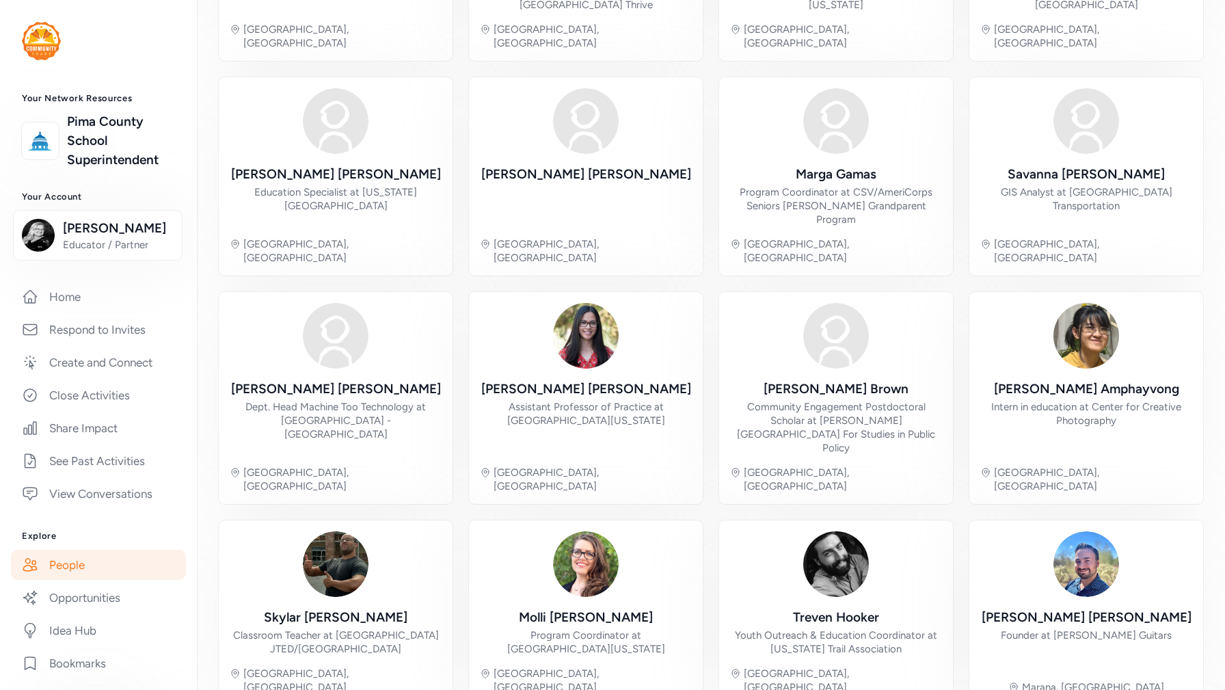
scroll to position [264, 0]
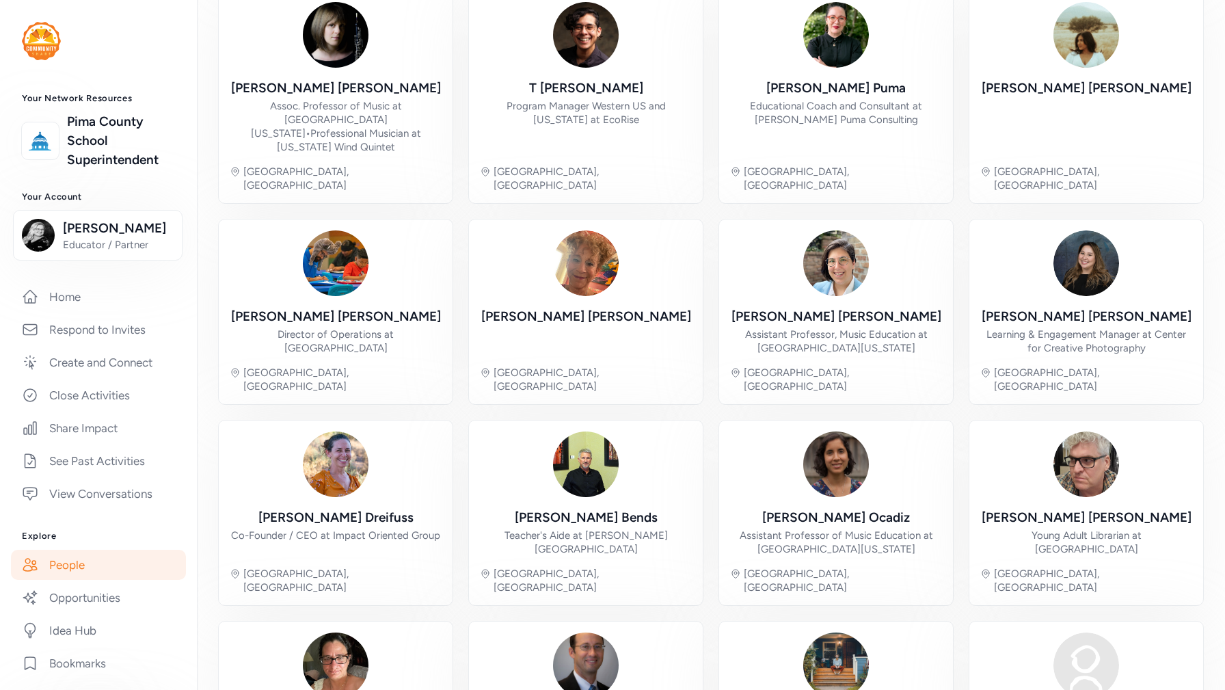
scroll to position [168, 0]
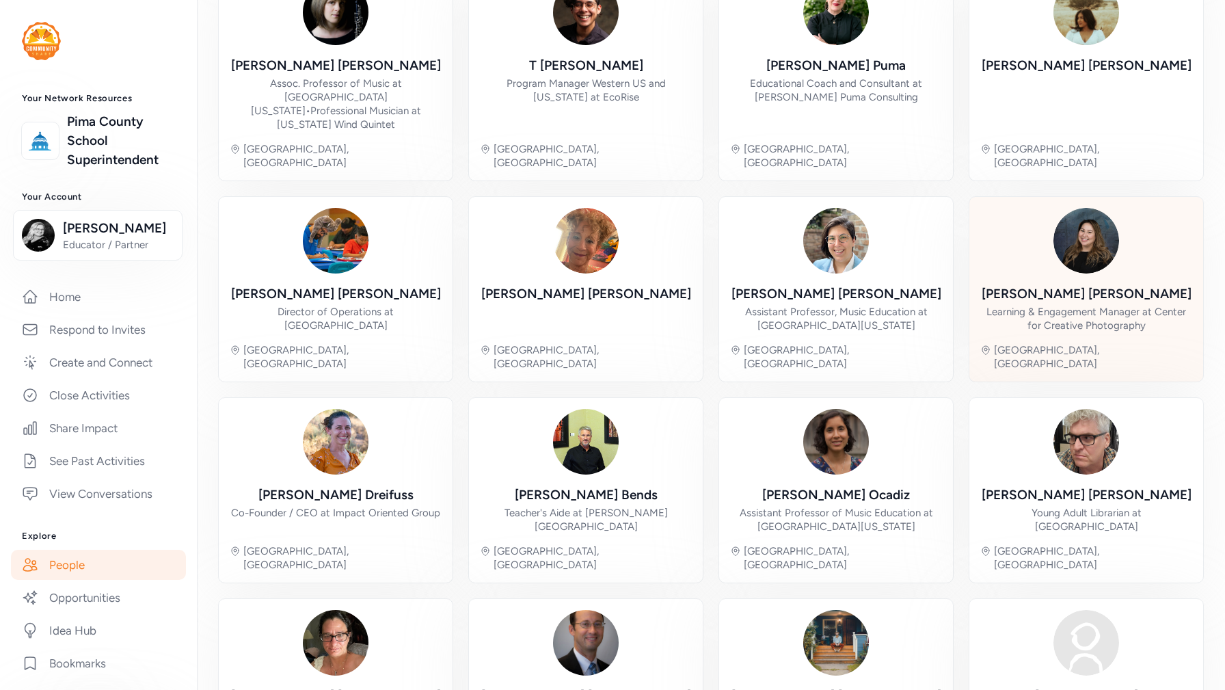
click at [1082, 284] on div "[PERSON_NAME]" at bounding box center [1087, 293] width 210 height 19
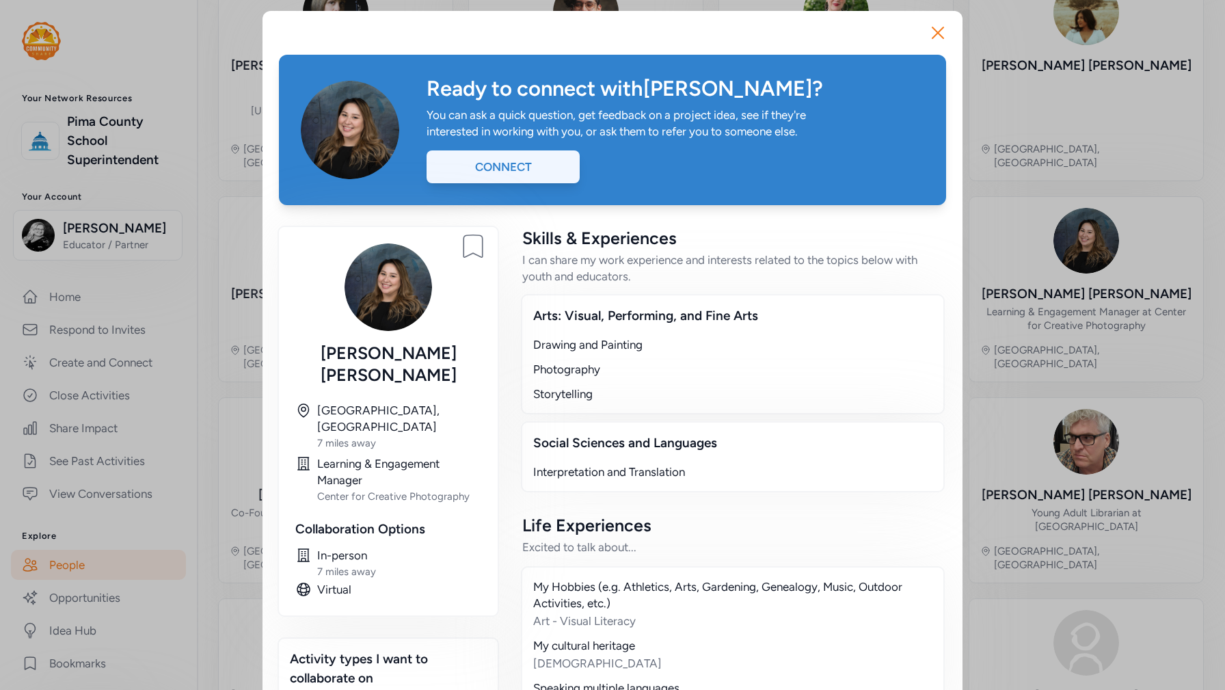
click at [526, 159] on div "Connect" at bounding box center [503, 166] width 153 height 33
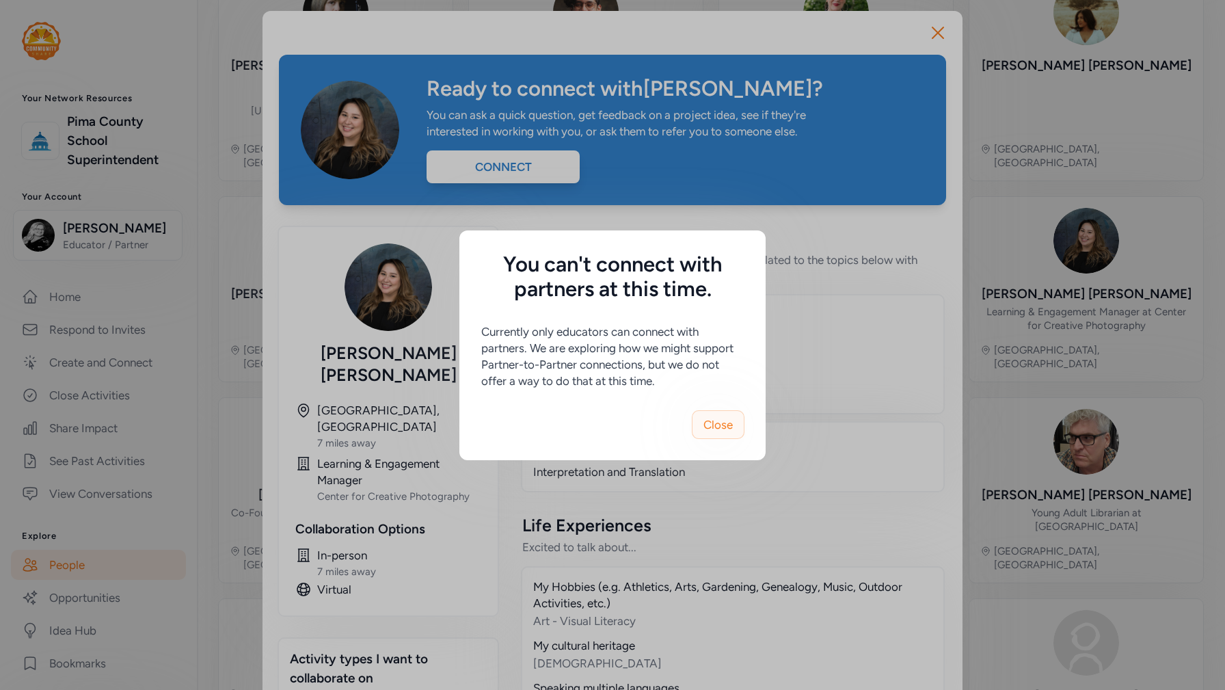
click at [718, 425] on span "Close" at bounding box center [718, 424] width 29 height 16
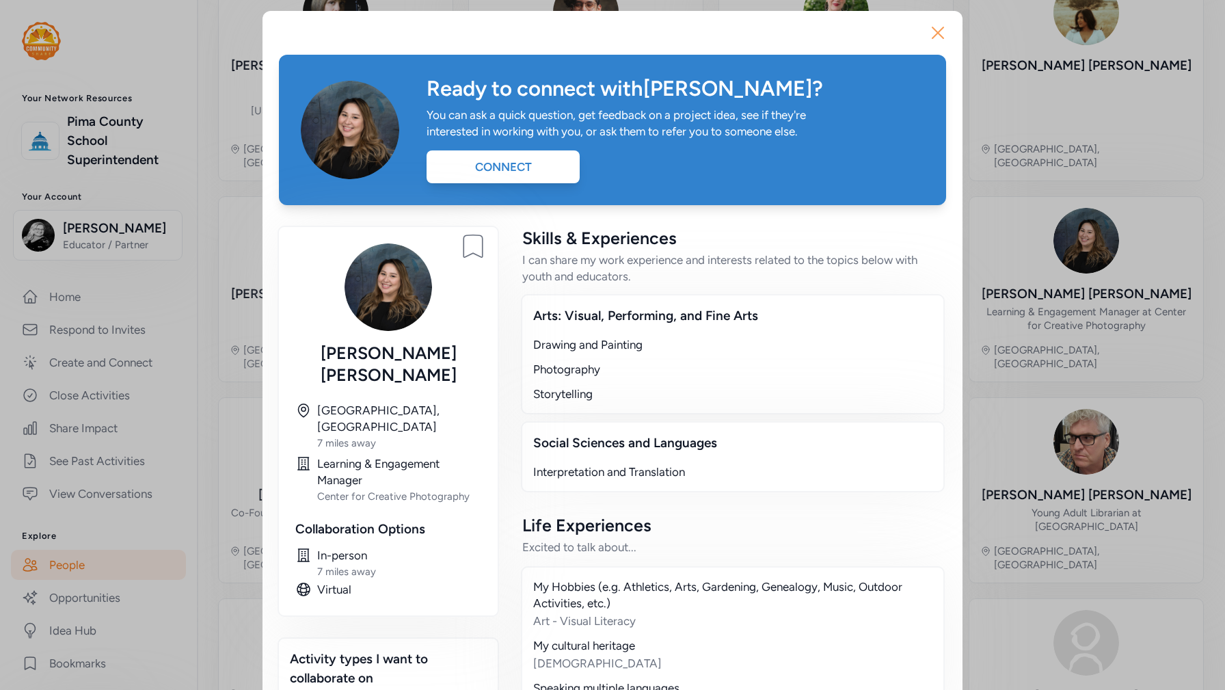
click at [937, 29] on icon "button" at bounding box center [938, 33] width 22 height 22
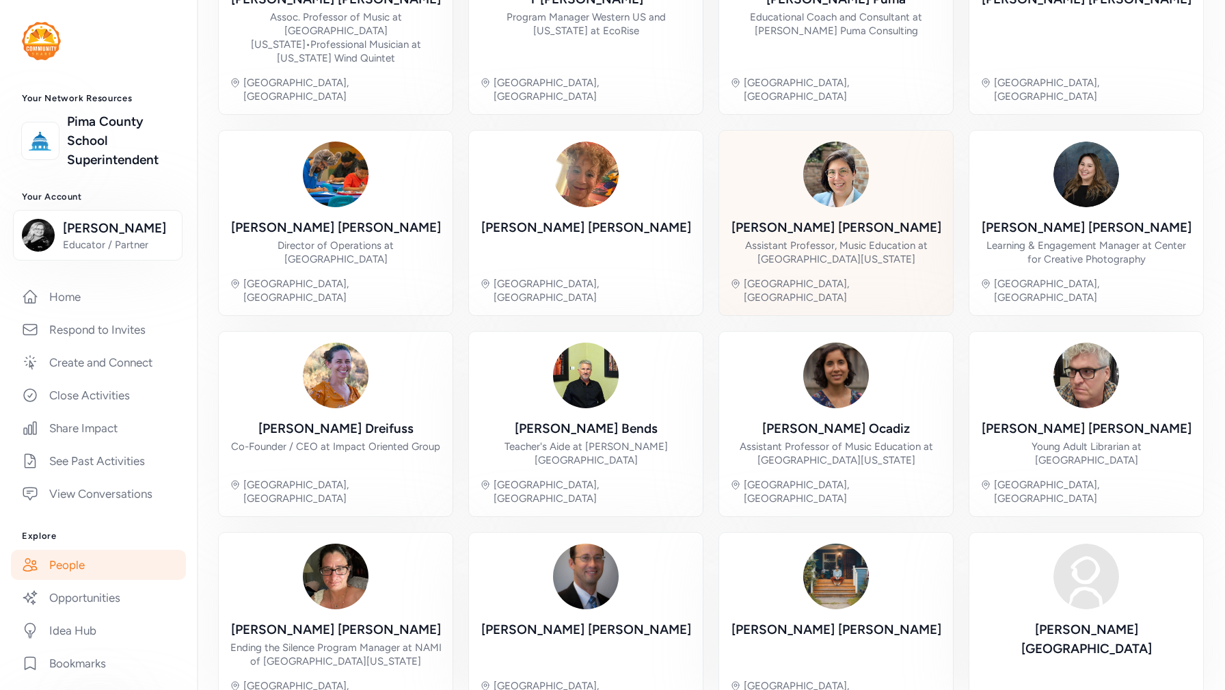
scroll to position [264, 0]
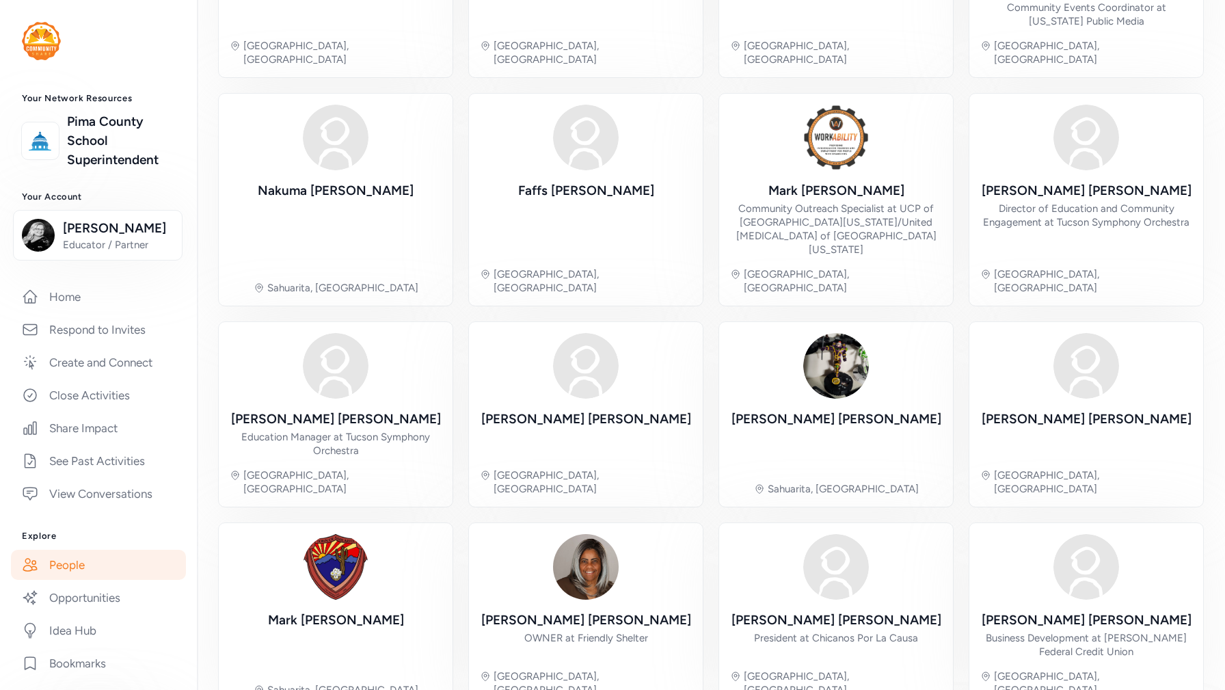
scroll to position [264, 0]
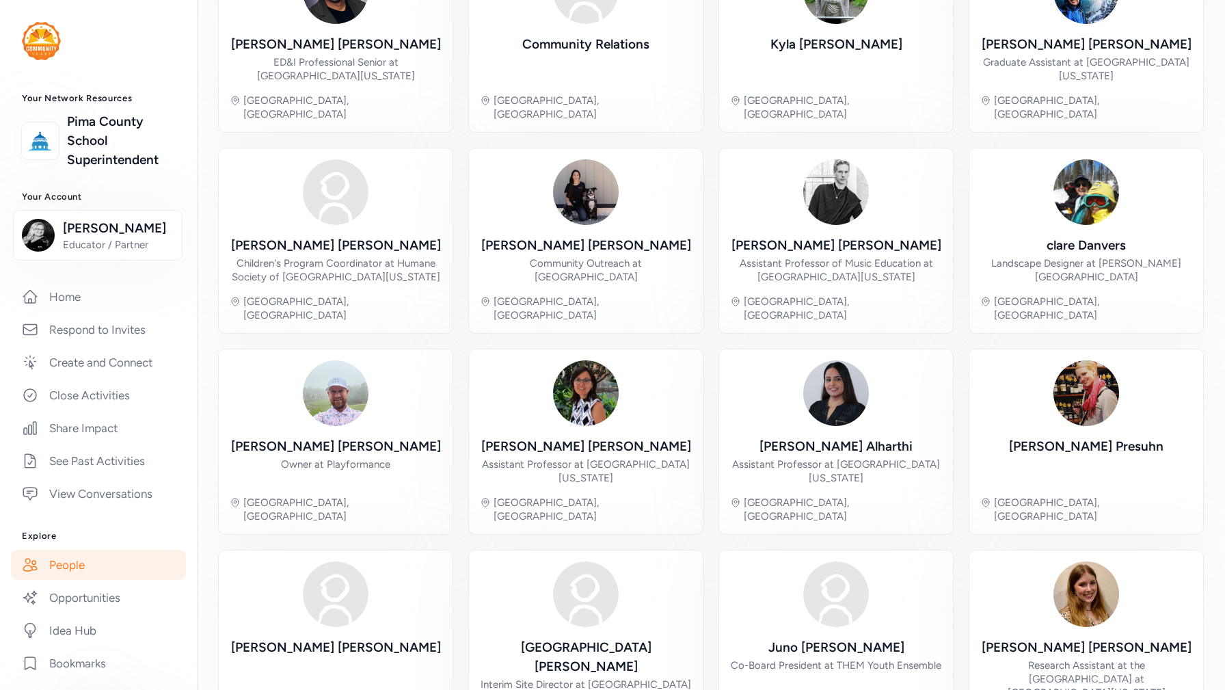
scroll to position [237, 0]
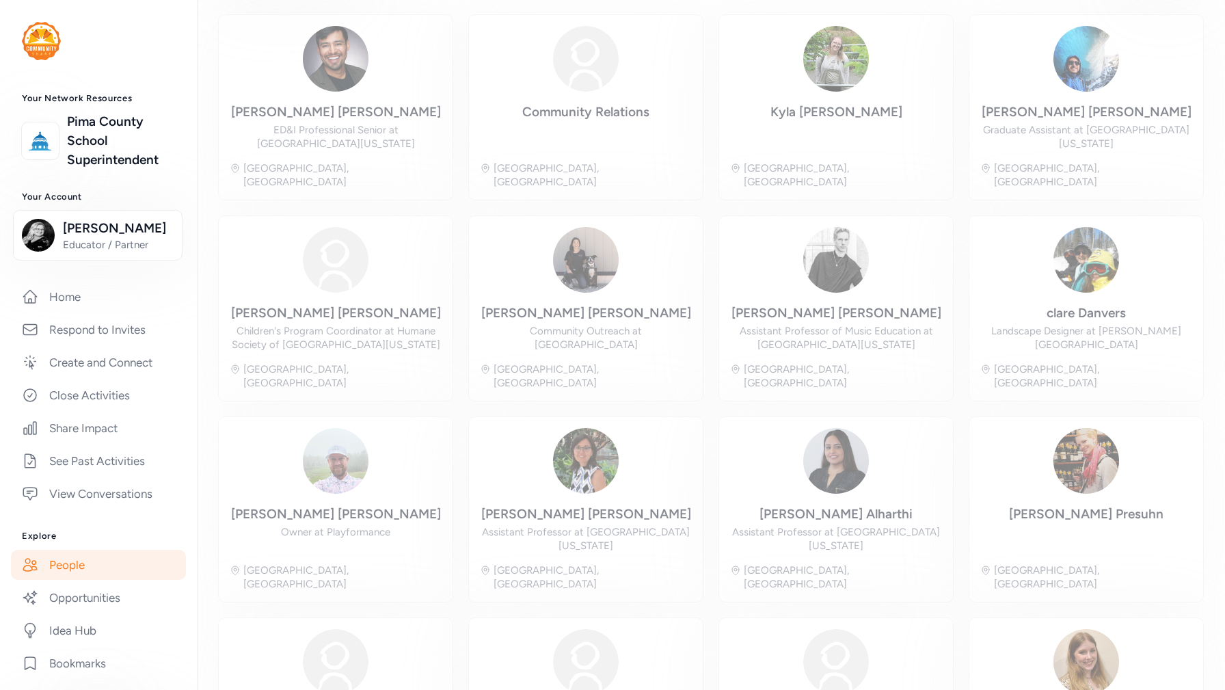
scroll to position [88, 0]
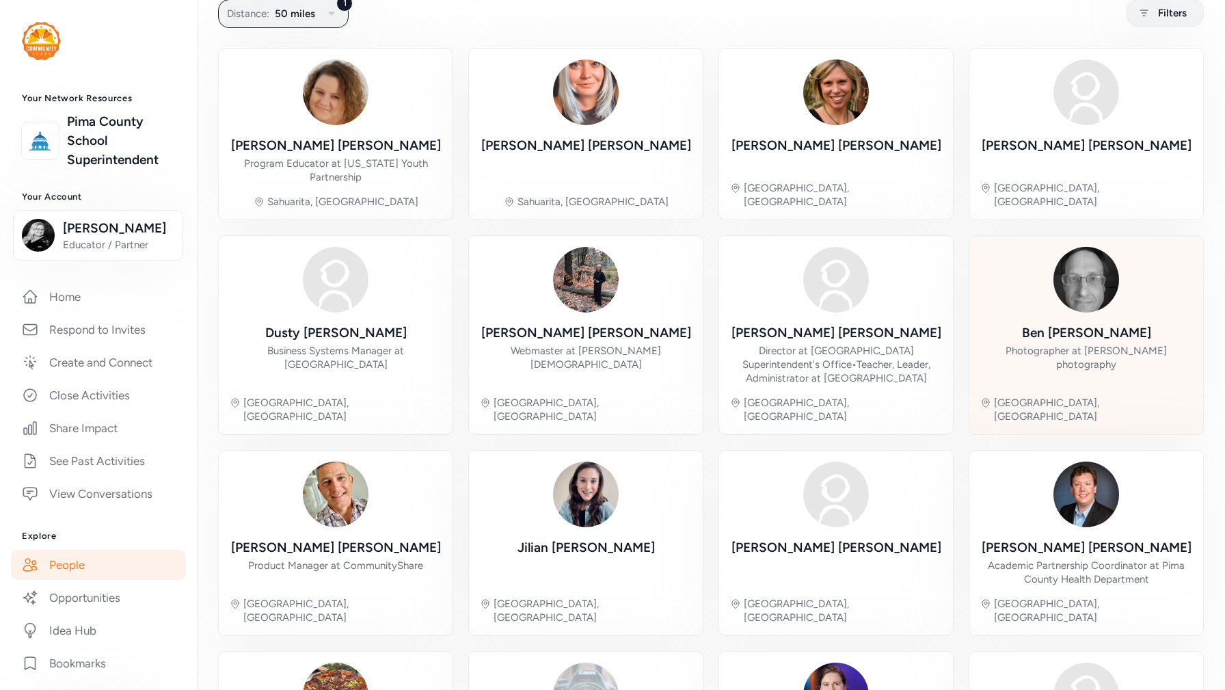
click at [1082, 296] on img at bounding box center [1087, 280] width 66 height 66
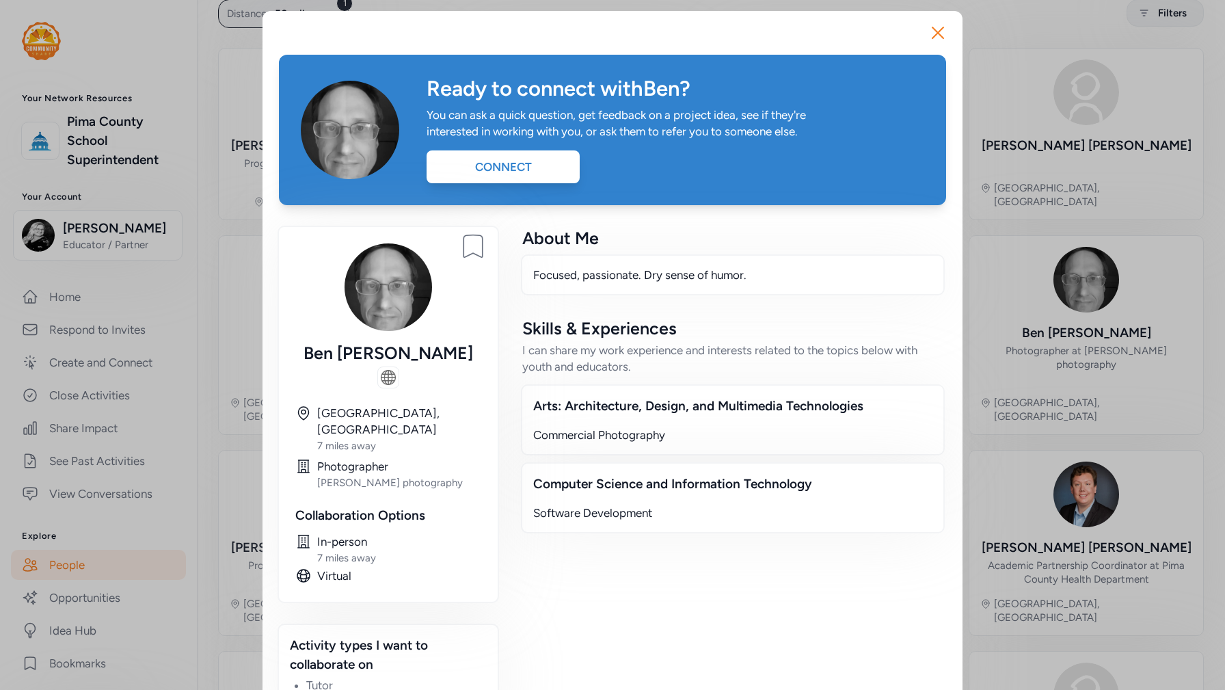
click at [520, 187] on div "Ready to connect with [PERSON_NAME] ? You can ask a quick question, get feedbac…" at bounding box center [612, 130] width 667 height 150
click at [518, 170] on div "Connect" at bounding box center [503, 166] width 153 height 33
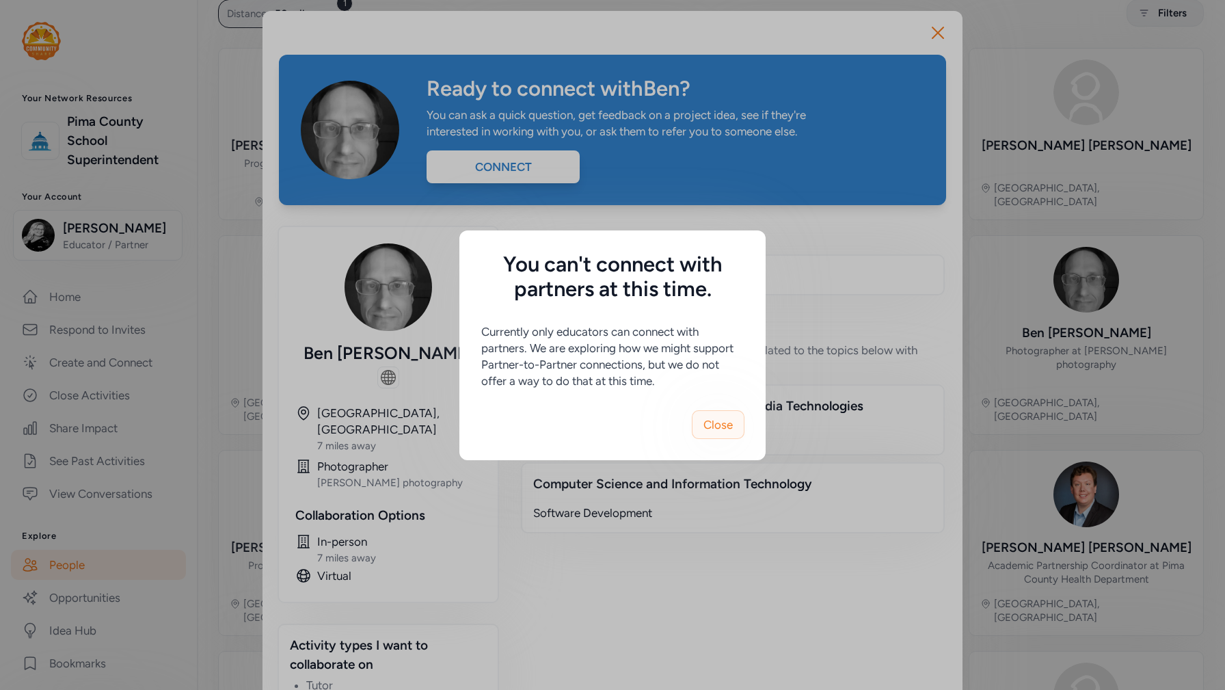
click at [730, 420] on span "Close" at bounding box center [718, 424] width 29 height 16
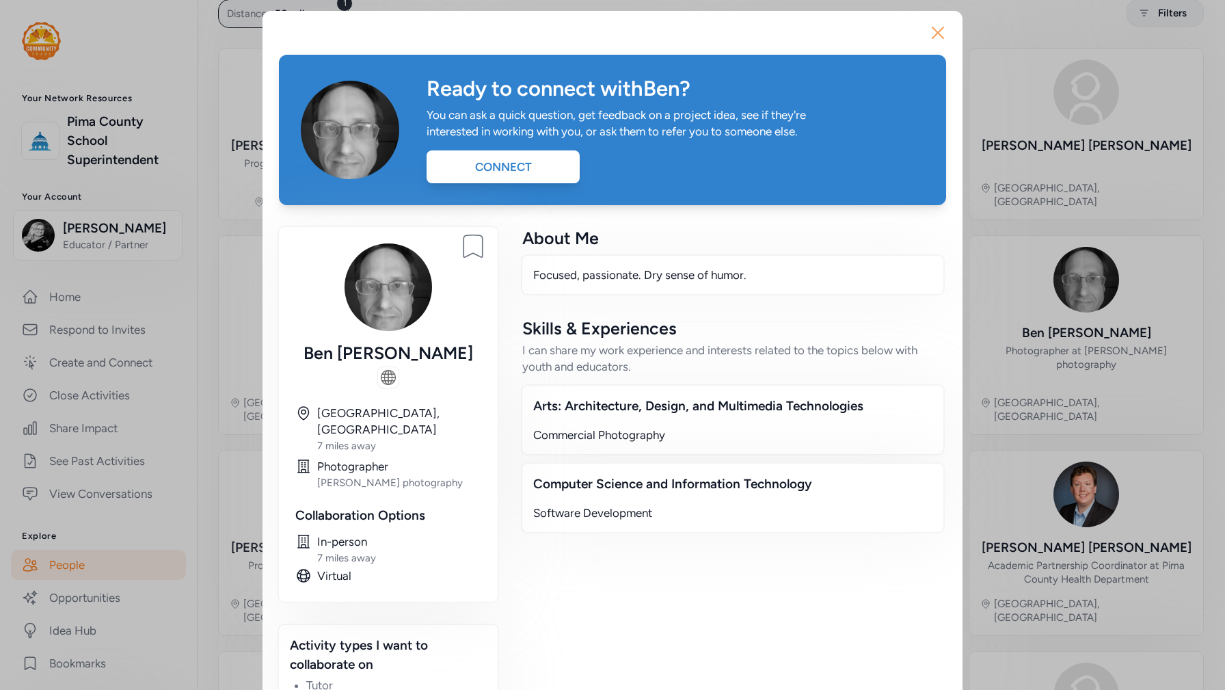
click at [930, 31] on icon "button" at bounding box center [938, 33] width 22 height 22
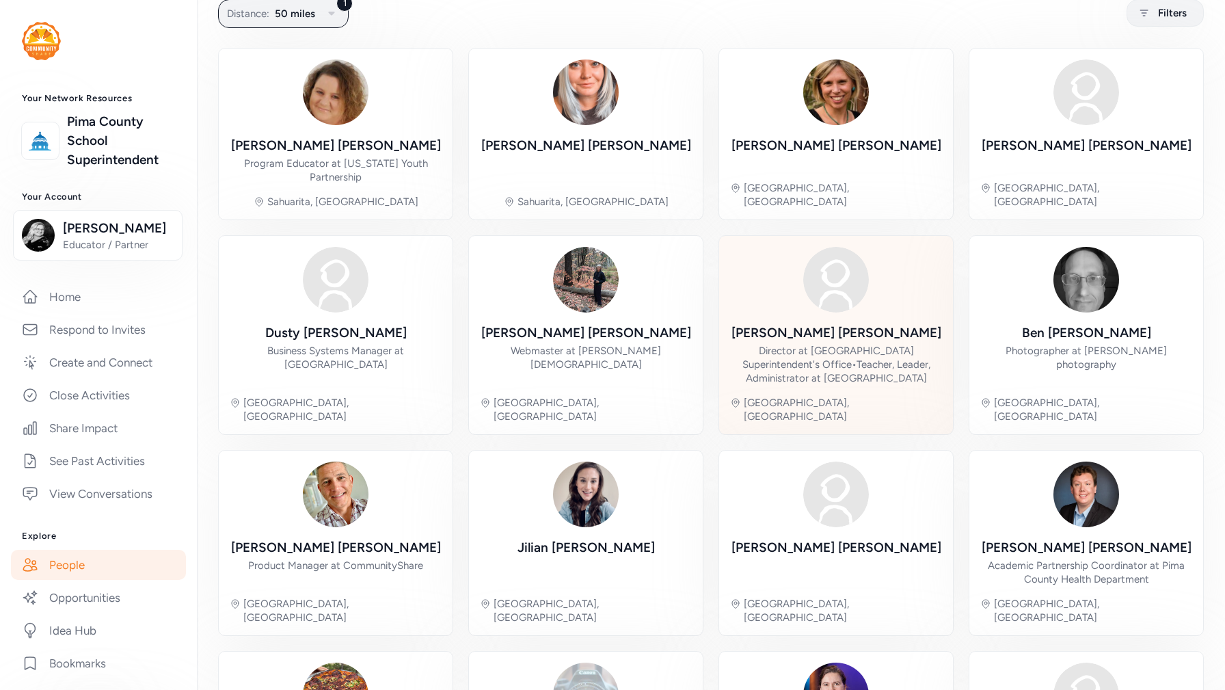
scroll to position [264, 0]
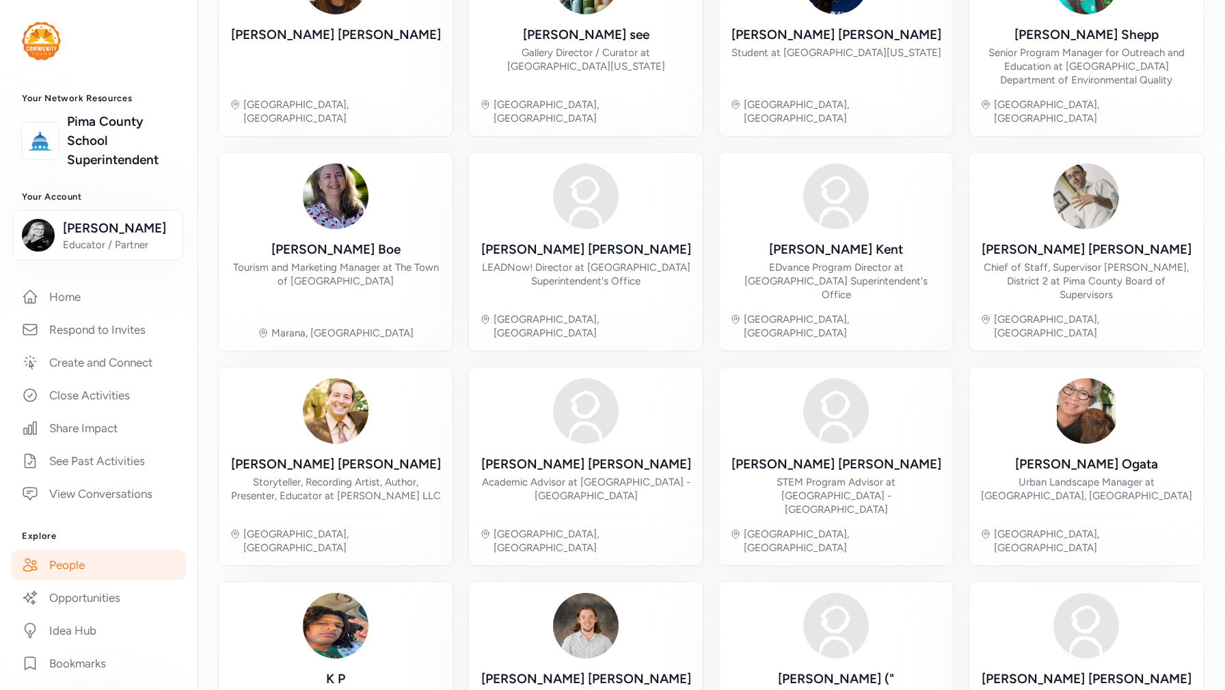
scroll to position [264, 0]
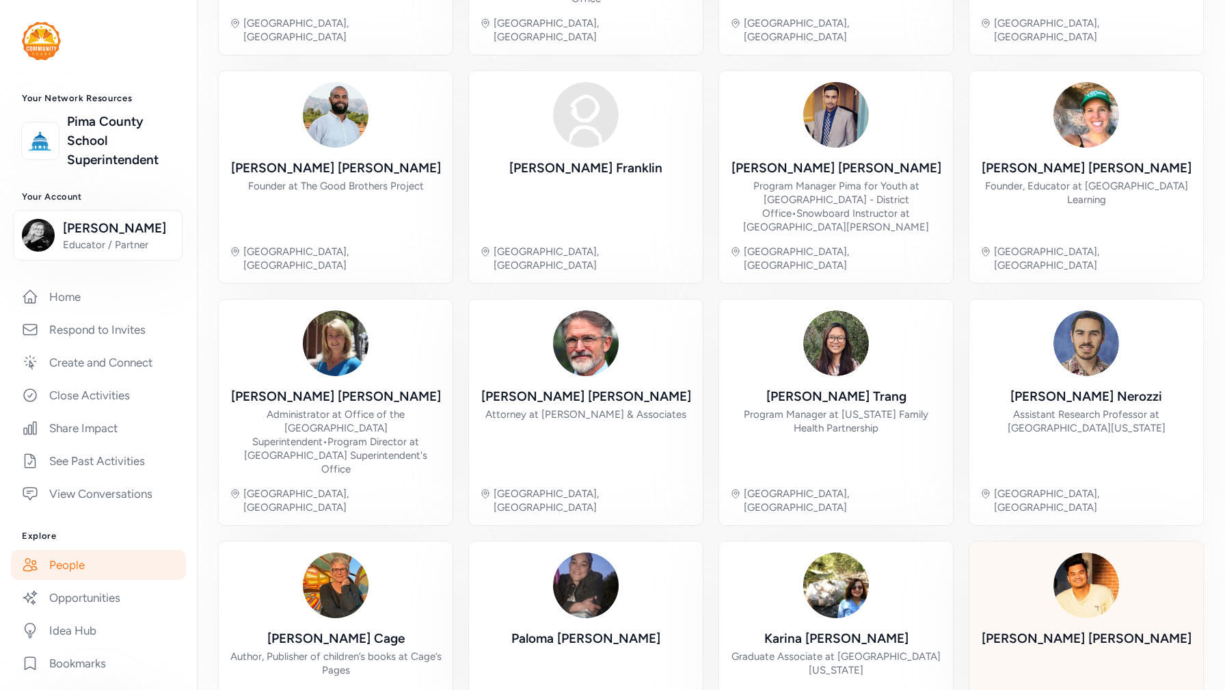
scroll to position [291, 0]
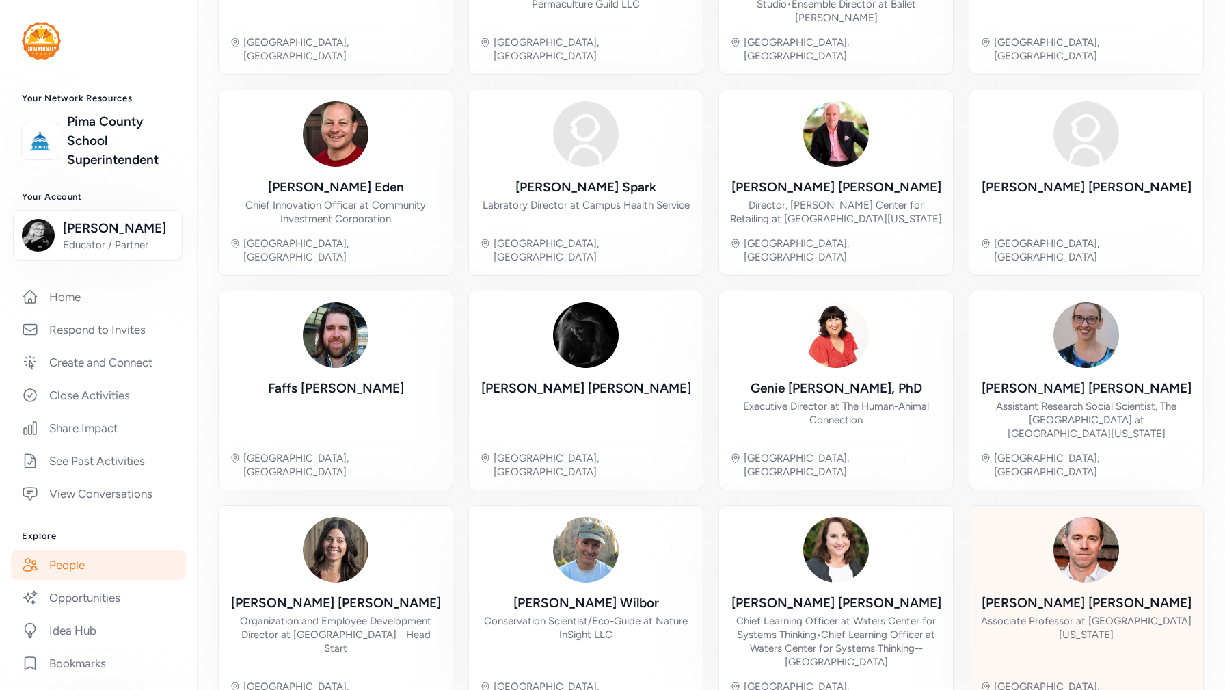
scroll to position [264, 0]
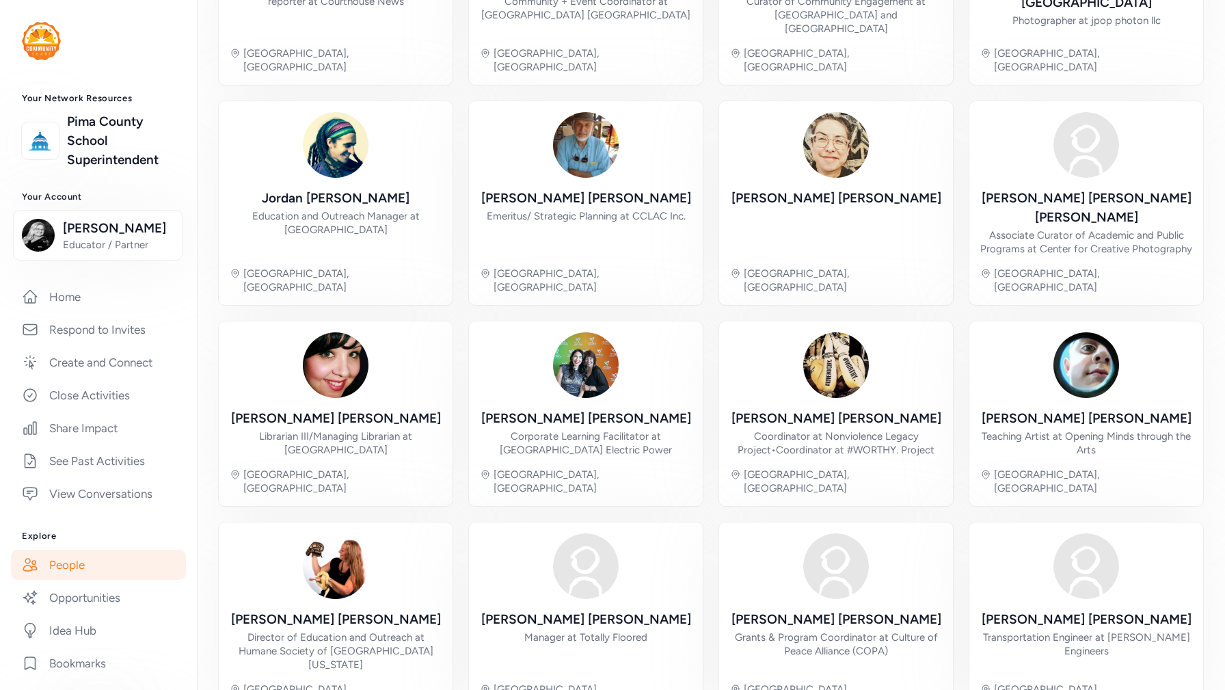
scroll to position [250, 0]
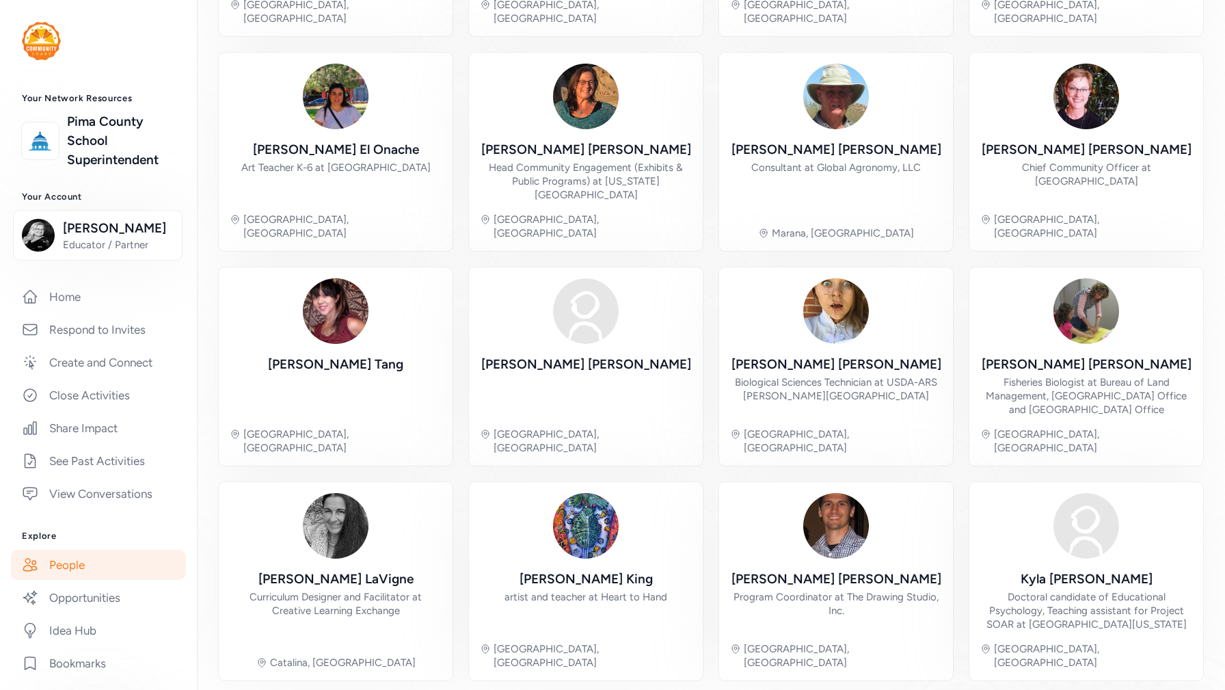
scroll to position [305, 0]
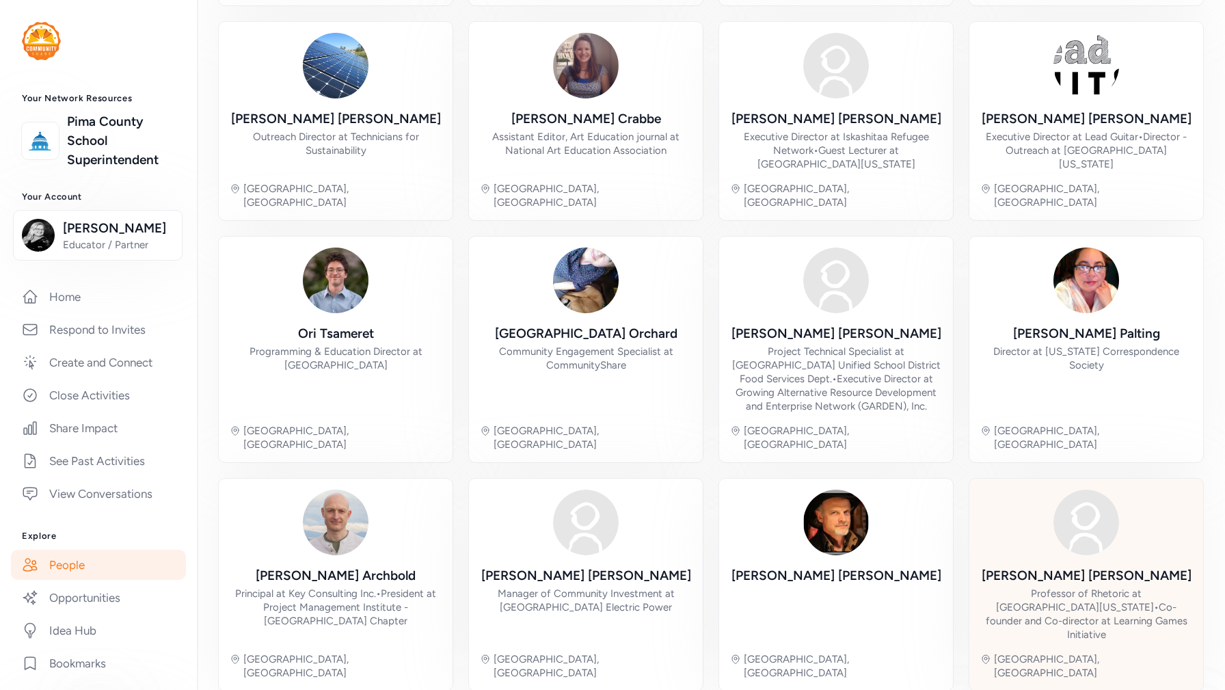
scroll to position [332, 0]
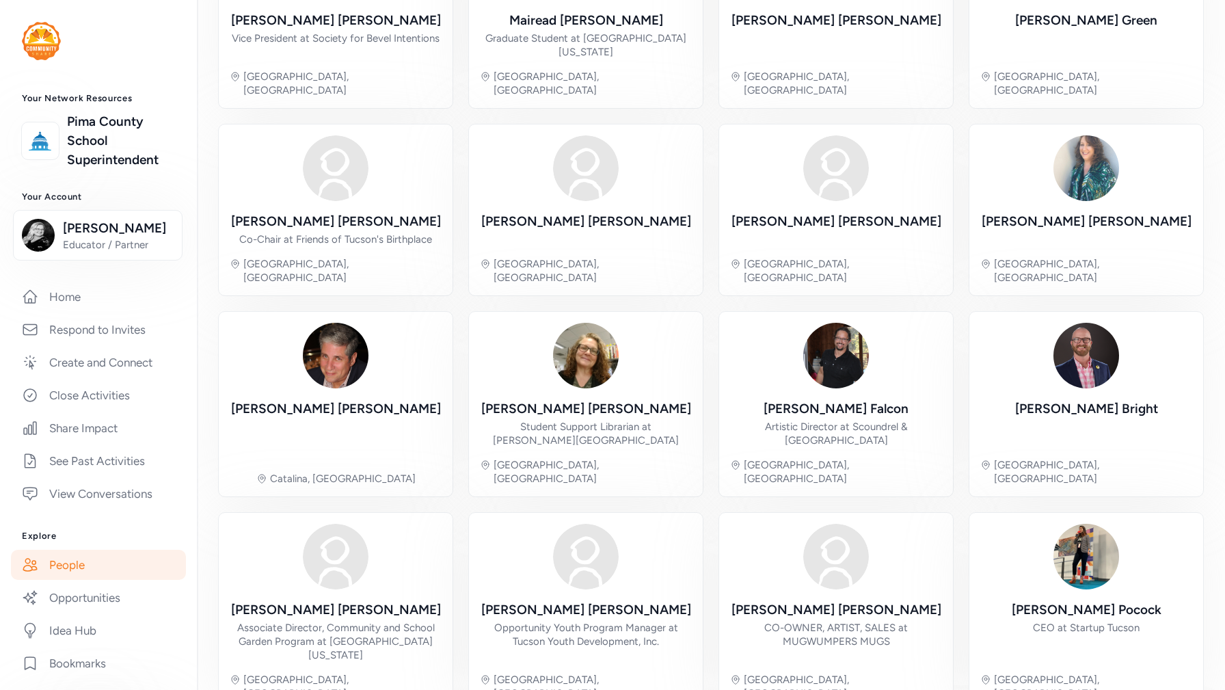
scroll to position [223, 0]
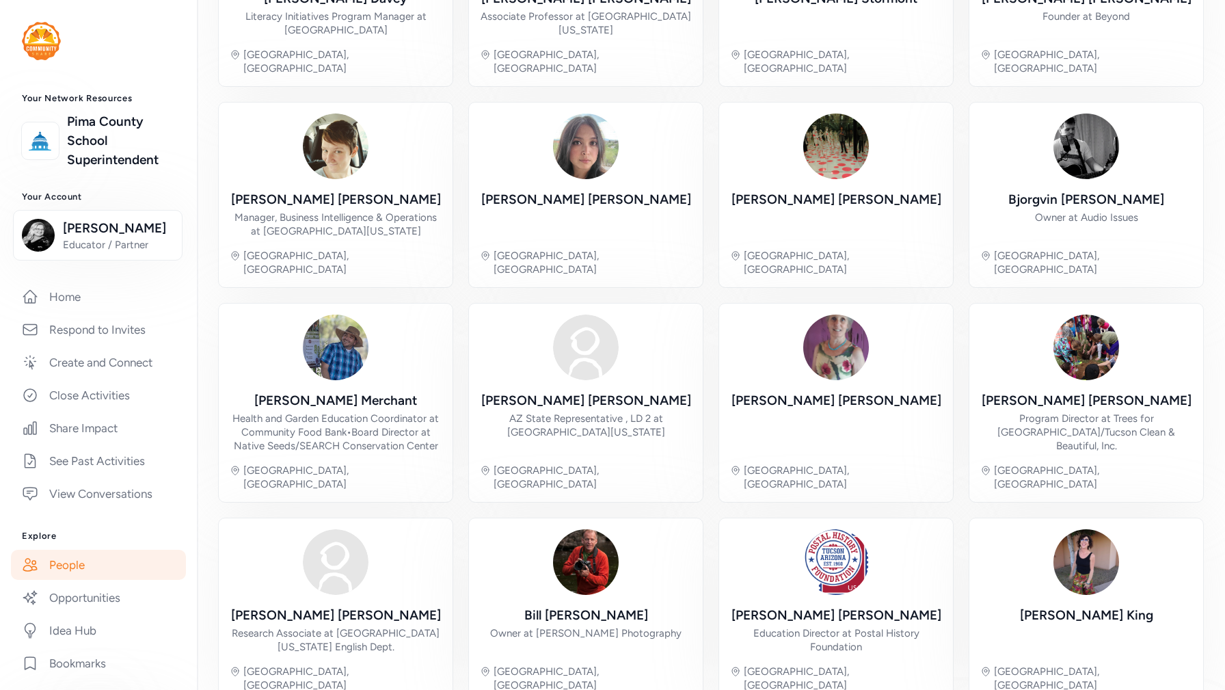
scroll to position [264, 0]
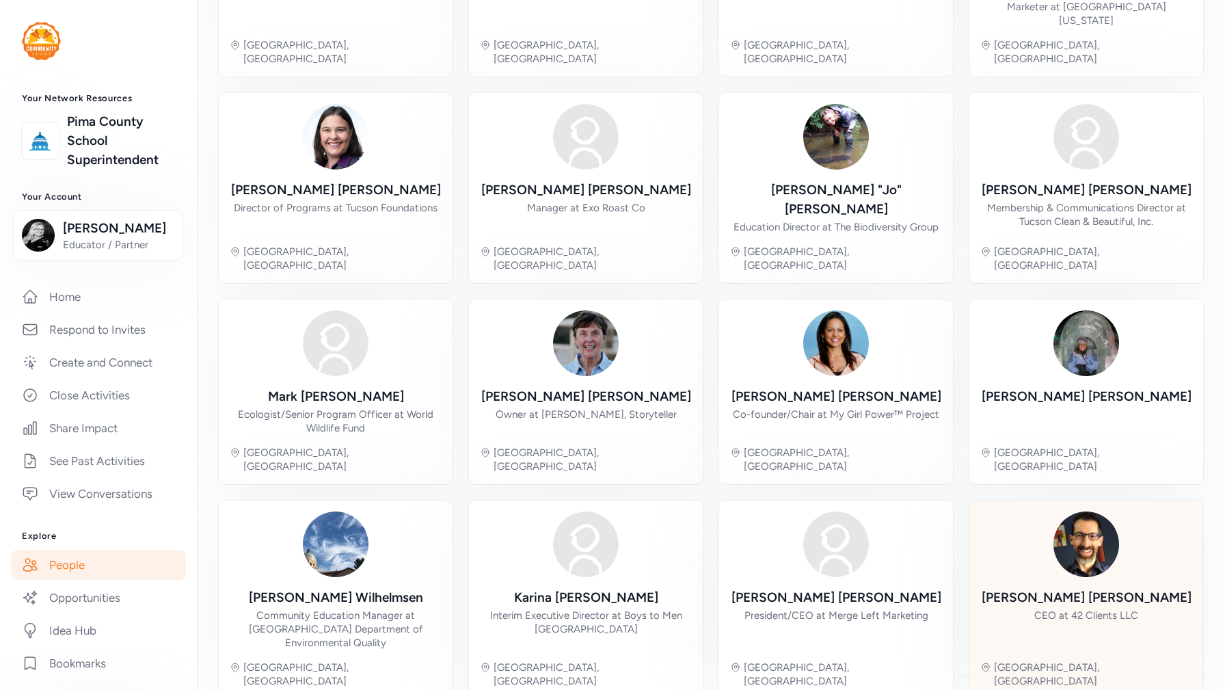
scroll to position [283, 0]
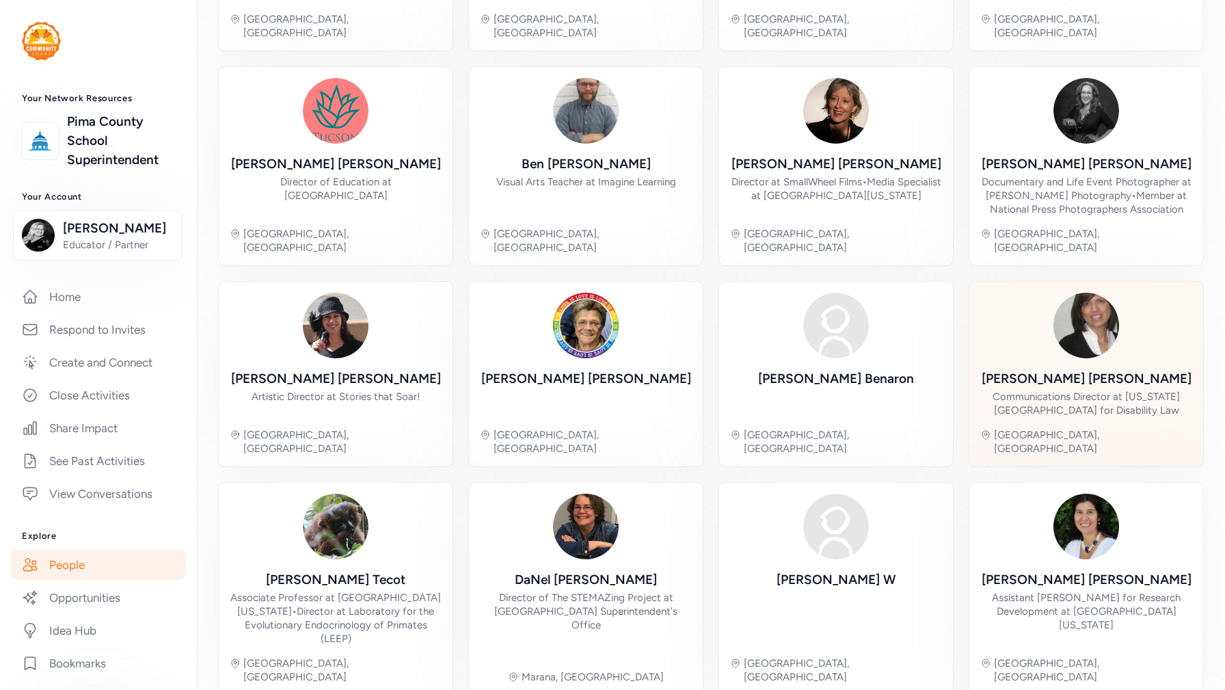
scroll to position [278, 0]
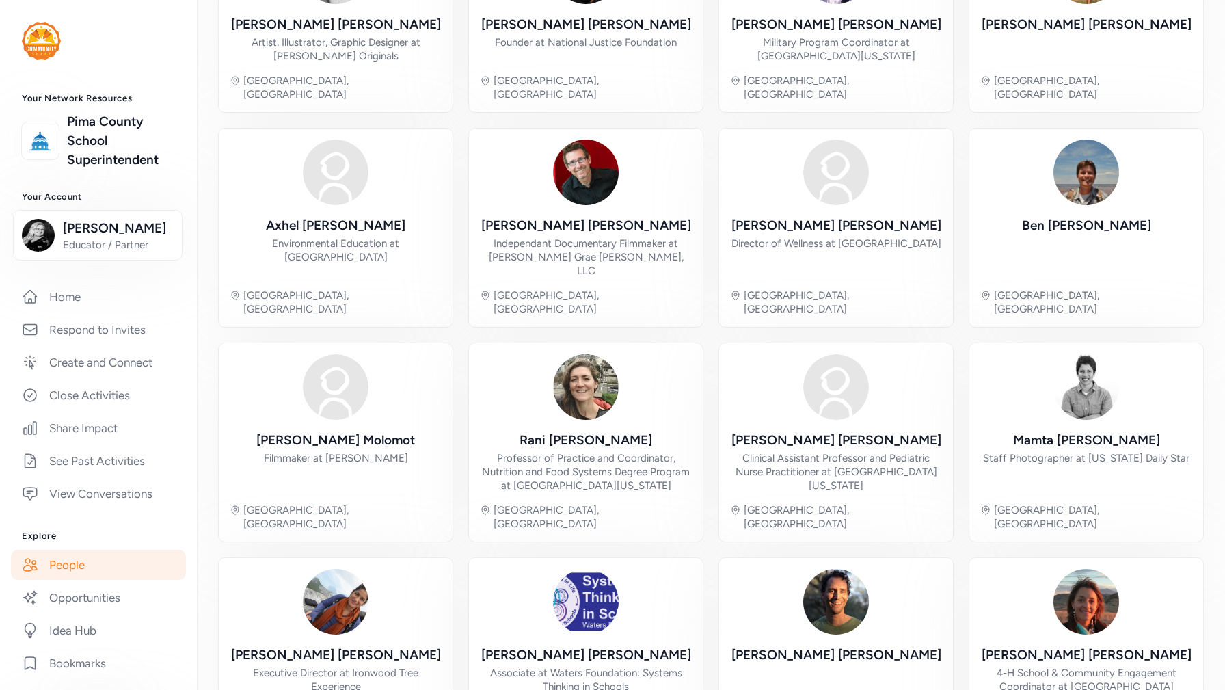
scroll to position [264, 0]
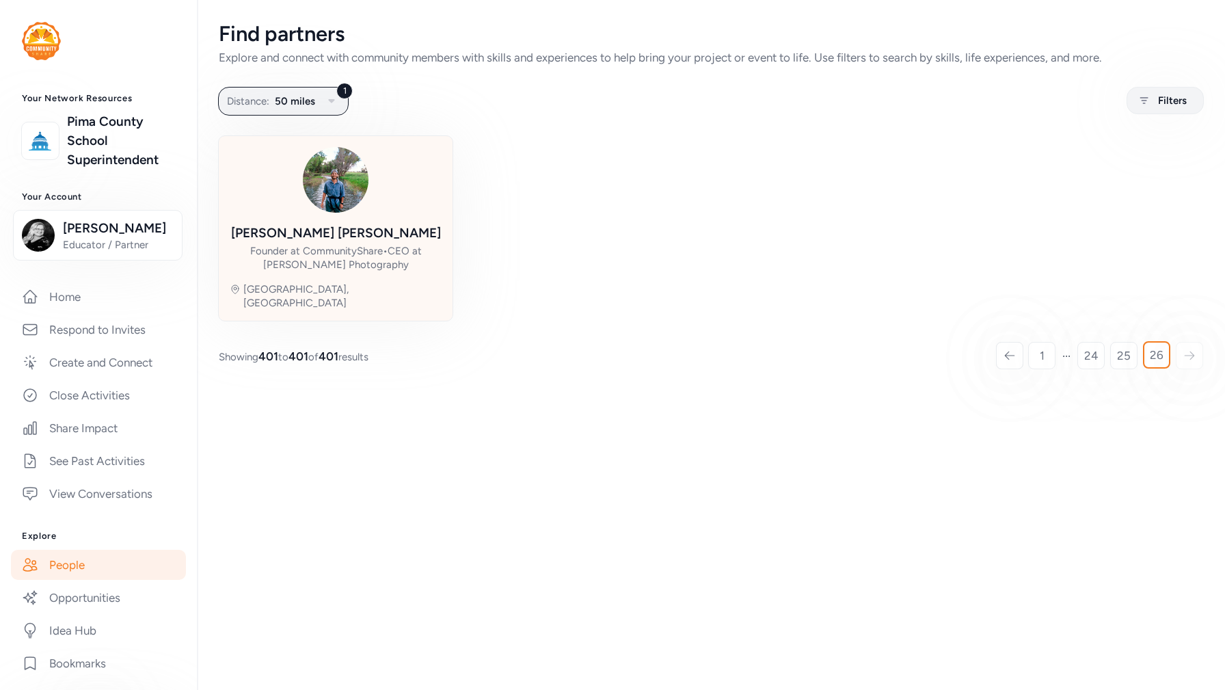
click at [373, 268] on div "Founder at CommunityShare • CEO at [PERSON_NAME] Photography" at bounding box center [336, 257] width 212 height 27
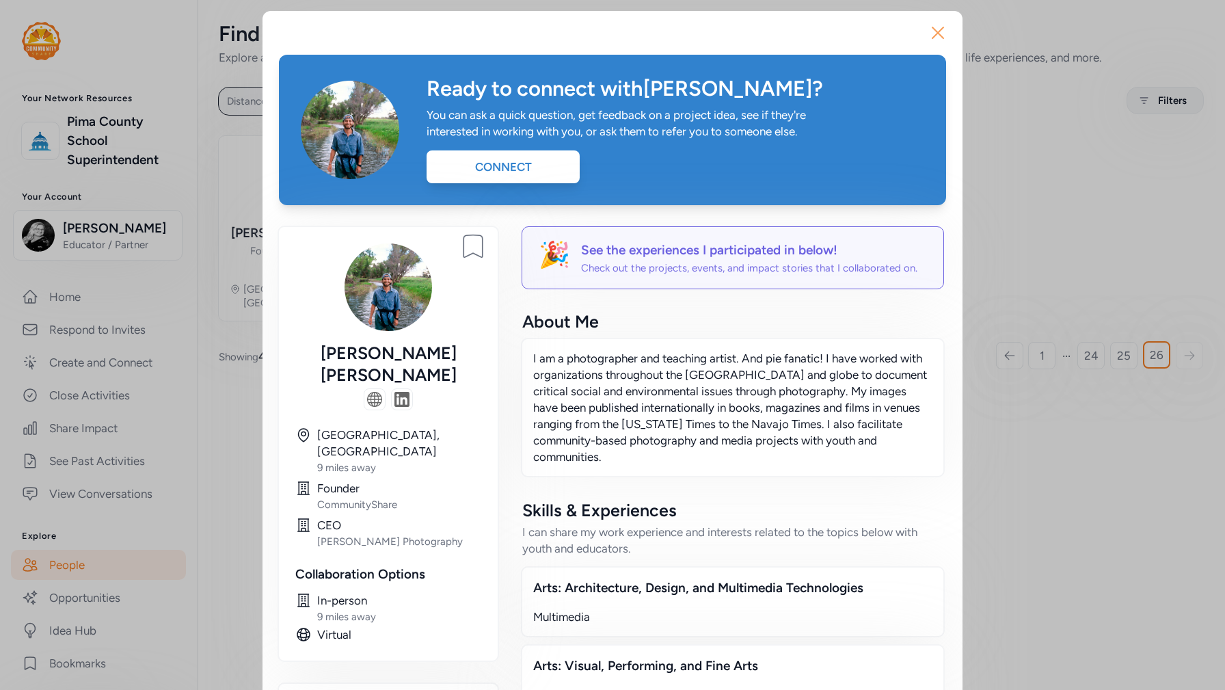
click at [924, 27] on button "Close" at bounding box center [938, 33] width 44 height 44
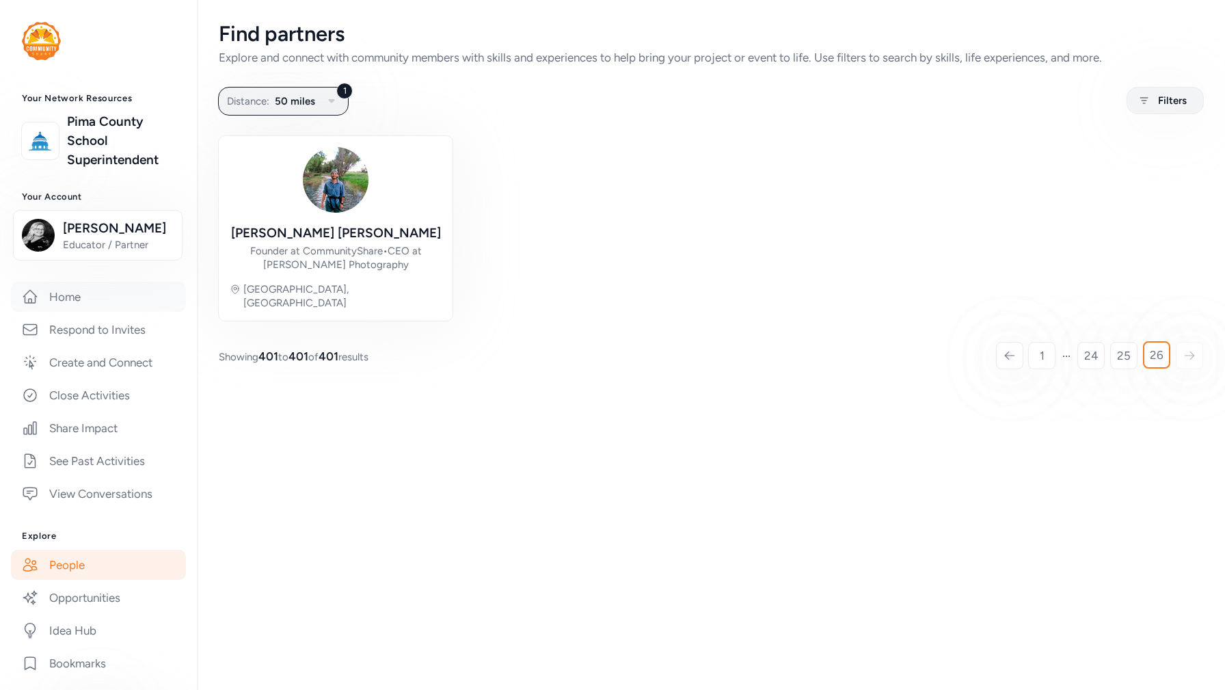
click at [73, 302] on link "Home" at bounding box center [98, 297] width 175 height 30
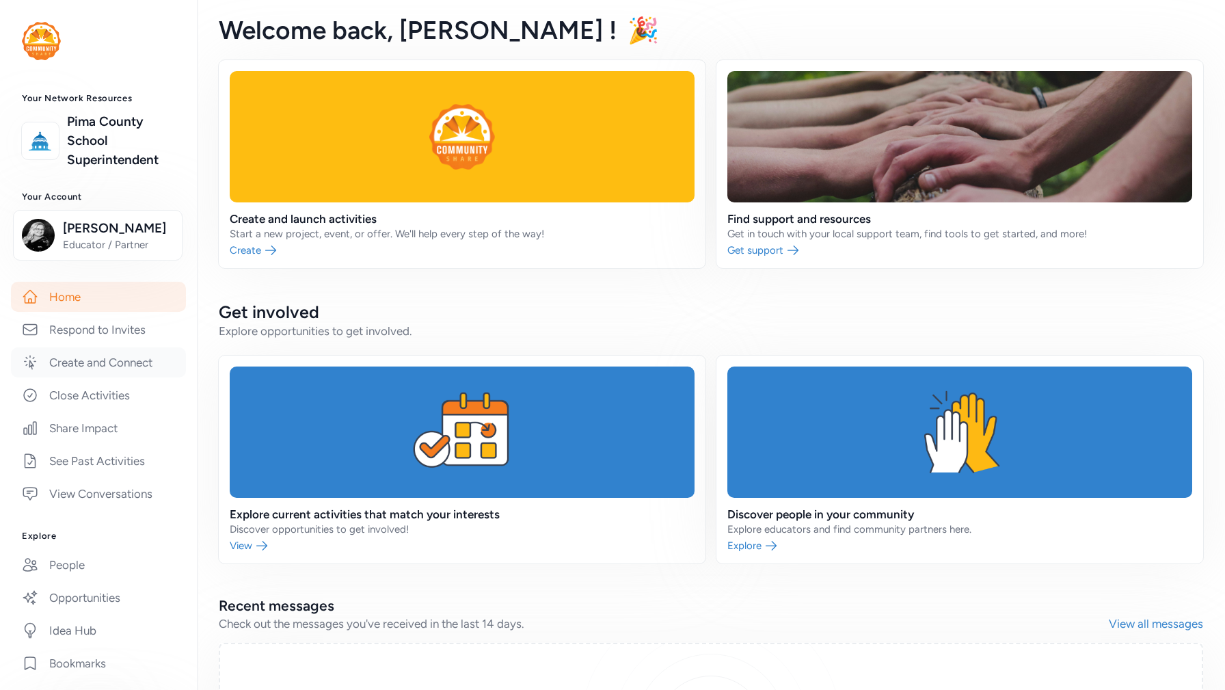
click at [118, 358] on link "Create and Connect" at bounding box center [98, 362] width 175 height 30
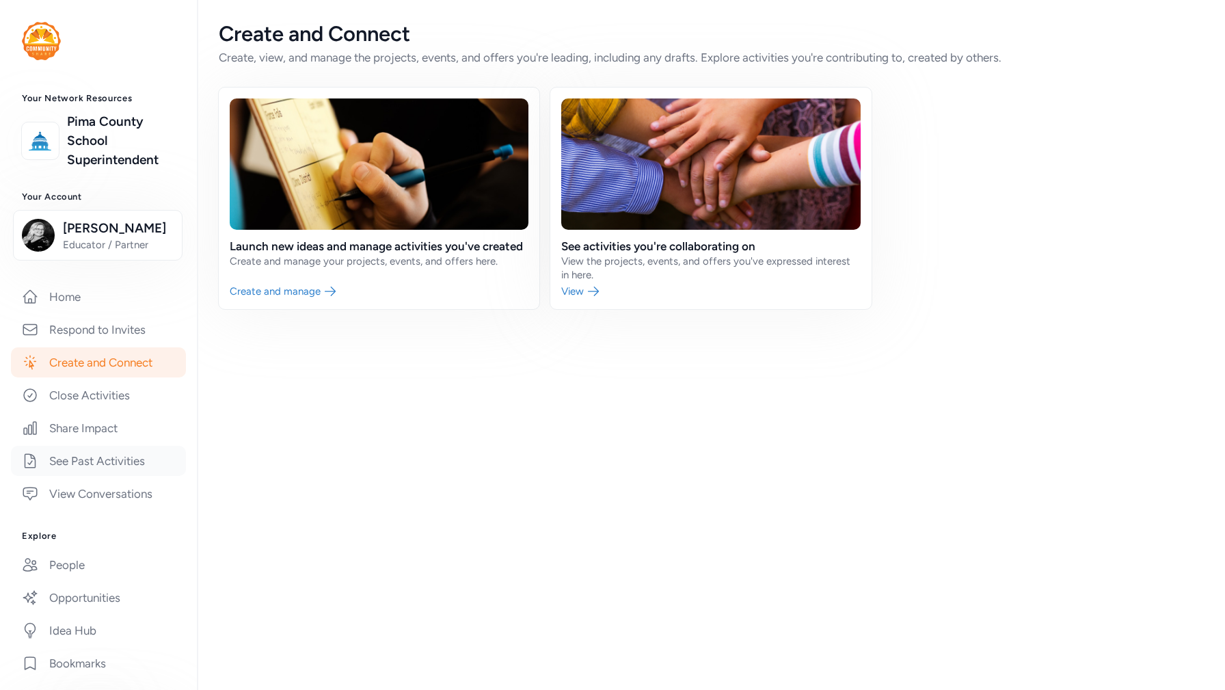
scroll to position [49, 0]
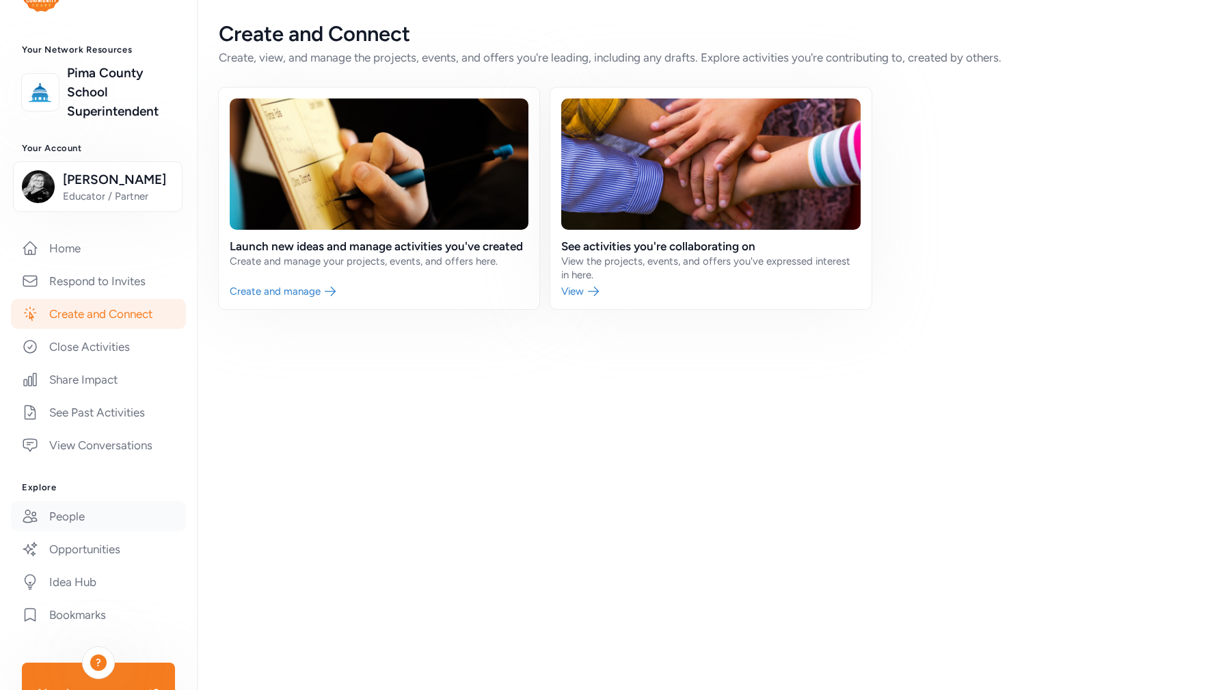
click at [66, 515] on link "People" at bounding box center [98, 516] width 175 height 30
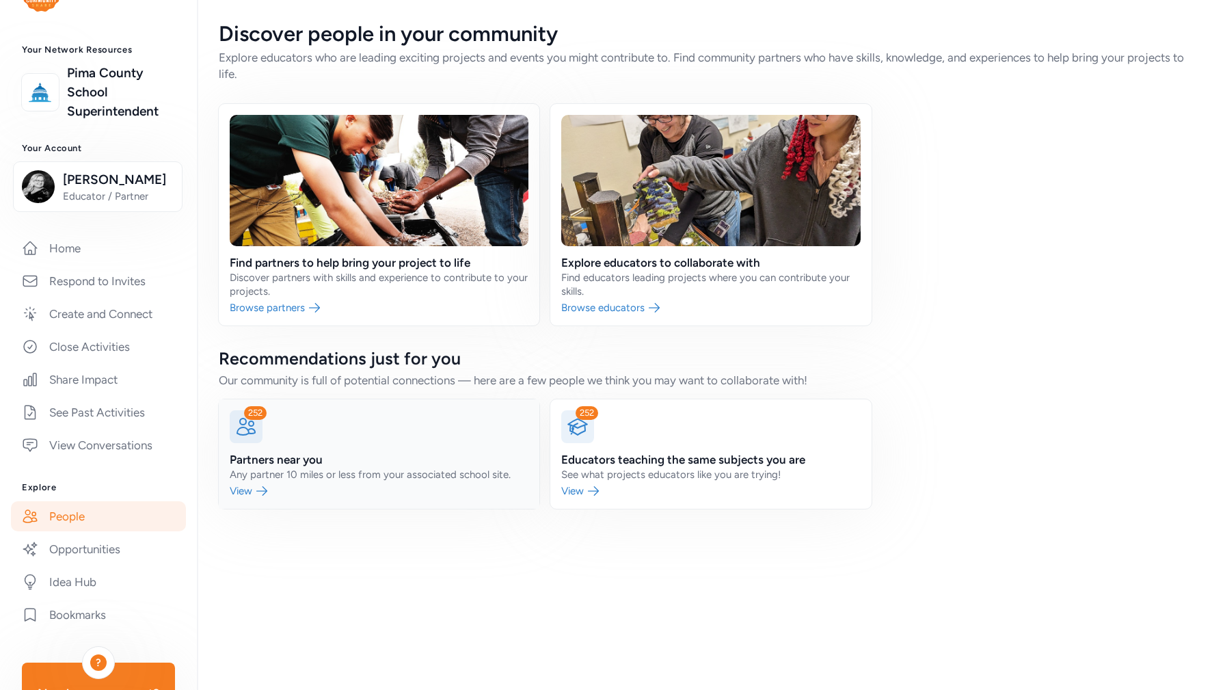
click at [280, 446] on link at bounding box center [379, 453] width 321 height 109
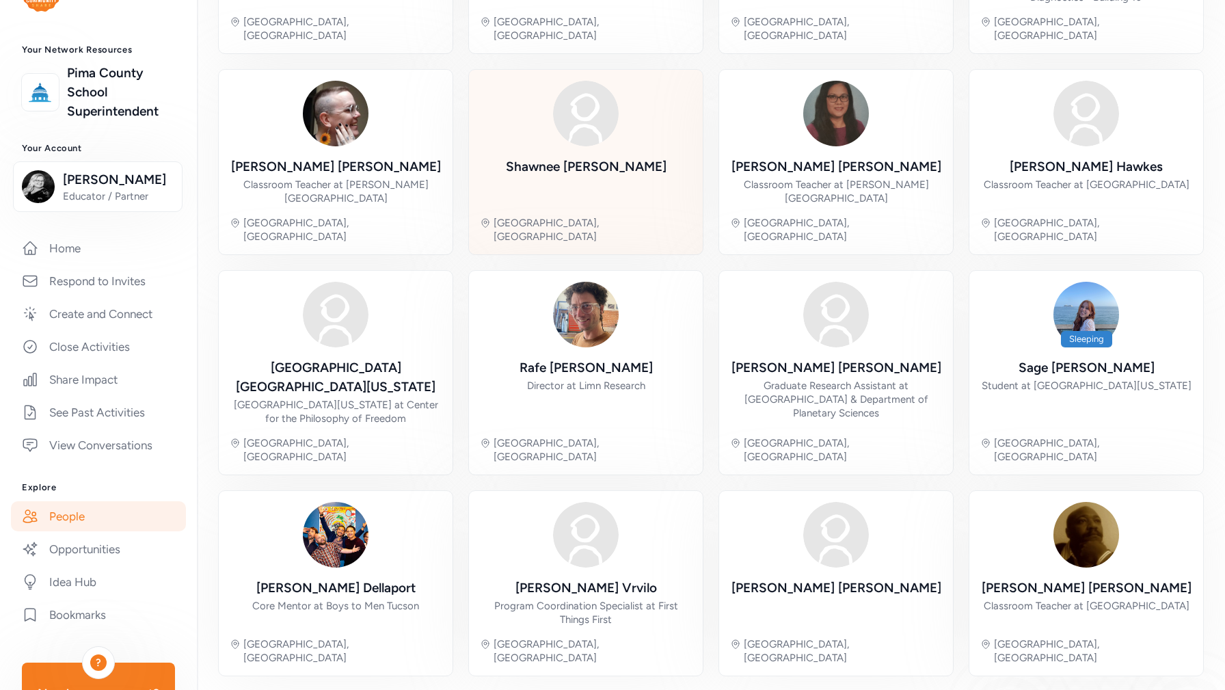
scroll to position [269, 0]
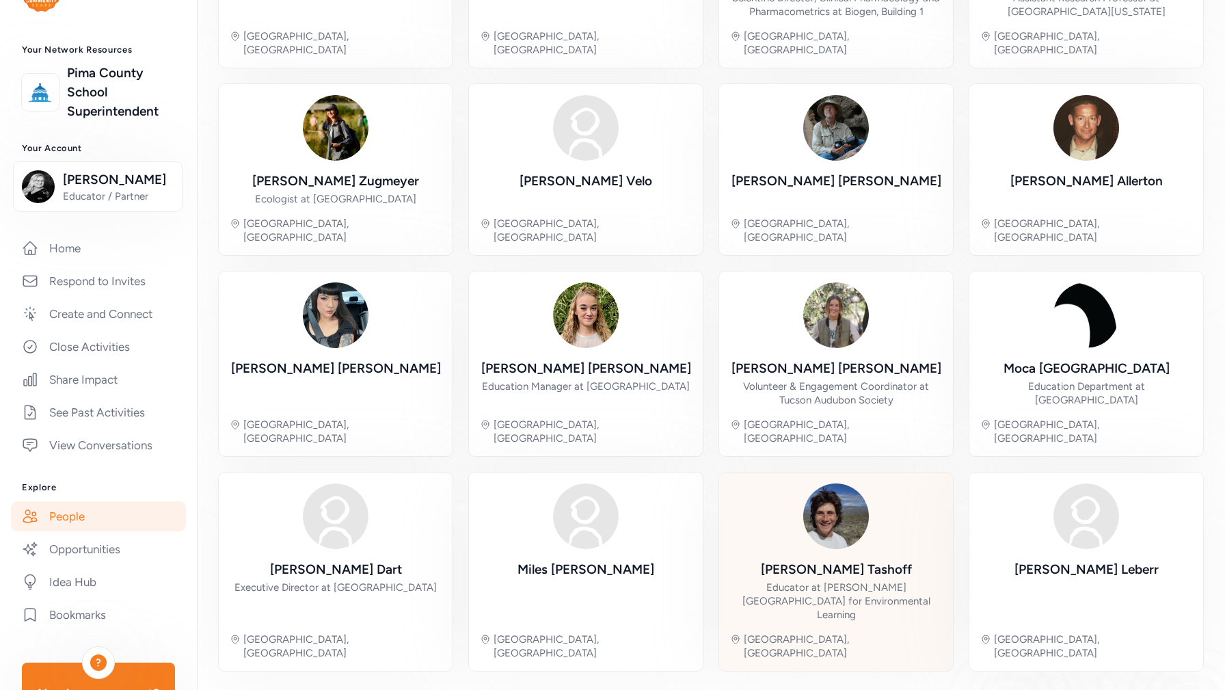
scroll to position [256, 0]
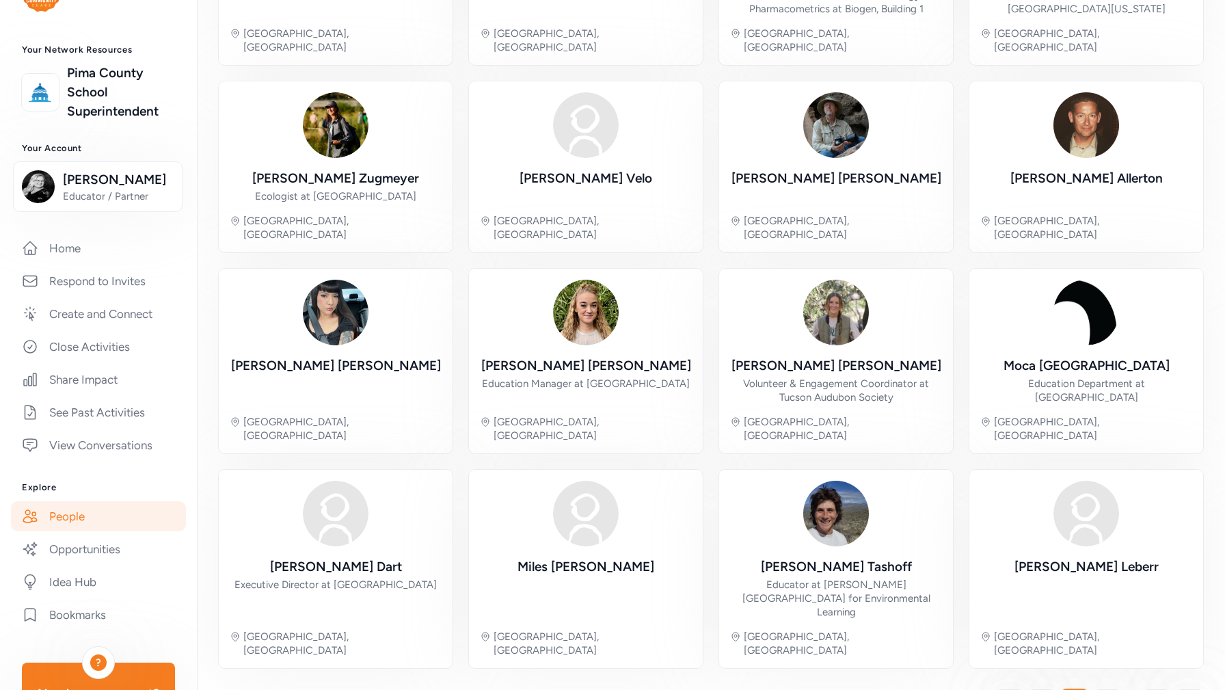
click at [1108, 689] on span "3" at bounding box center [1108, 703] width 6 height 16
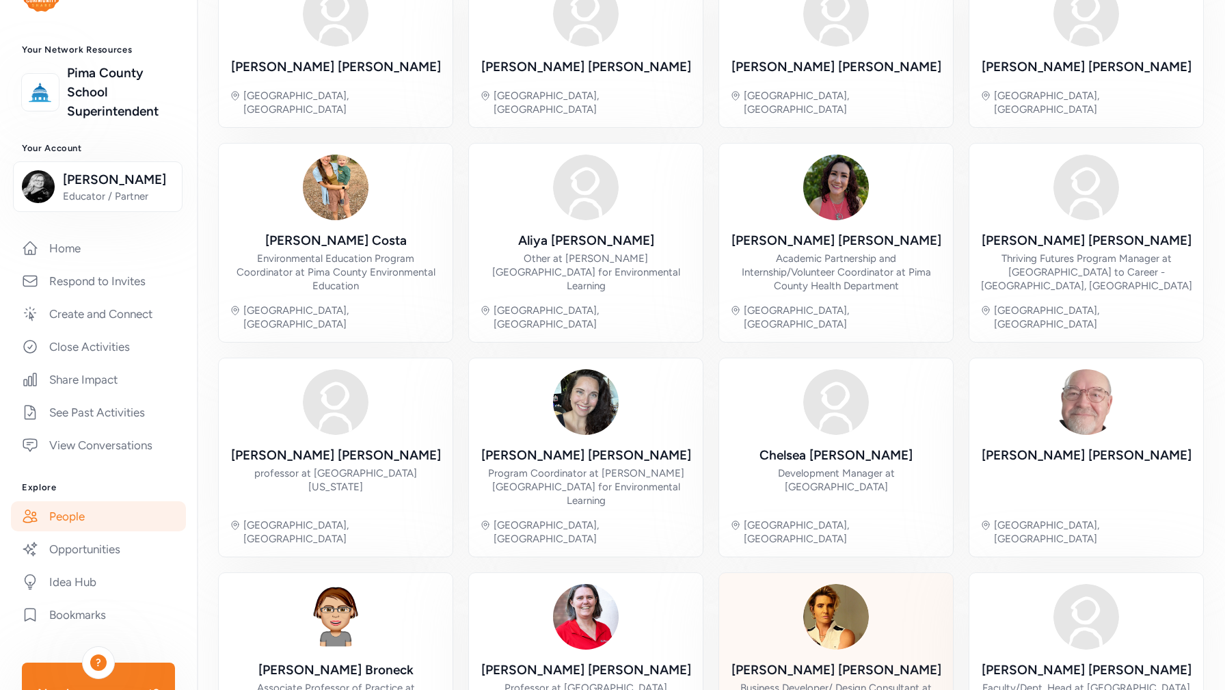
scroll to position [237, 0]
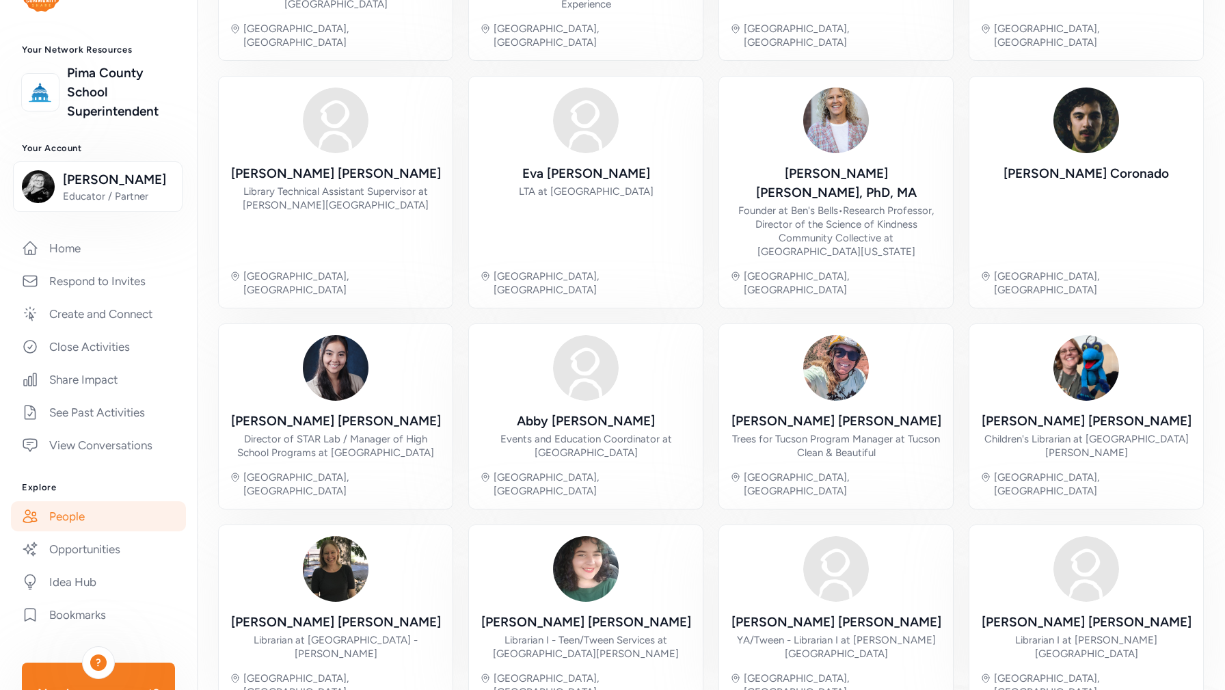
scroll to position [278, 0]
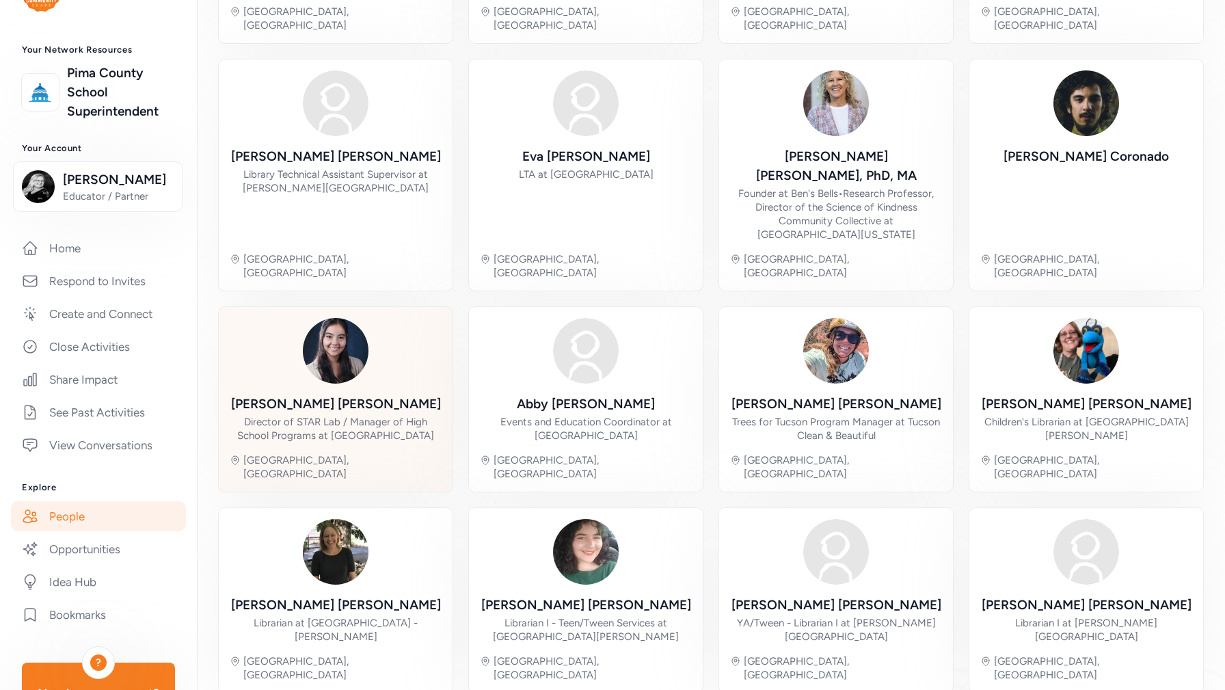
click at [331, 322] on img at bounding box center [336, 351] width 66 height 66
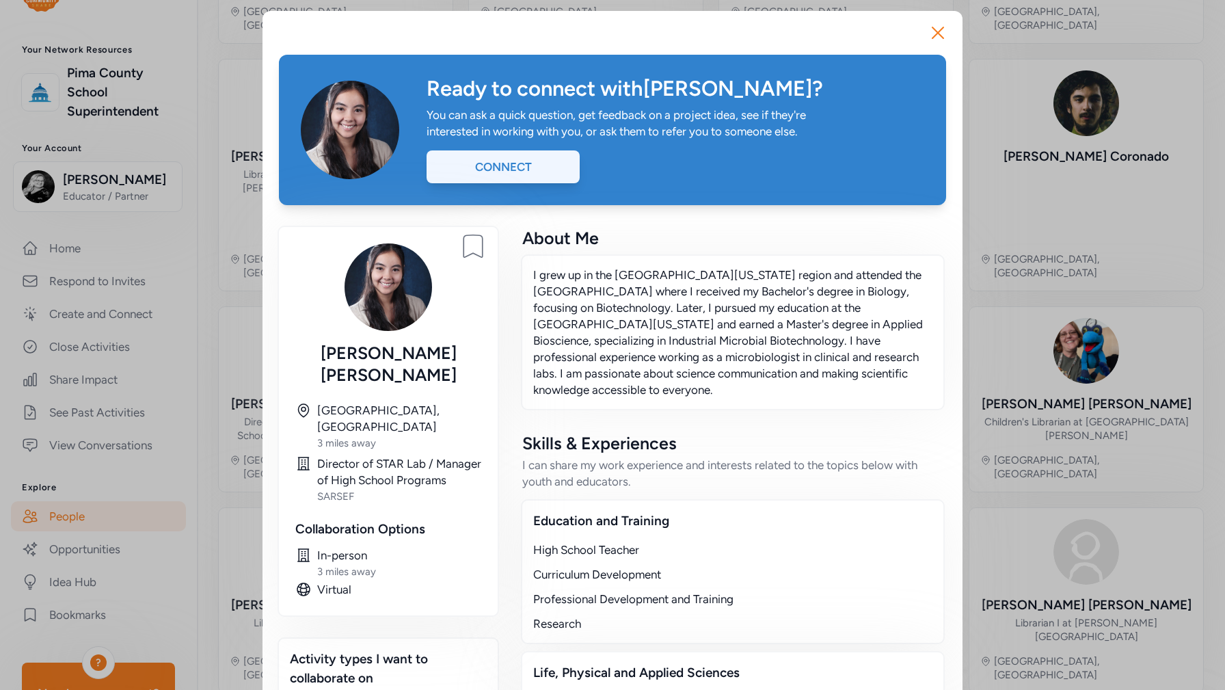
click at [515, 169] on div "Connect" at bounding box center [503, 166] width 153 height 33
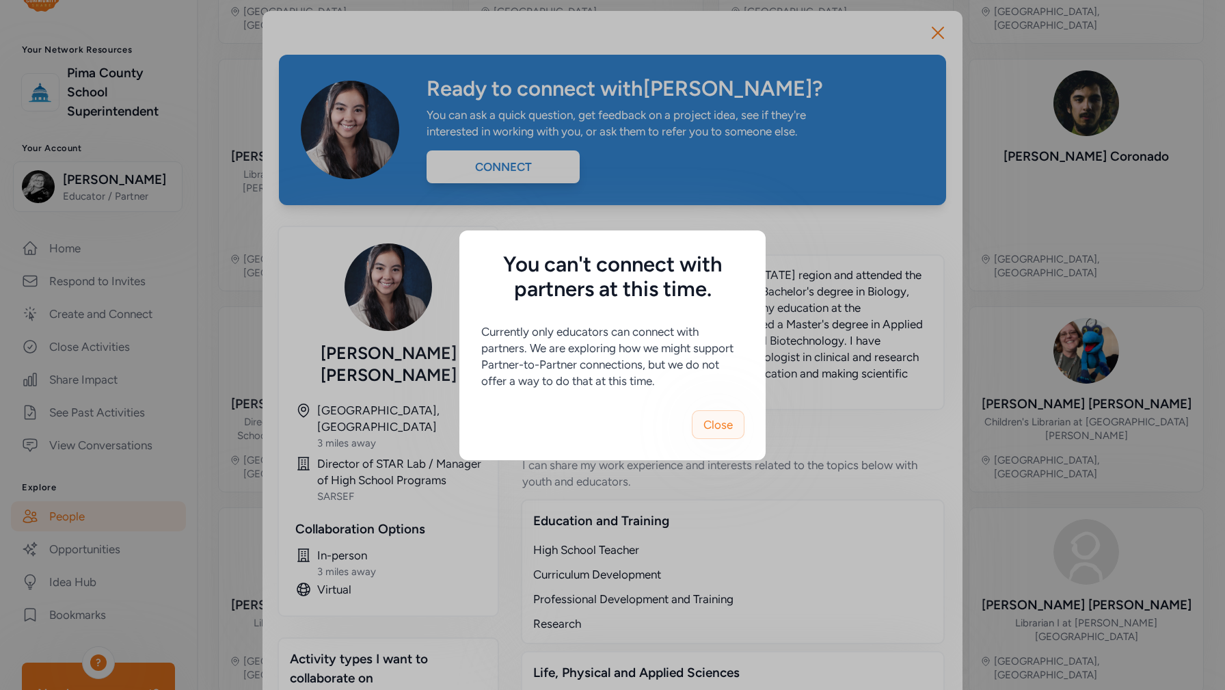
click at [708, 427] on span "Close" at bounding box center [718, 424] width 29 height 16
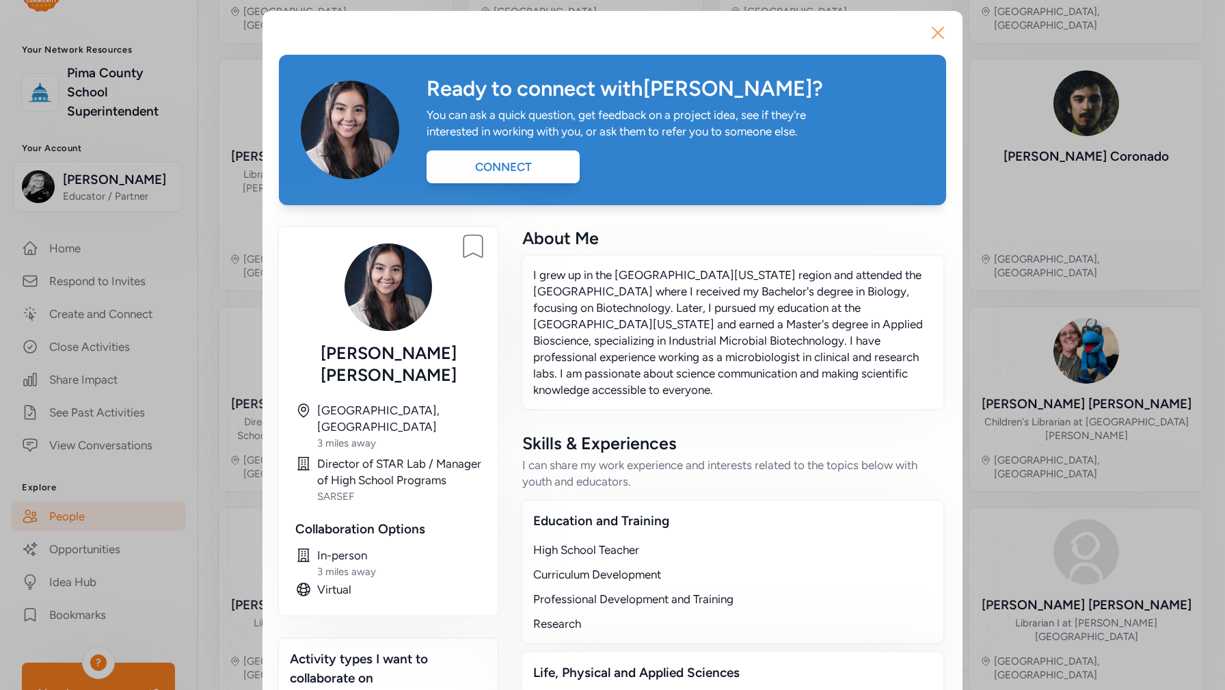
click at [927, 23] on icon "button" at bounding box center [938, 33] width 22 height 22
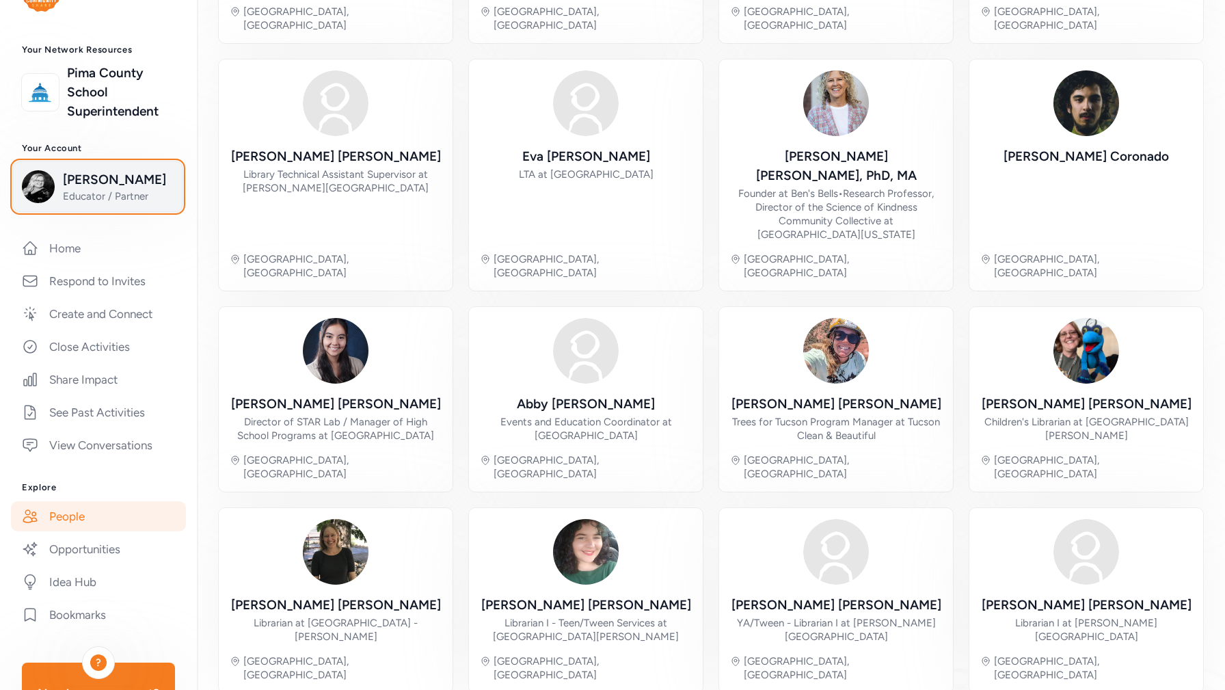
click at [129, 180] on span "[PERSON_NAME]" at bounding box center [118, 179] width 111 height 19
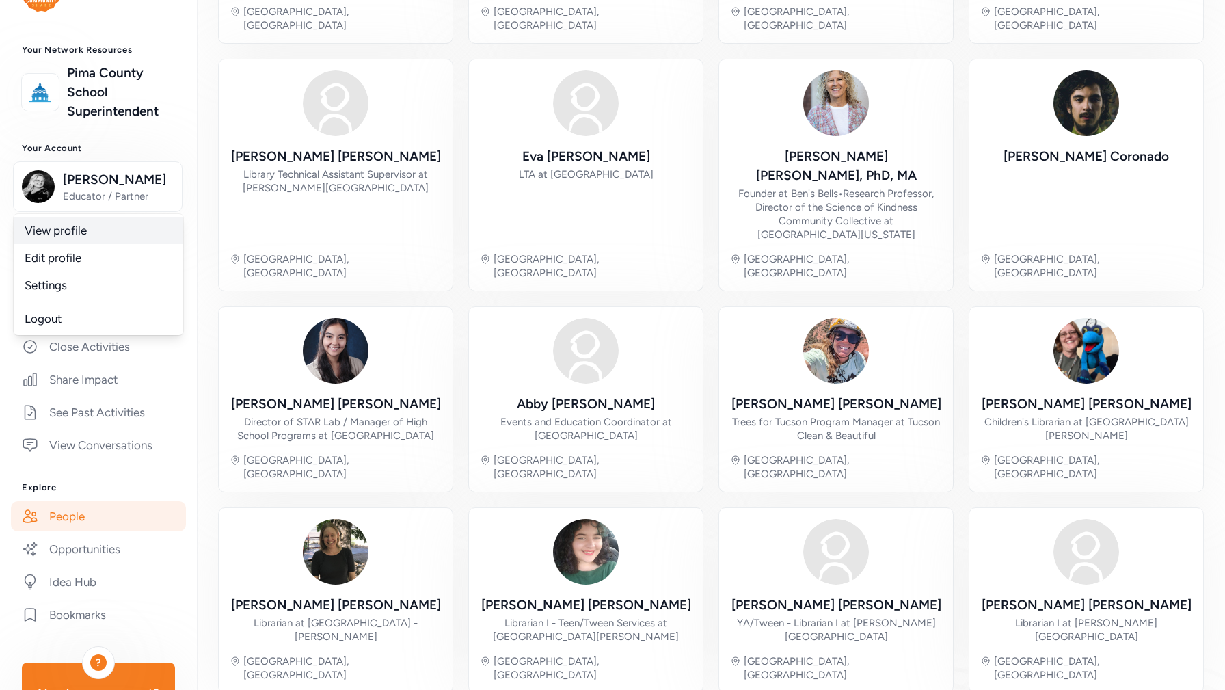
click at [85, 235] on link "View profile" at bounding box center [99, 230] width 170 height 27
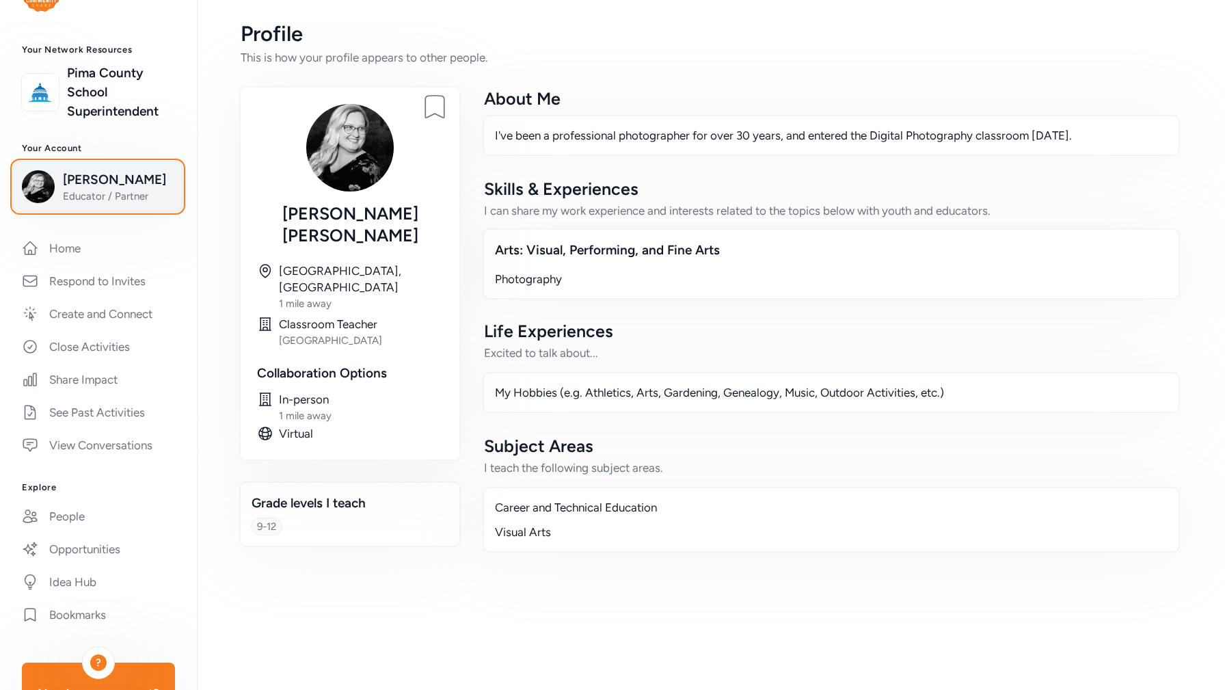
click at [102, 192] on span "Educator / Partner" at bounding box center [118, 196] width 111 height 14
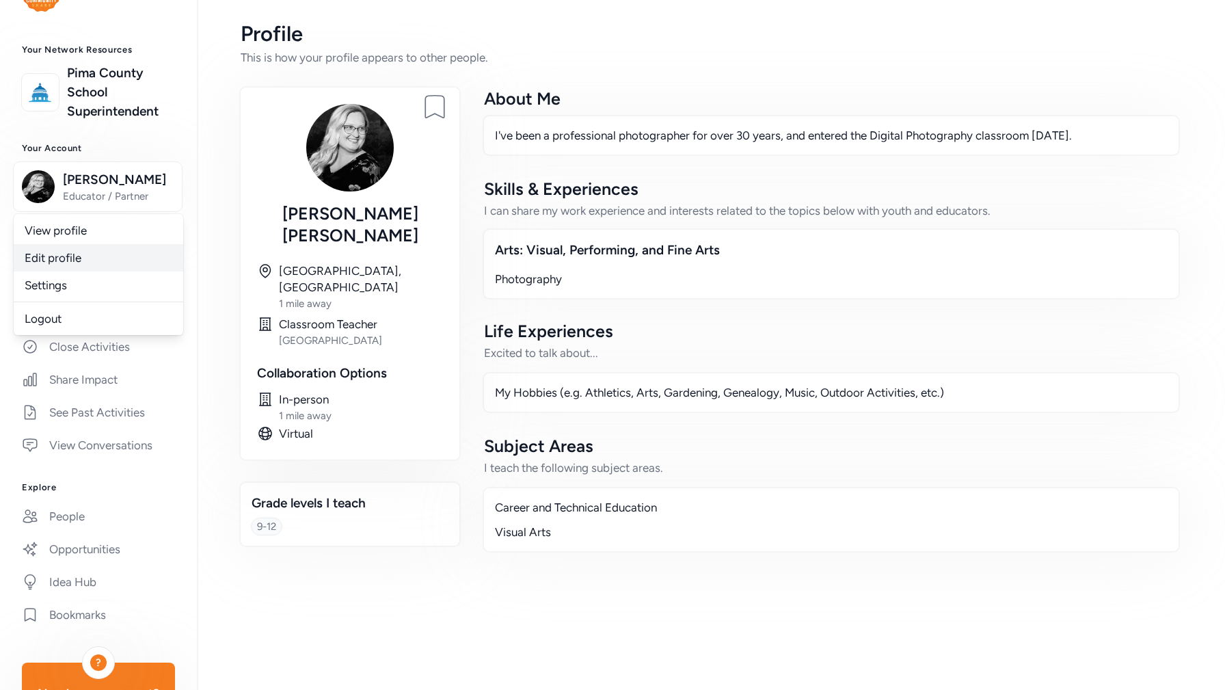
click at [60, 260] on link "Edit profile" at bounding box center [99, 257] width 170 height 27
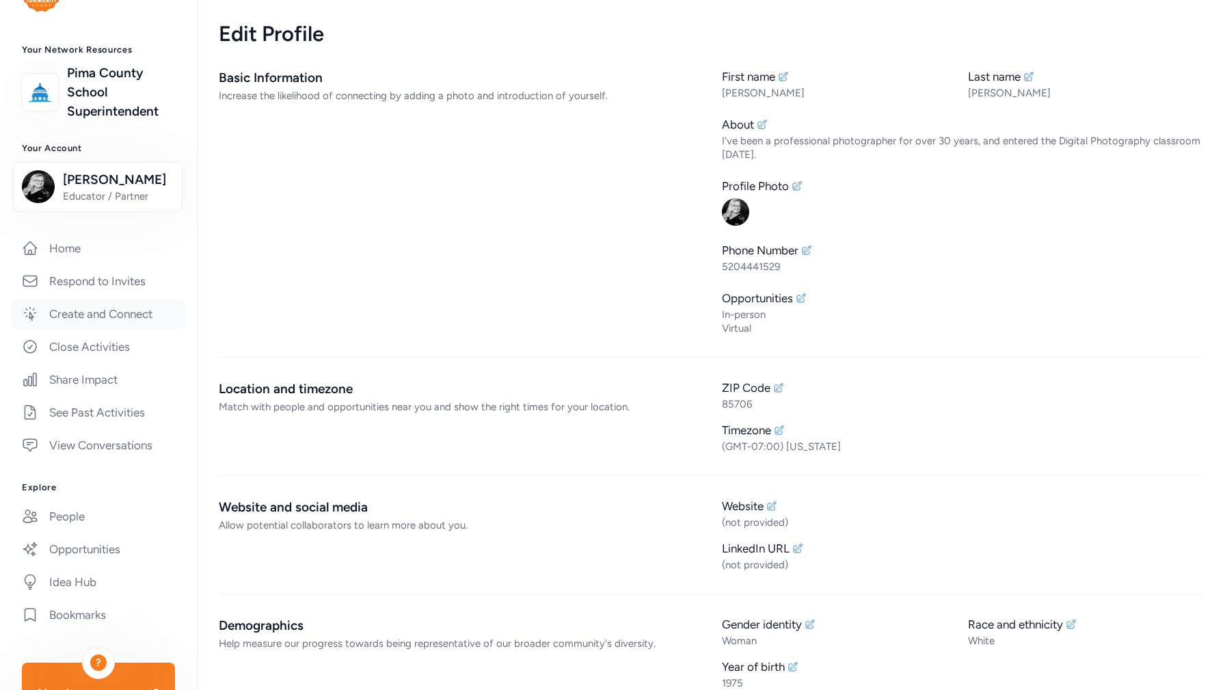
click at [148, 312] on link "Create and Connect" at bounding box center [98, 314] width 175 height 30
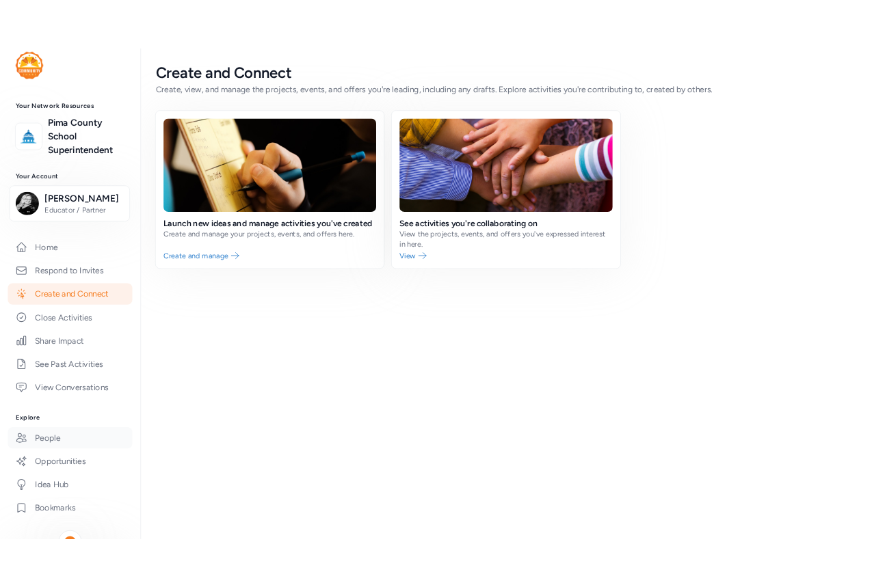
scroll to position [13, 0]
